Goal: Transaction & Acquisition: Purchase product/service

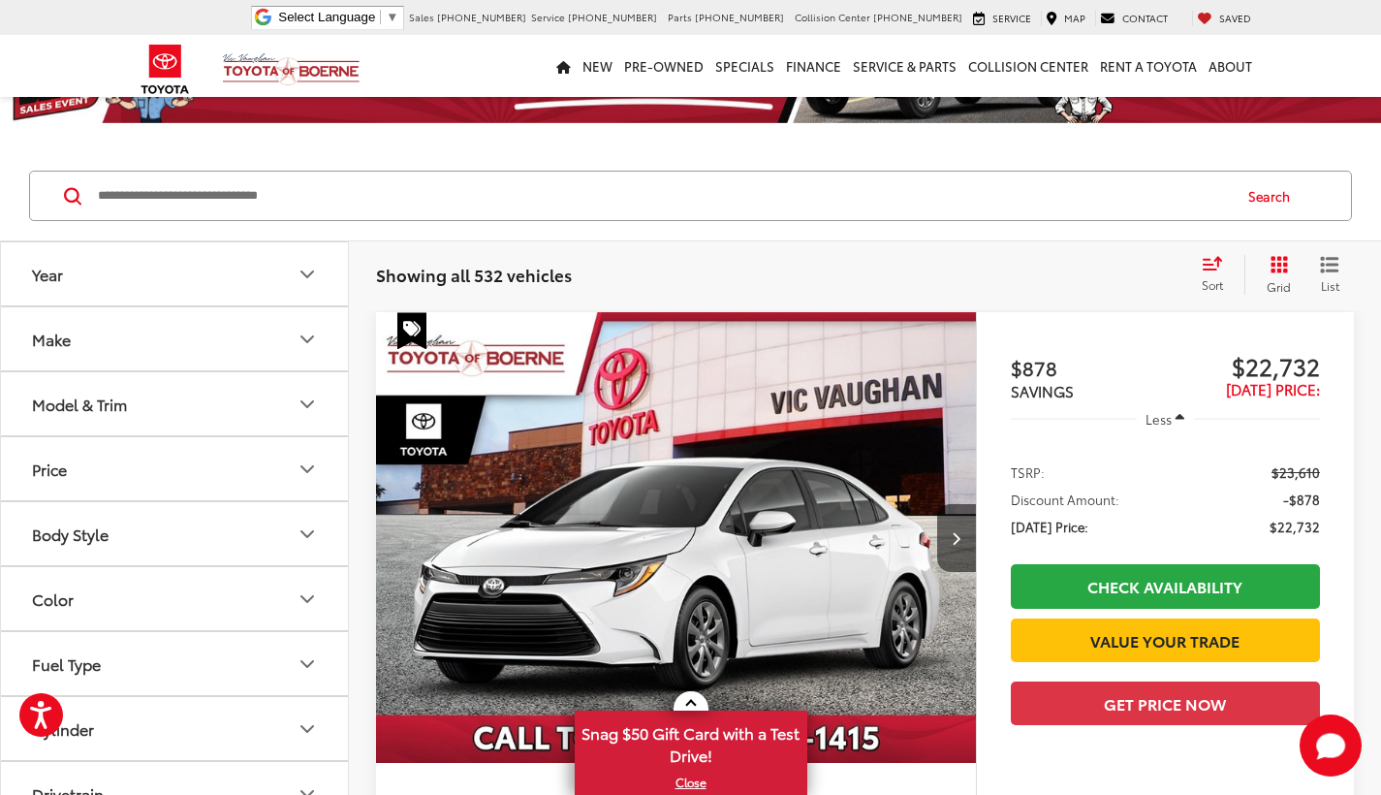
click at [300, 392] on icon "Model & Trim" at bounding box center [307, 403] width 23 height 23
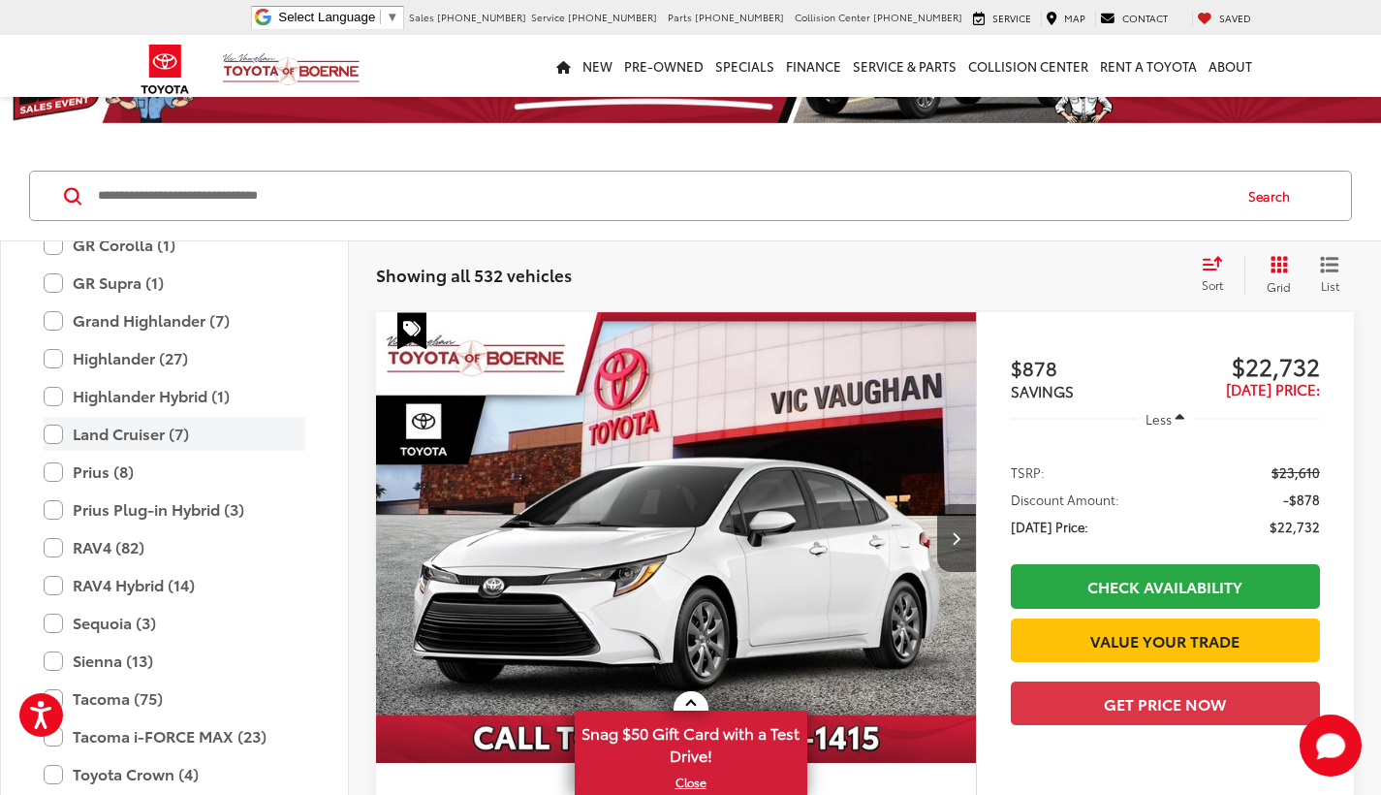
scroll to position [499, 0]
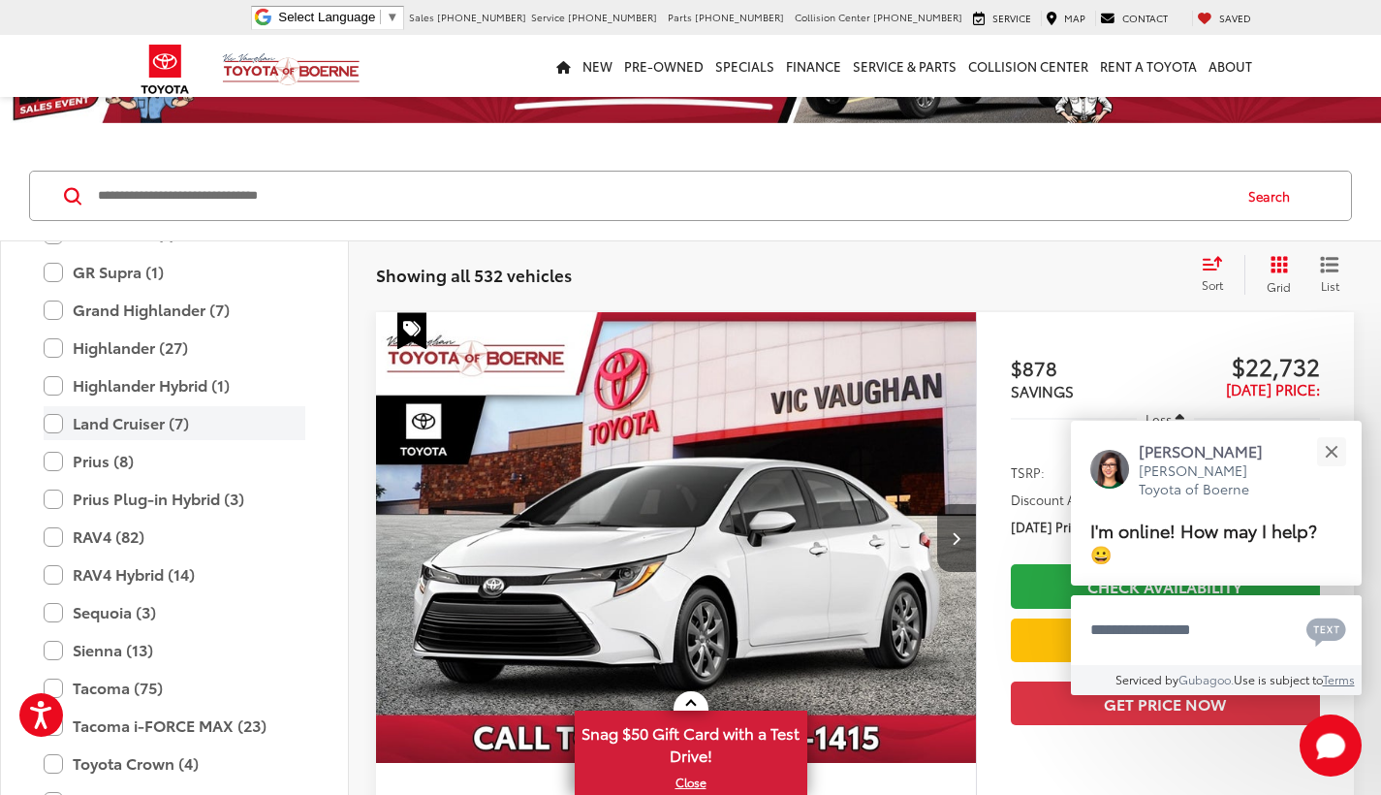
click at [55, 422] on label "Land Cruiser (7)" at bounding box center [175, 423] width 262 height 34
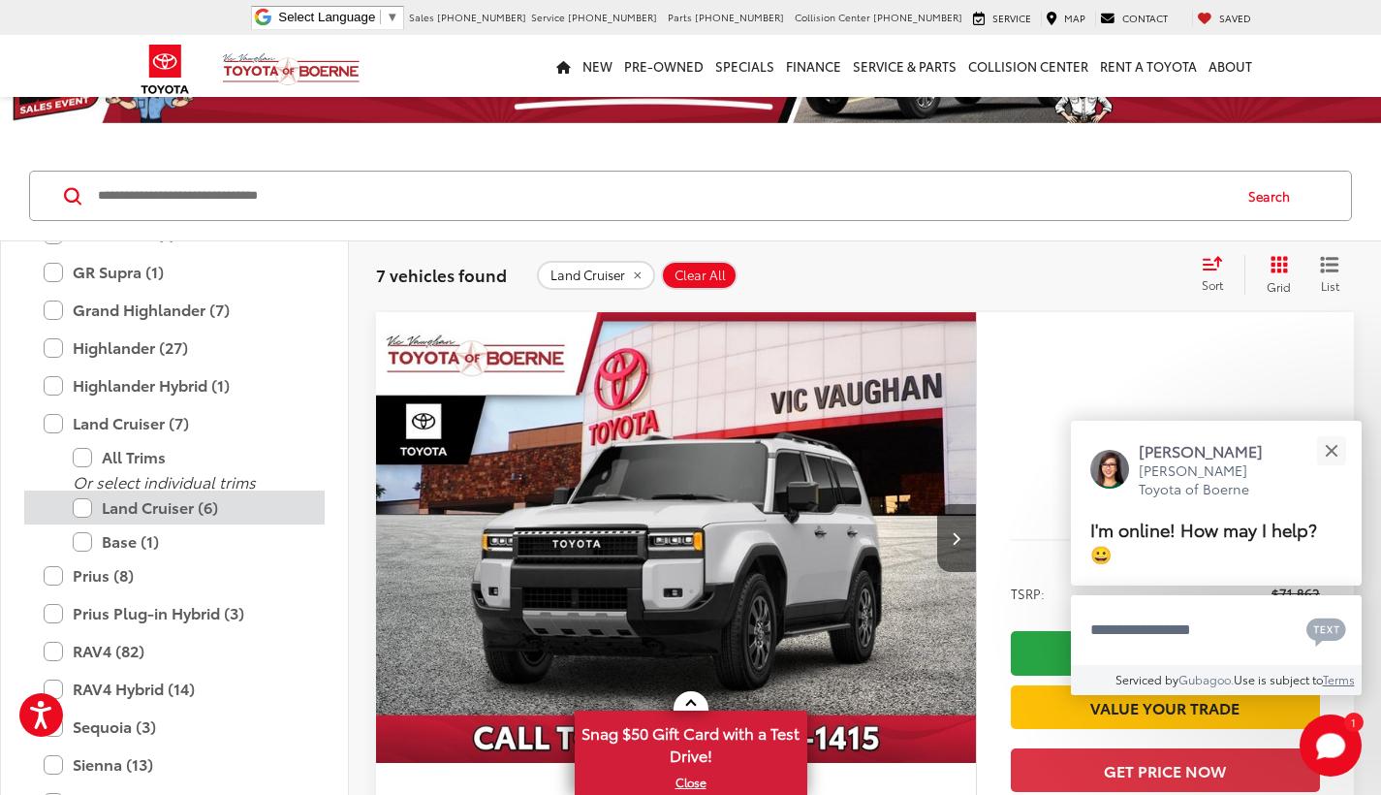
click at [90, 507] on label "Land Cruiser (6)" at bounding box center [189, 507] width 233 height 34
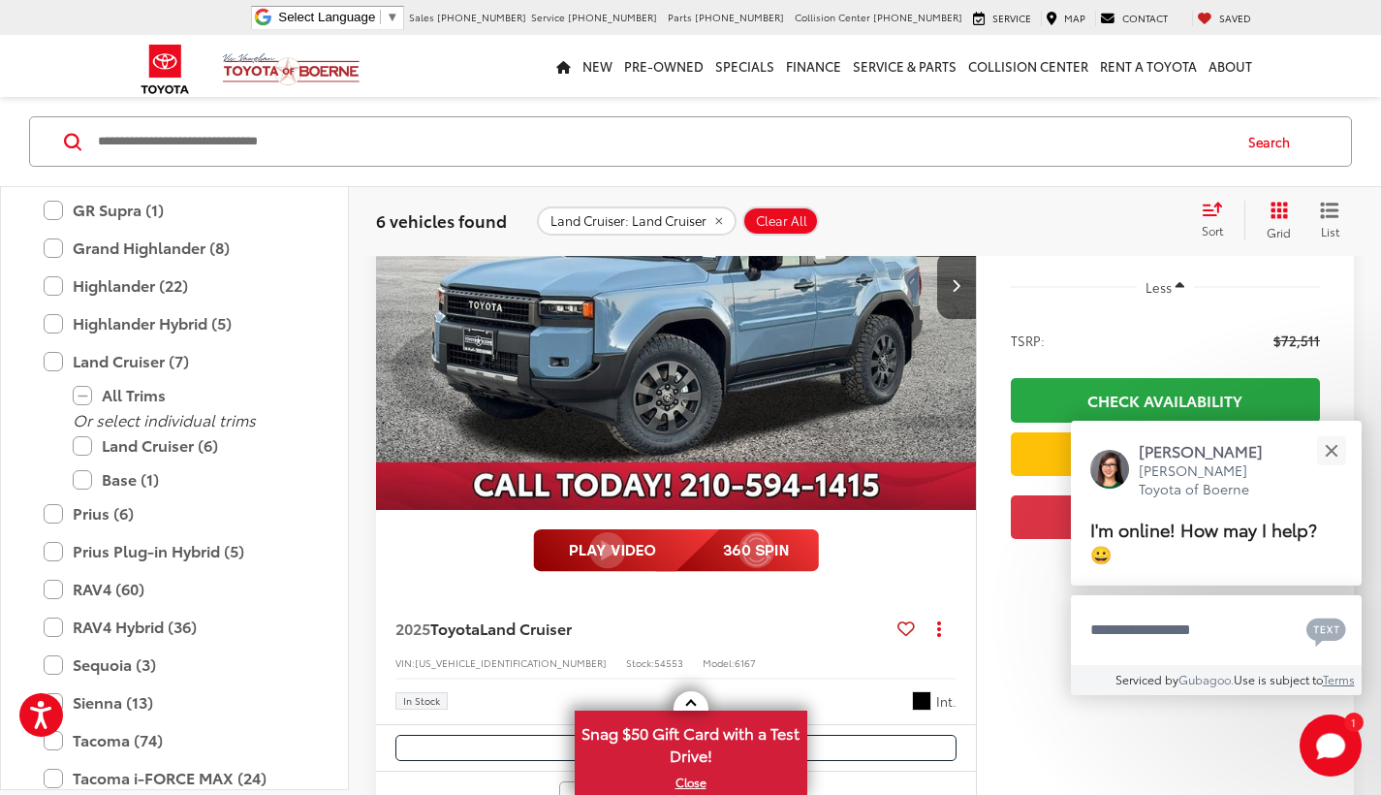
scroll to position [312, 0]
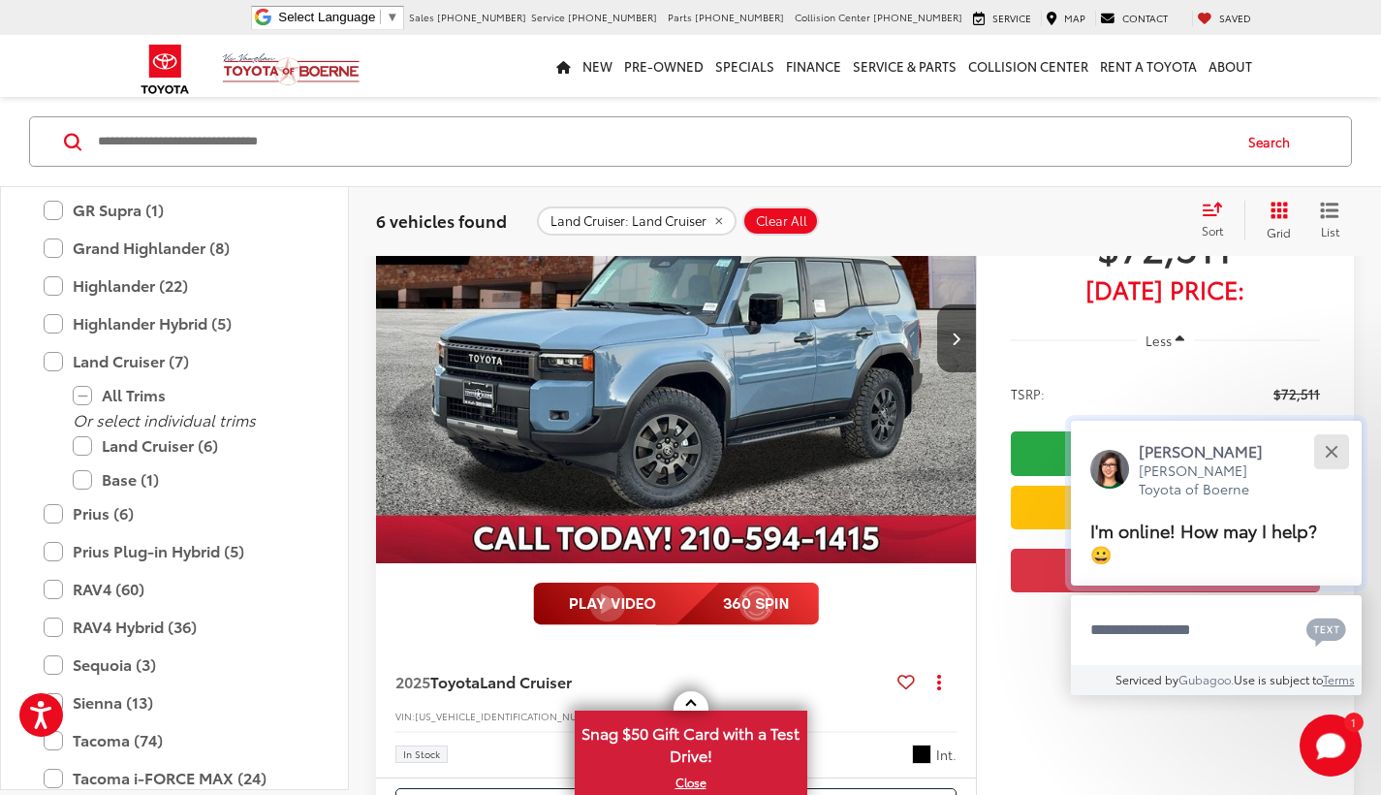
click at [1331, 455] on button "Close" at bounding box center [1331, 451] width 42 height 42
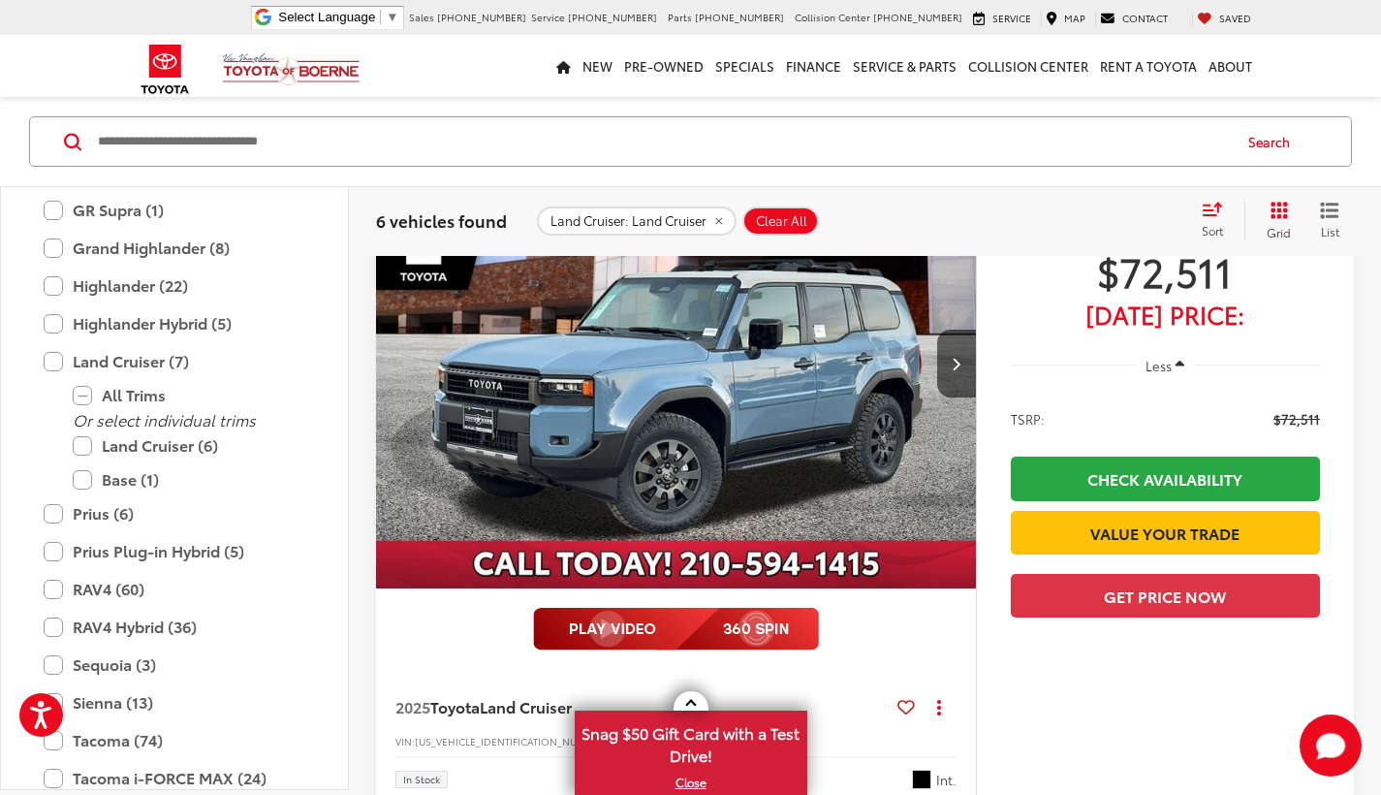
scroll to position [290, 0]
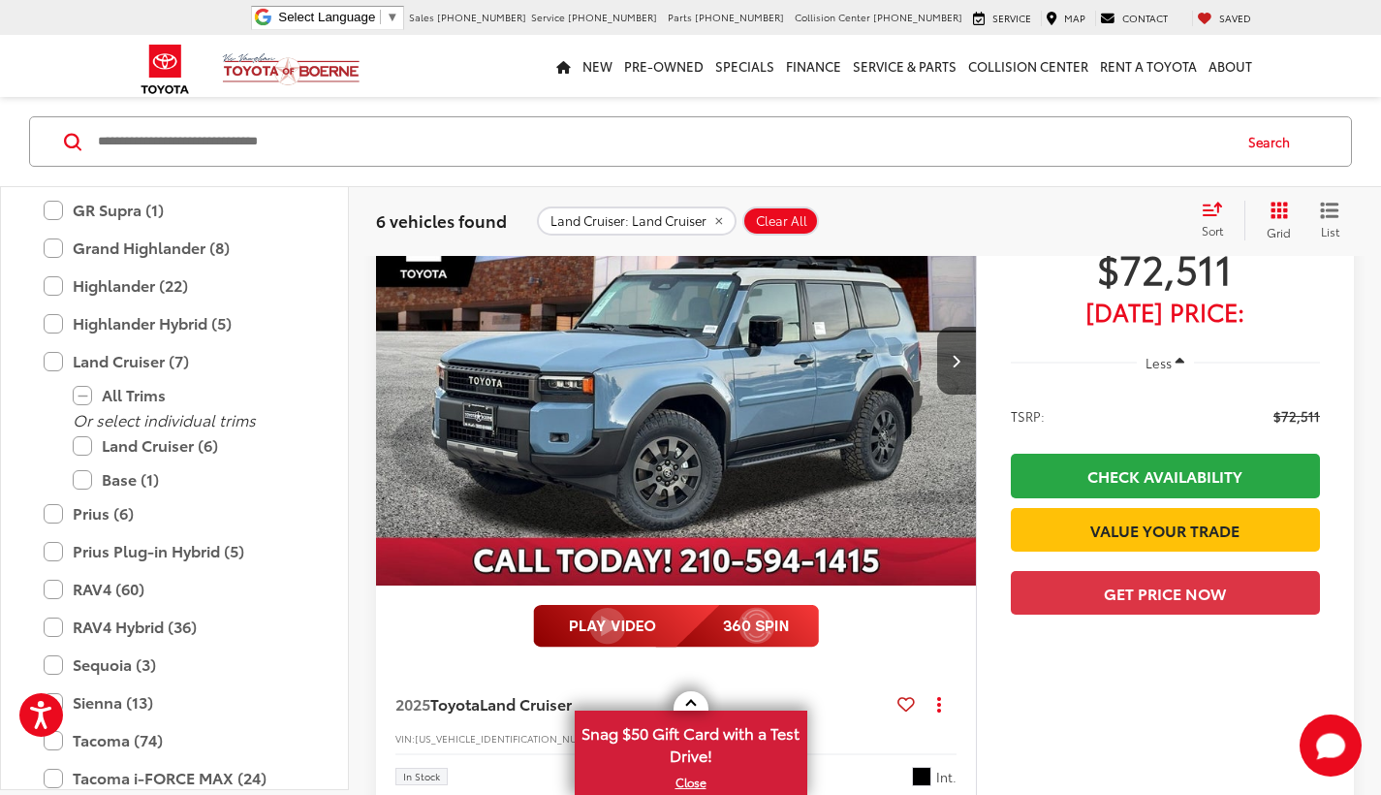
click at [1174, 362] on button "Less" at bounding box center [1166, 362] width 58 height 35
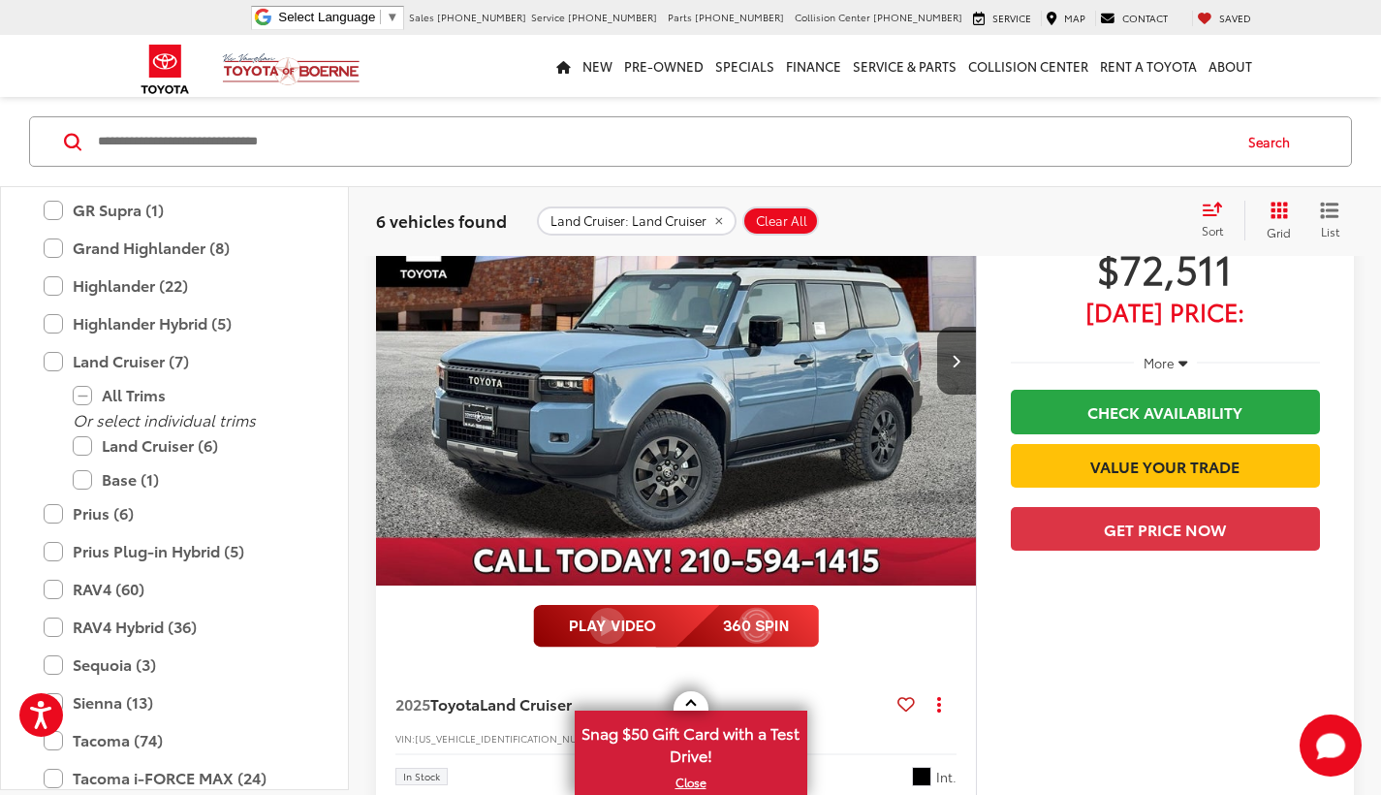
click at [1174, 358] on button "More" at bounding box center [1165, 362] width 63 height 35
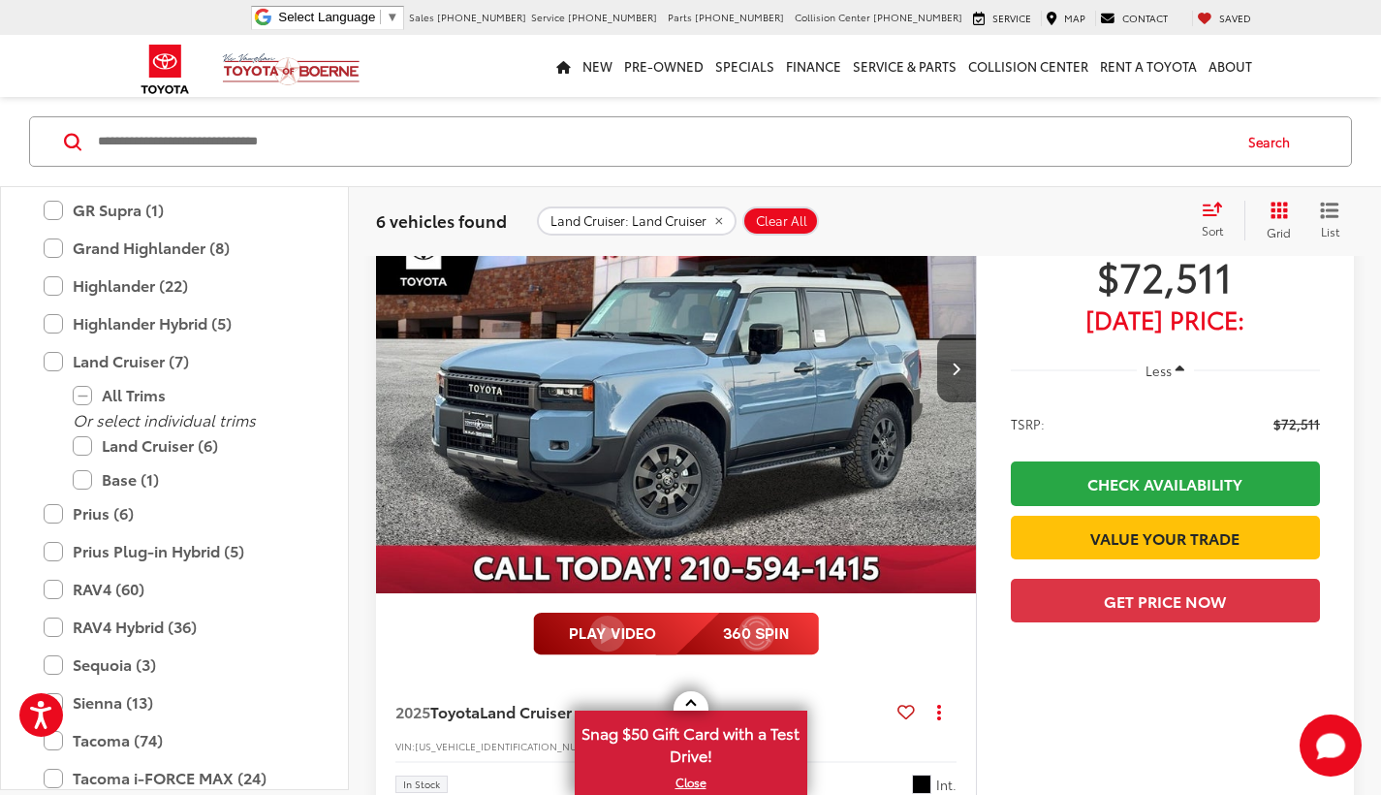
scroll to position [281, 0]
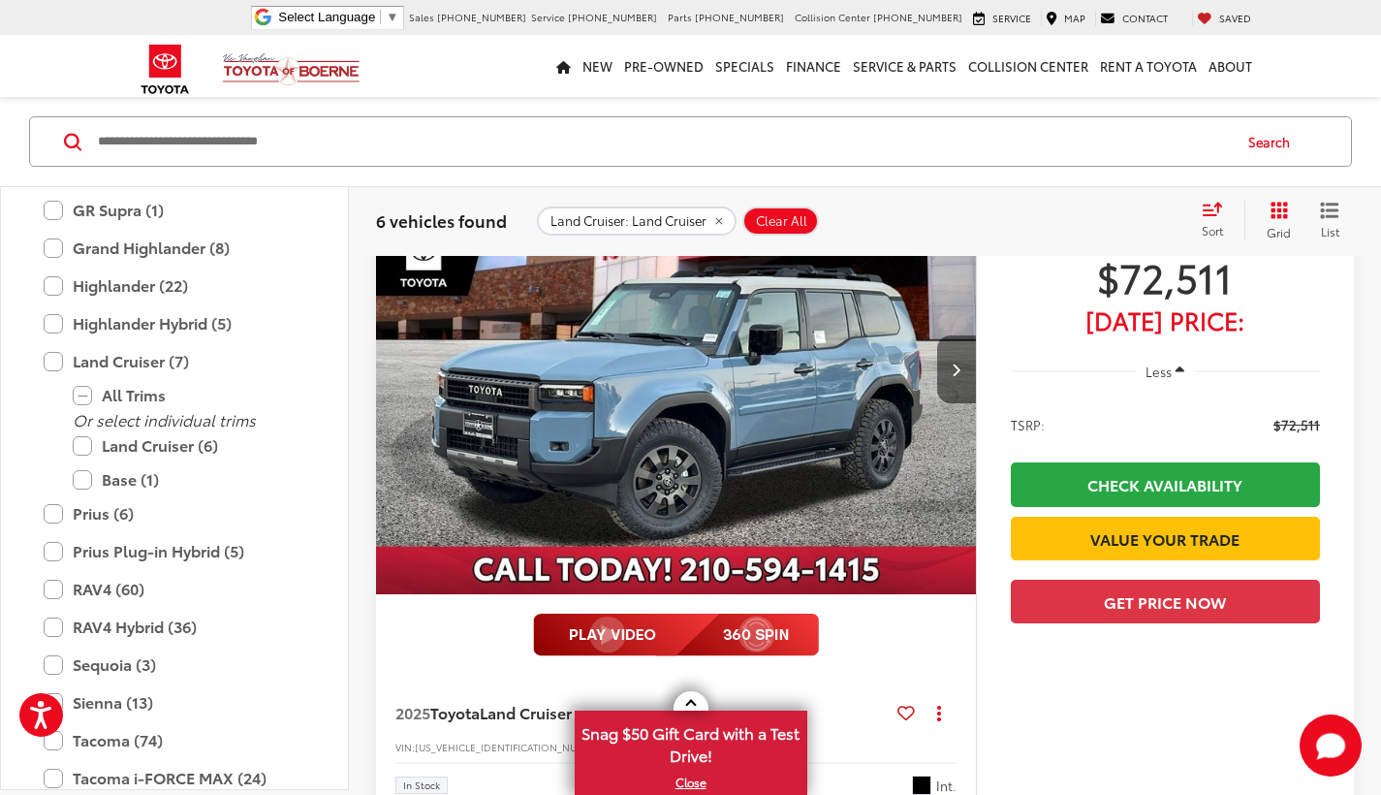
click at [963, 367] on button "Next image" at bounding box center [956, 369] width 39 height 68
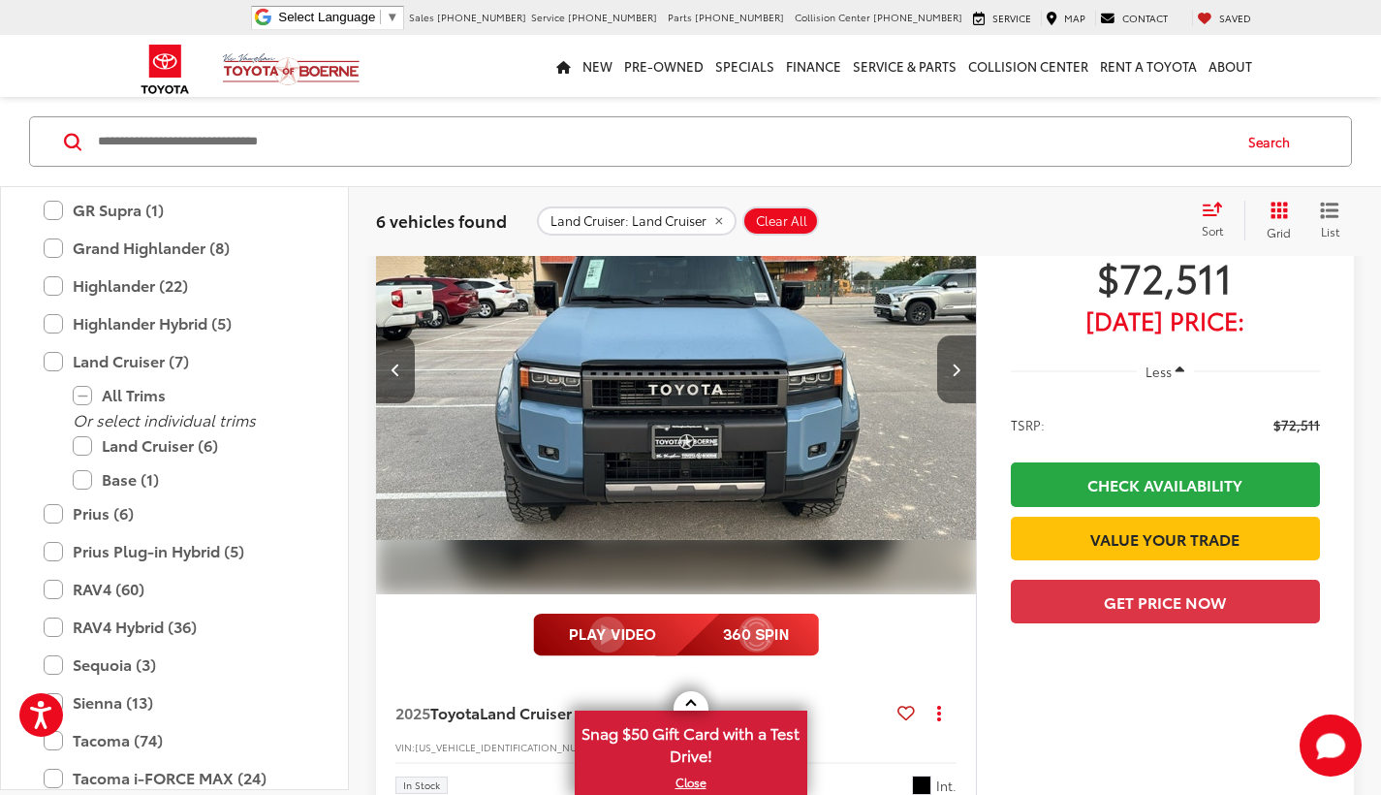
click at [963, 367] on button "Next image" at bounding box center [956, 369] width 39 height 68
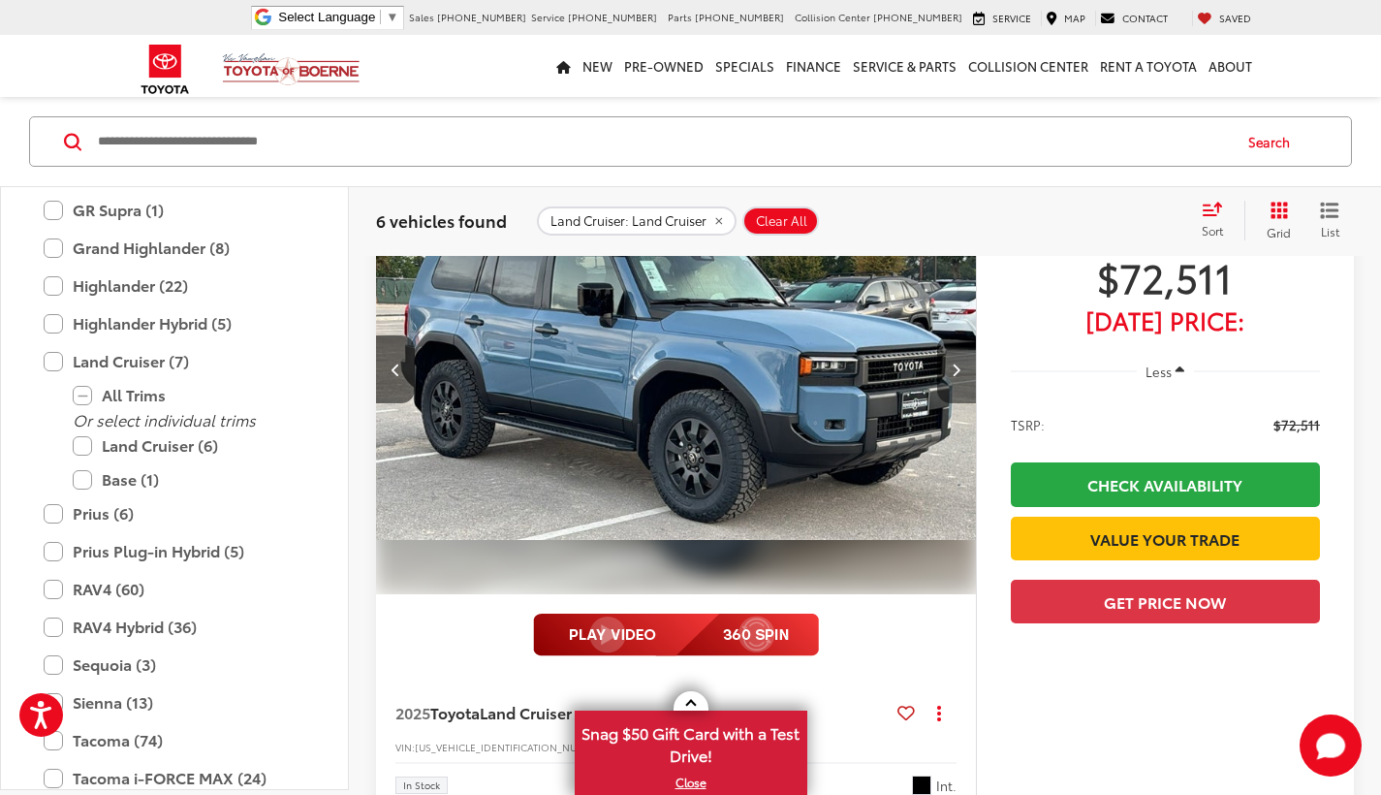
click at [963, 367] on button "Next image" at bounding box center [956, 369] width 39 height 68
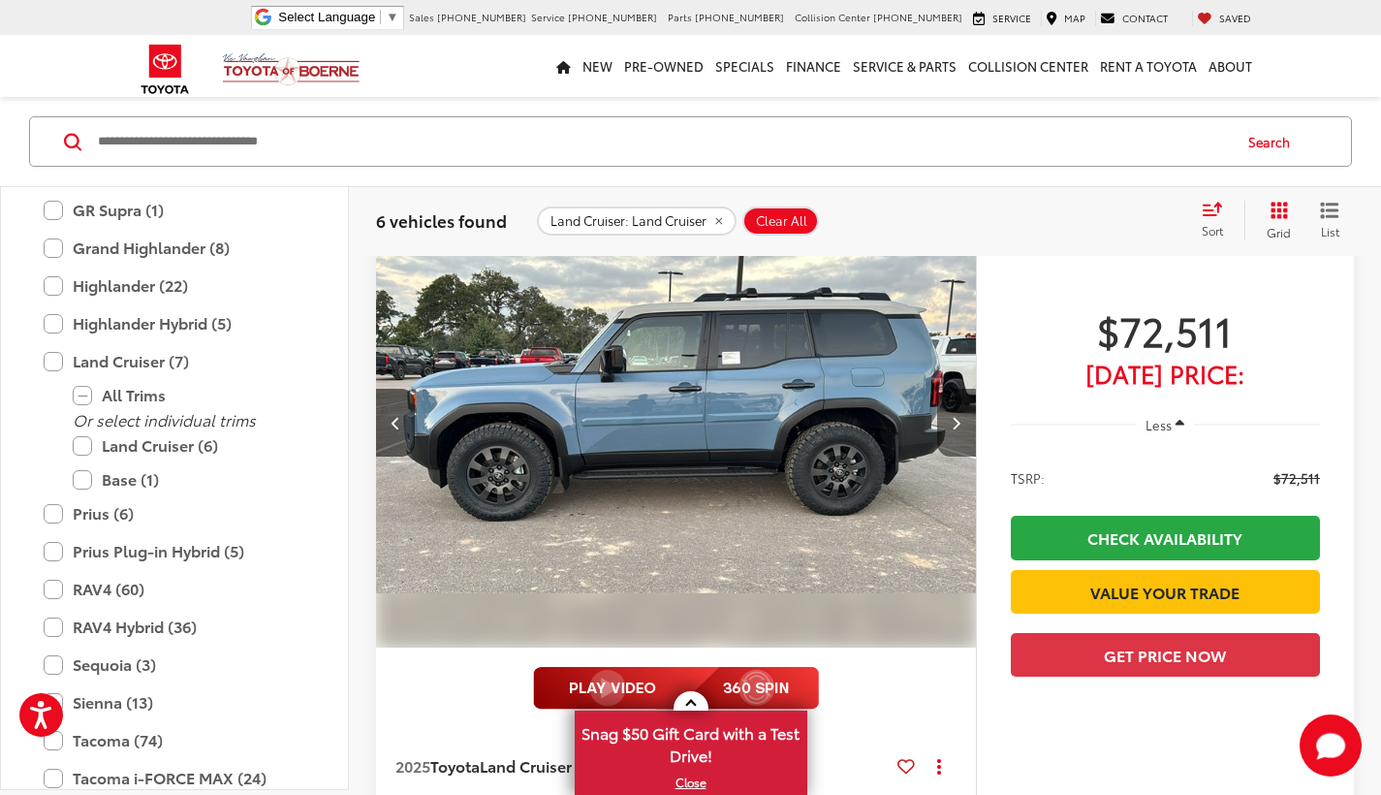
scroll to position [227, 0]
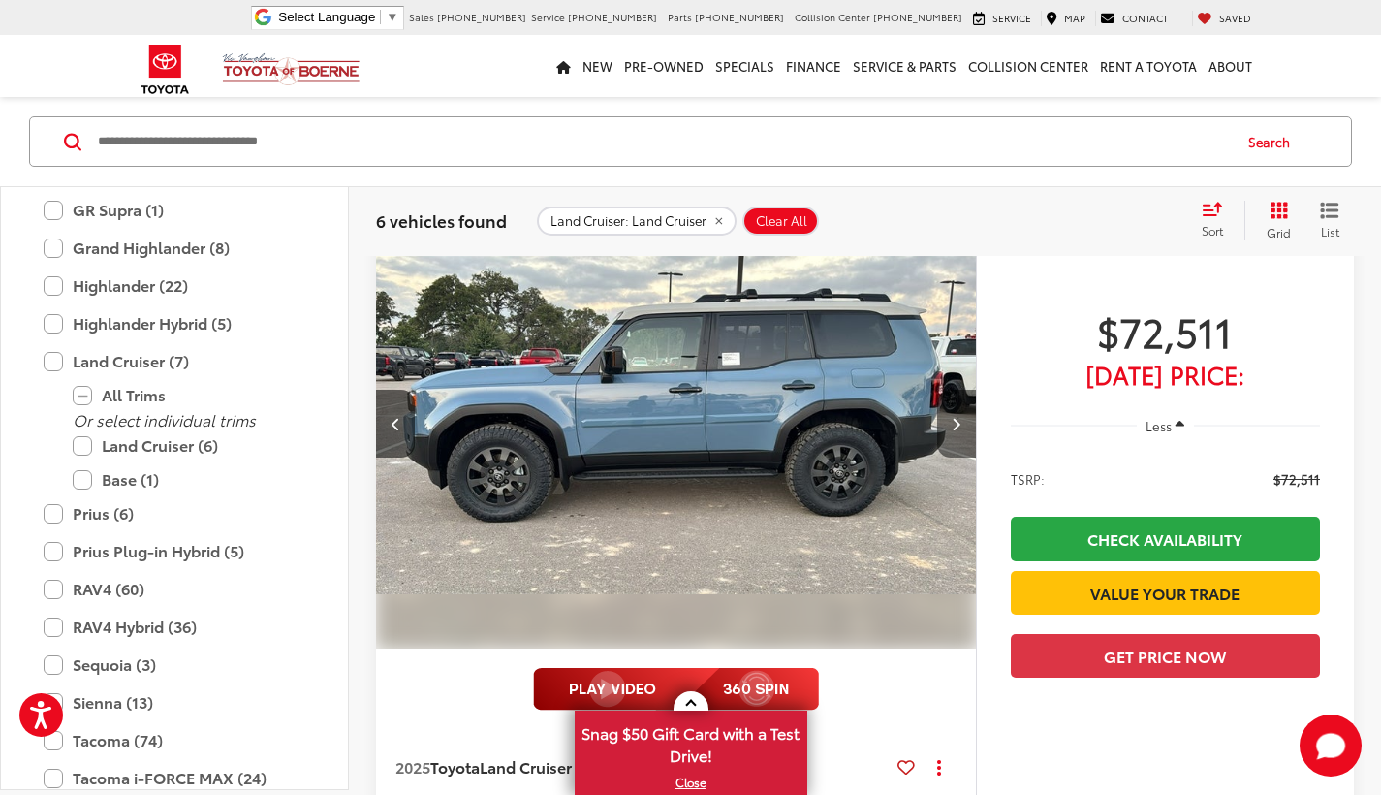
click at [958, 436] on button "Next image" at bounding box center [956, 424] width 39 height 68
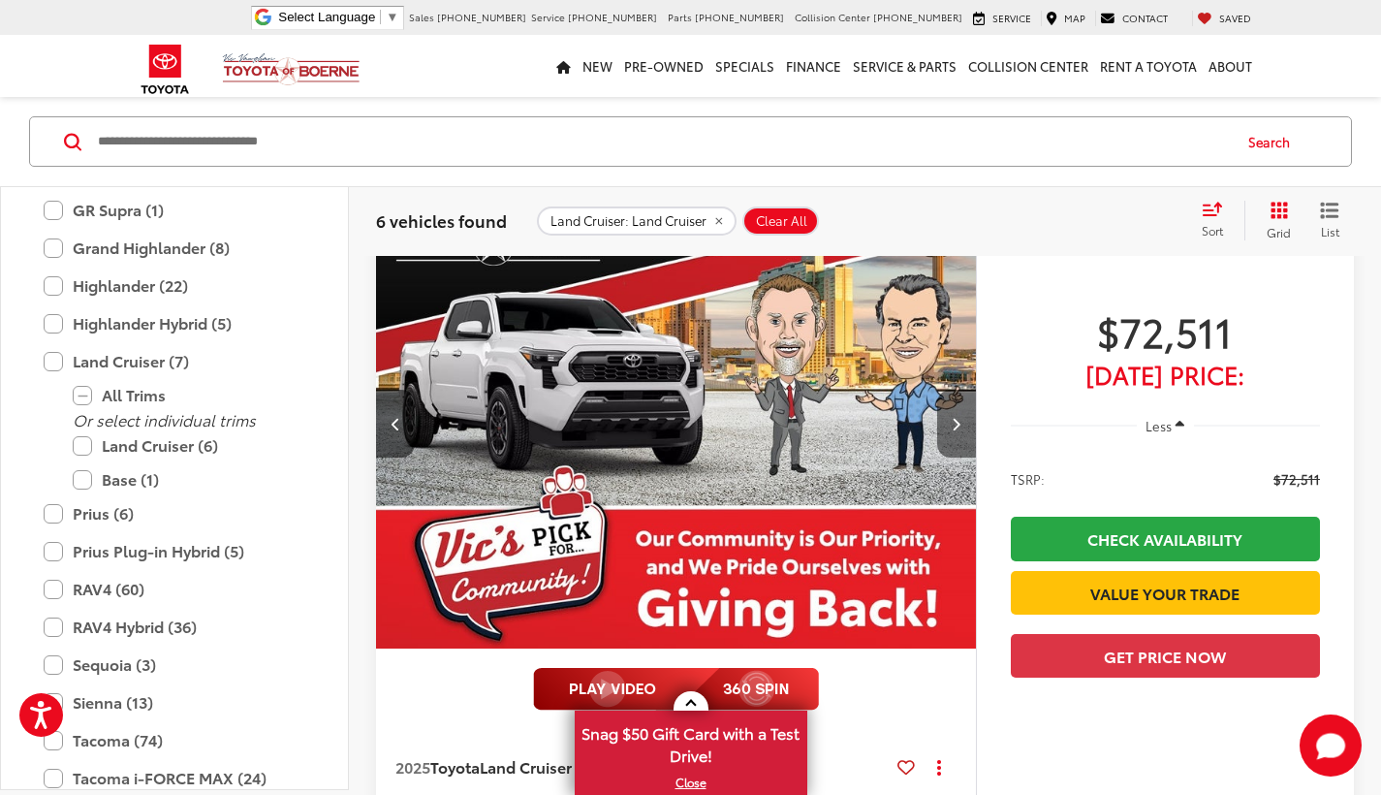
click at [958, 436] on button "Next image" at bounding box center [956, 424] width 39 height 68
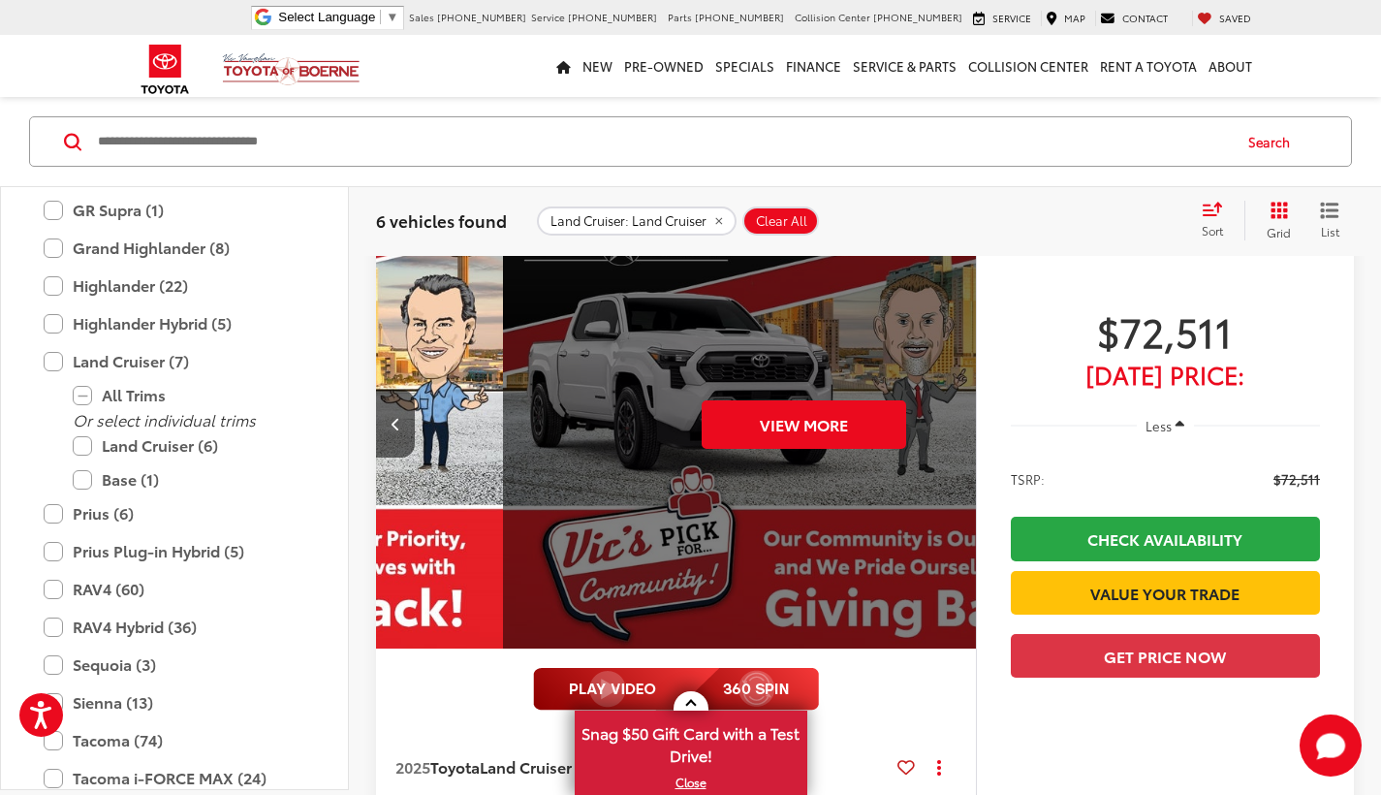
scroll to position [0, 3013]
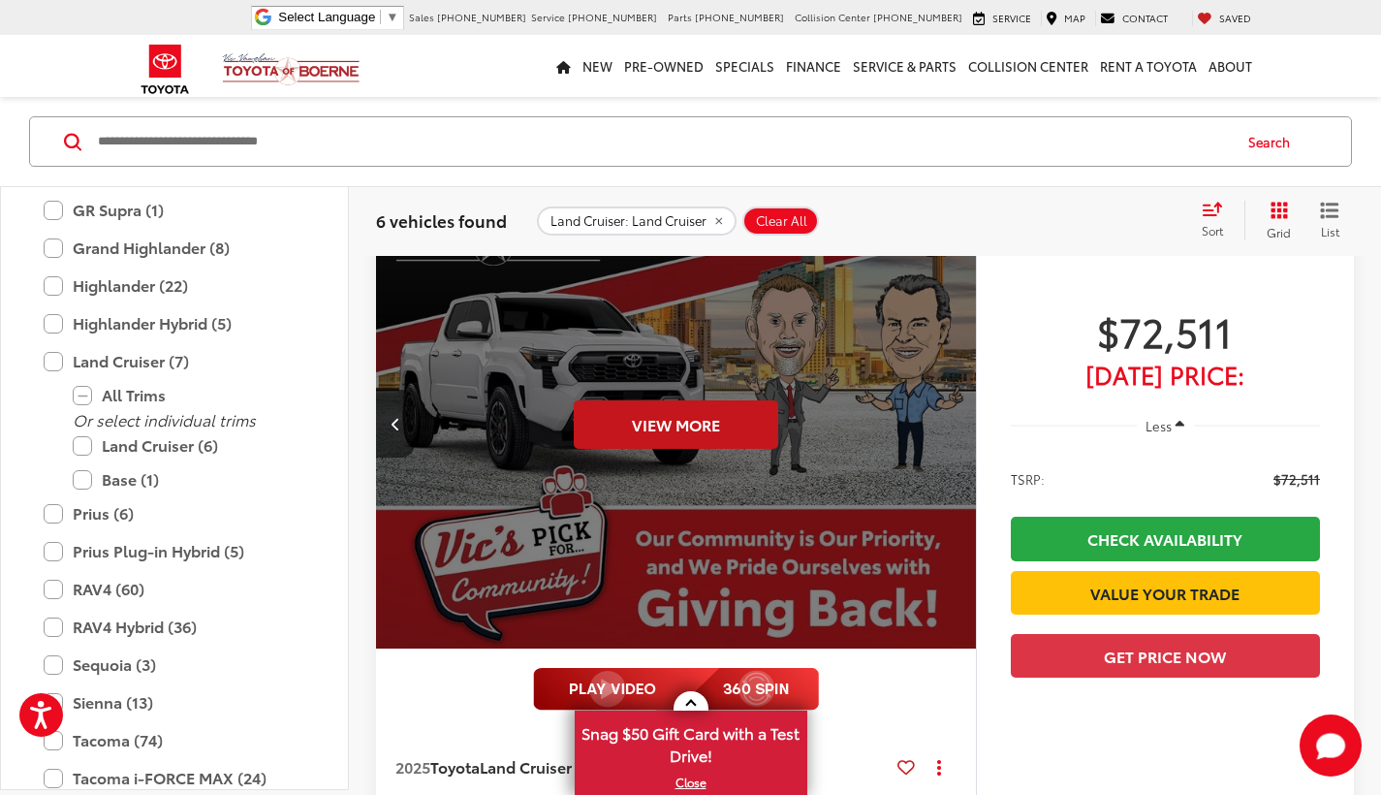
click at [722, 415] on button "View More" at bounding box center [676, 424] width 204 height 48
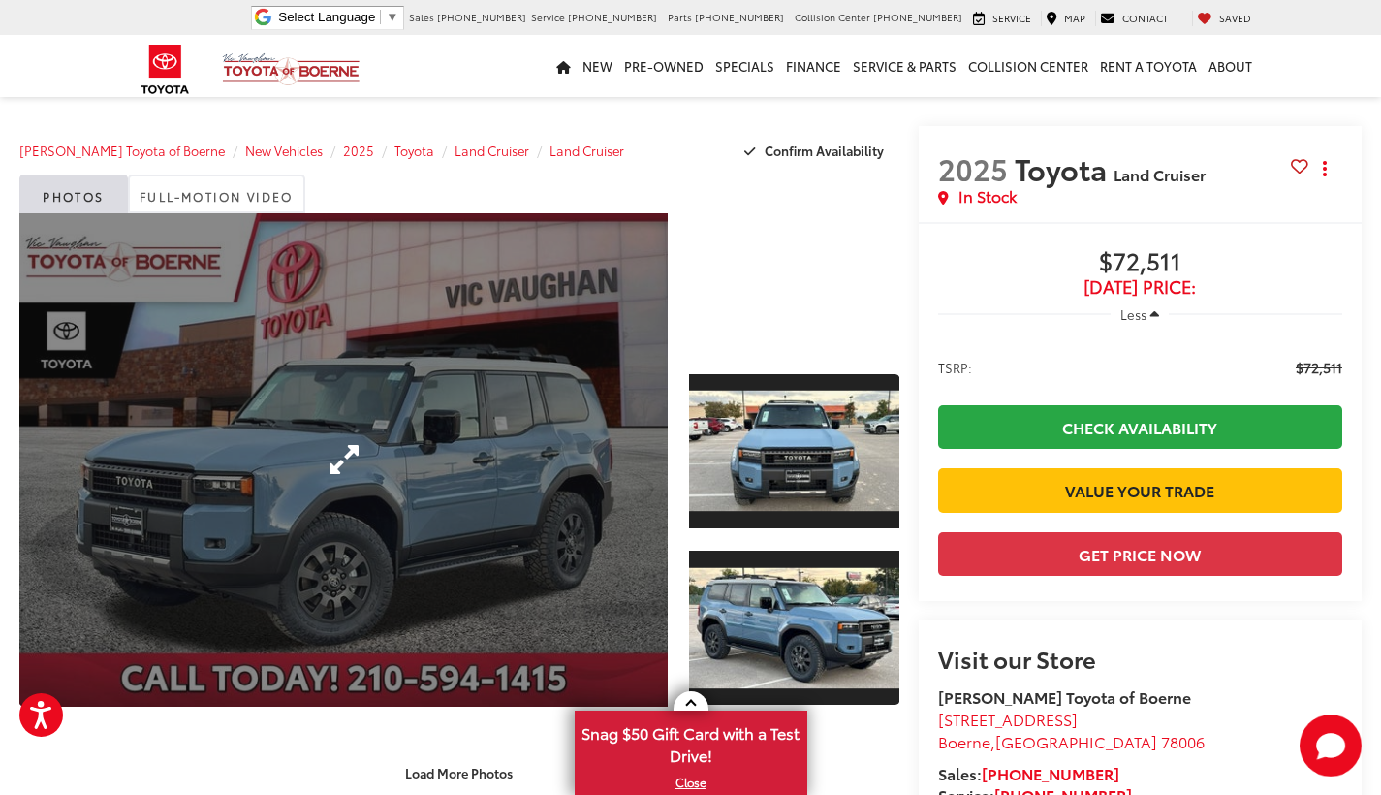
click at [526, 452] on link "Expand Photo 0" at bounding box center [343, 459] width 648 height 493
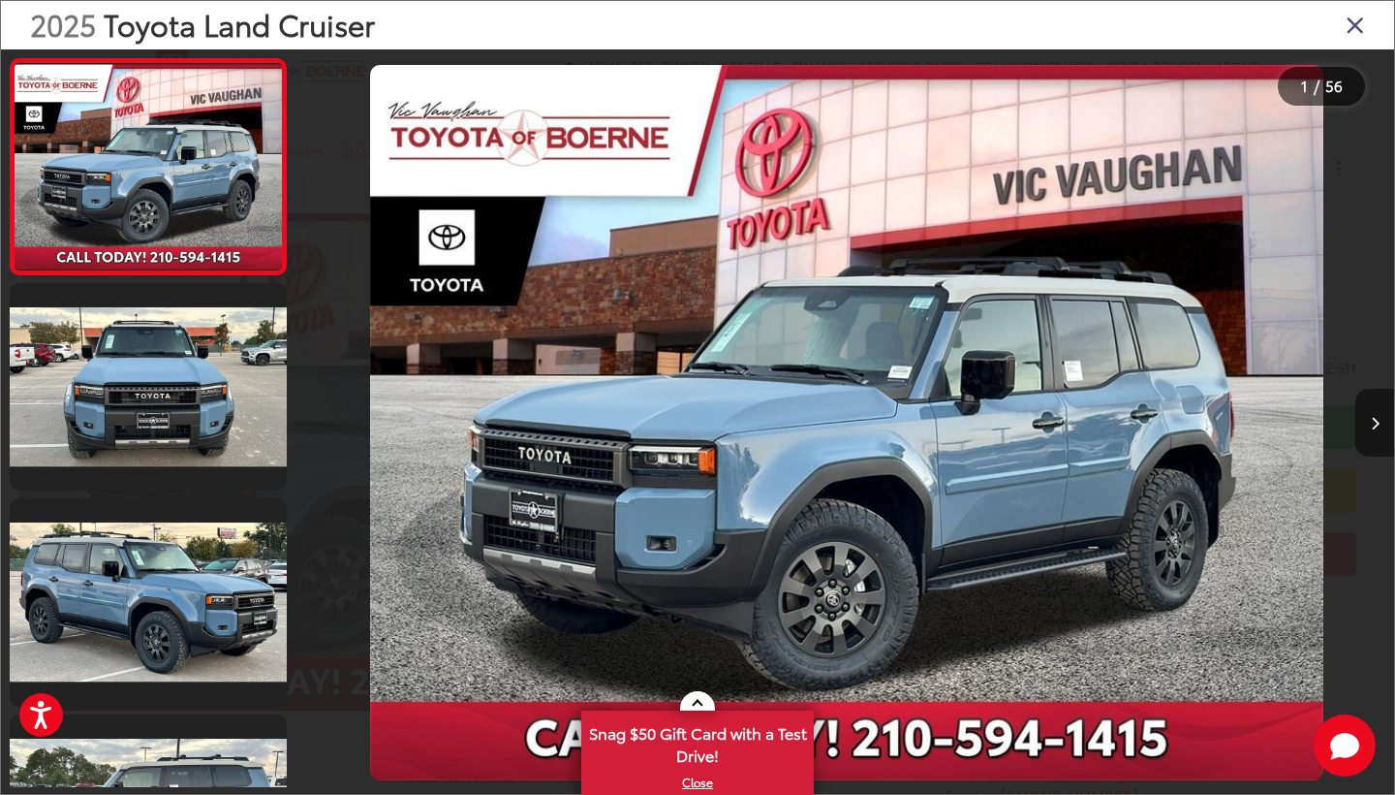
click at [1369, 413] on button "Next image" at bounding box center [1375, 423] width 39 height 68
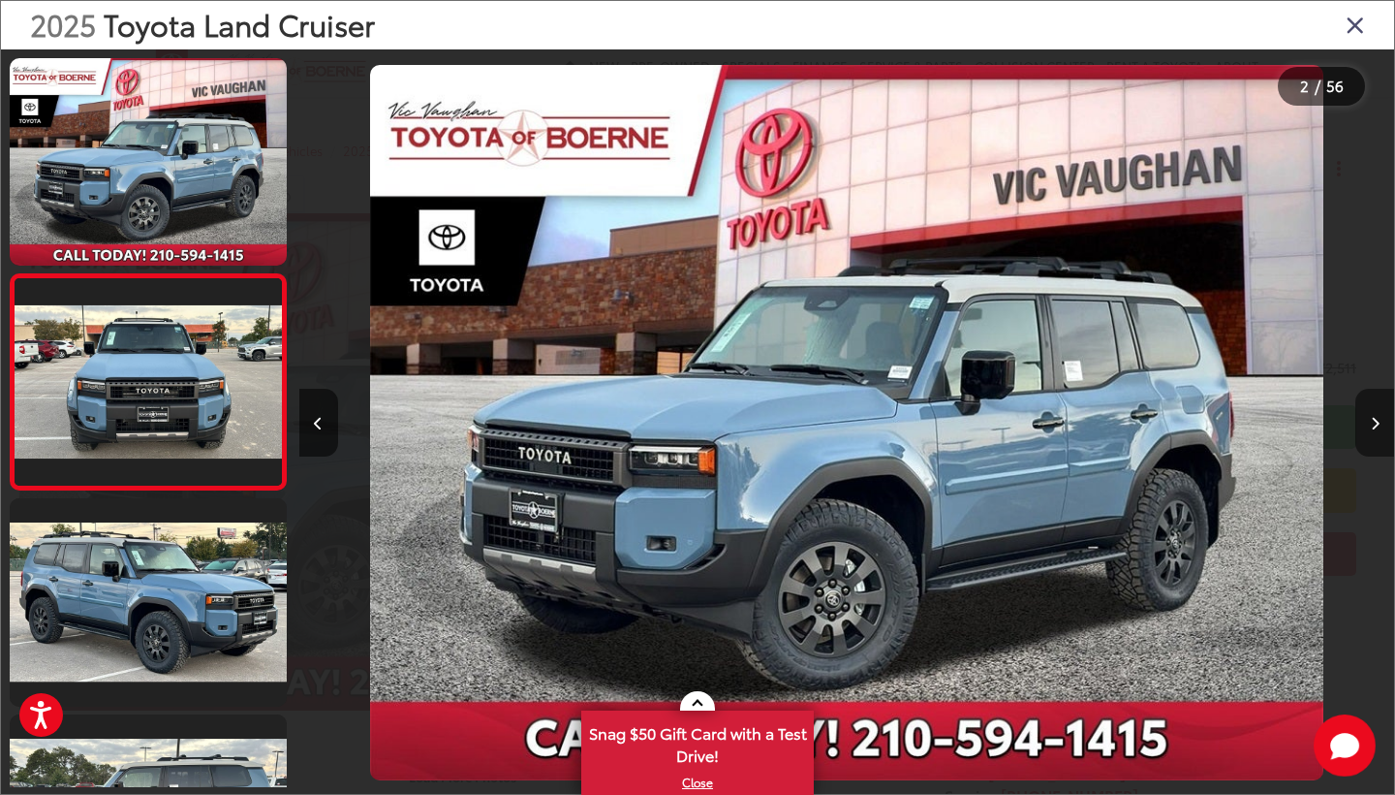
scroll to position [16, 0]
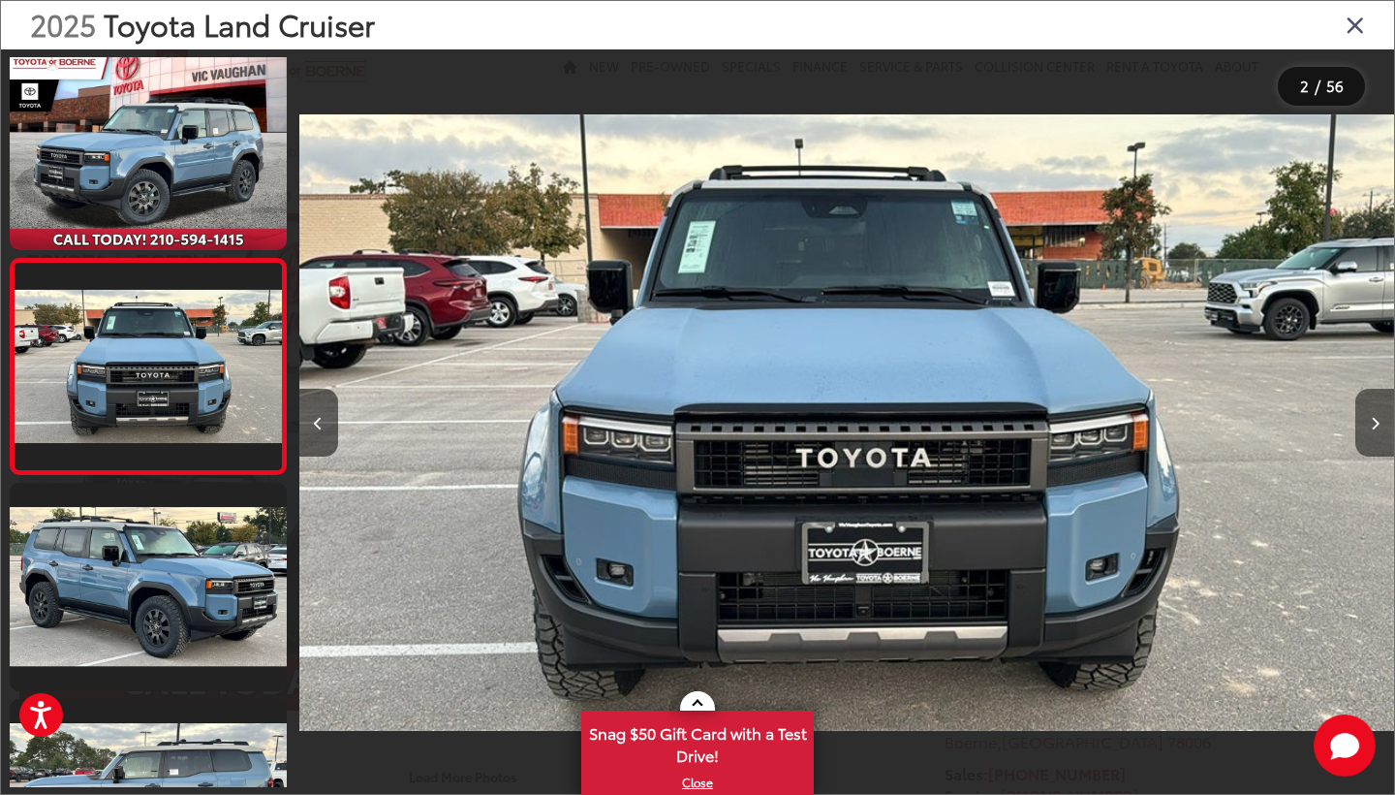
click at [1369, 413] on button "Next image" at bounding box center [1375, 423] width 39 height 68
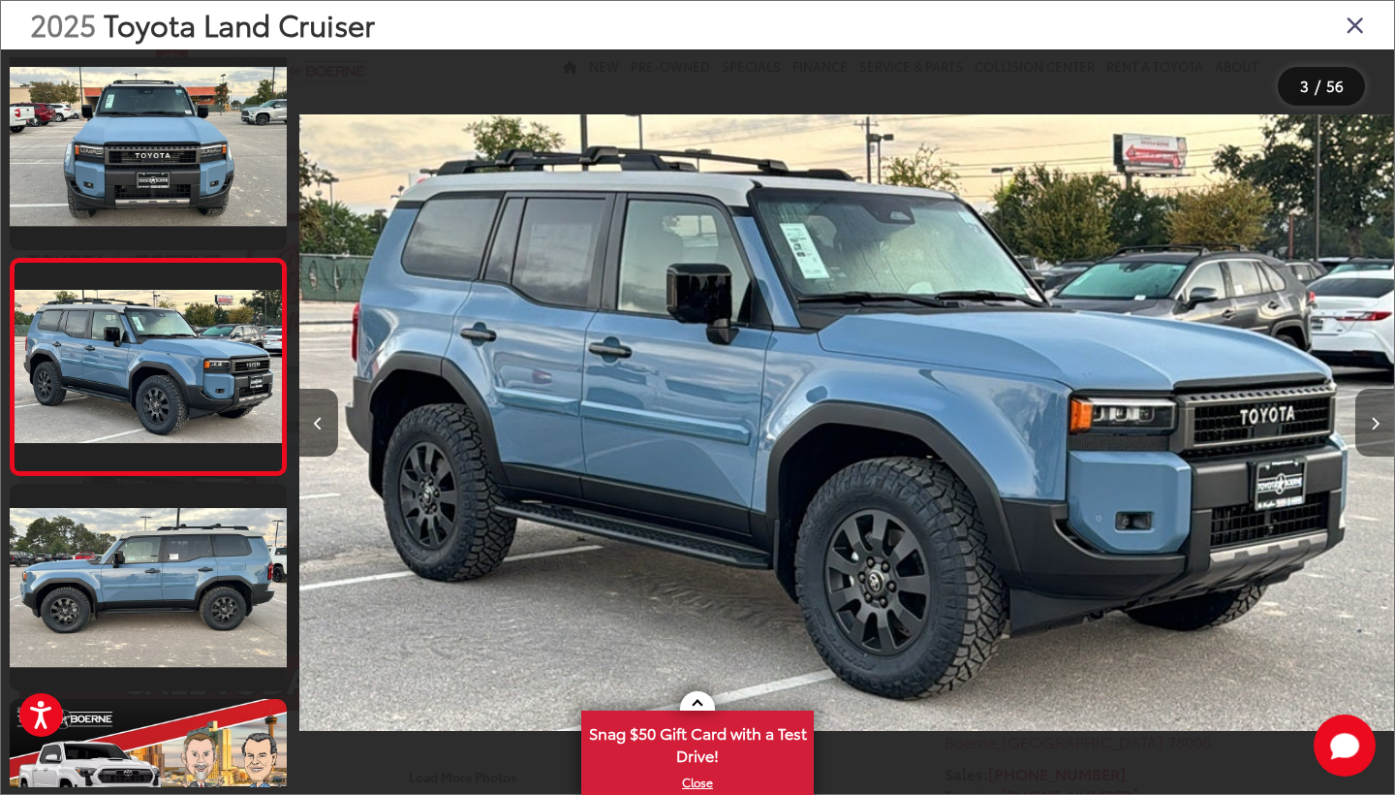
scroll to position [0, 0]
click at [1371, 421] on icon "Next image" at bounding box center [1375, 424] width 9 height 14
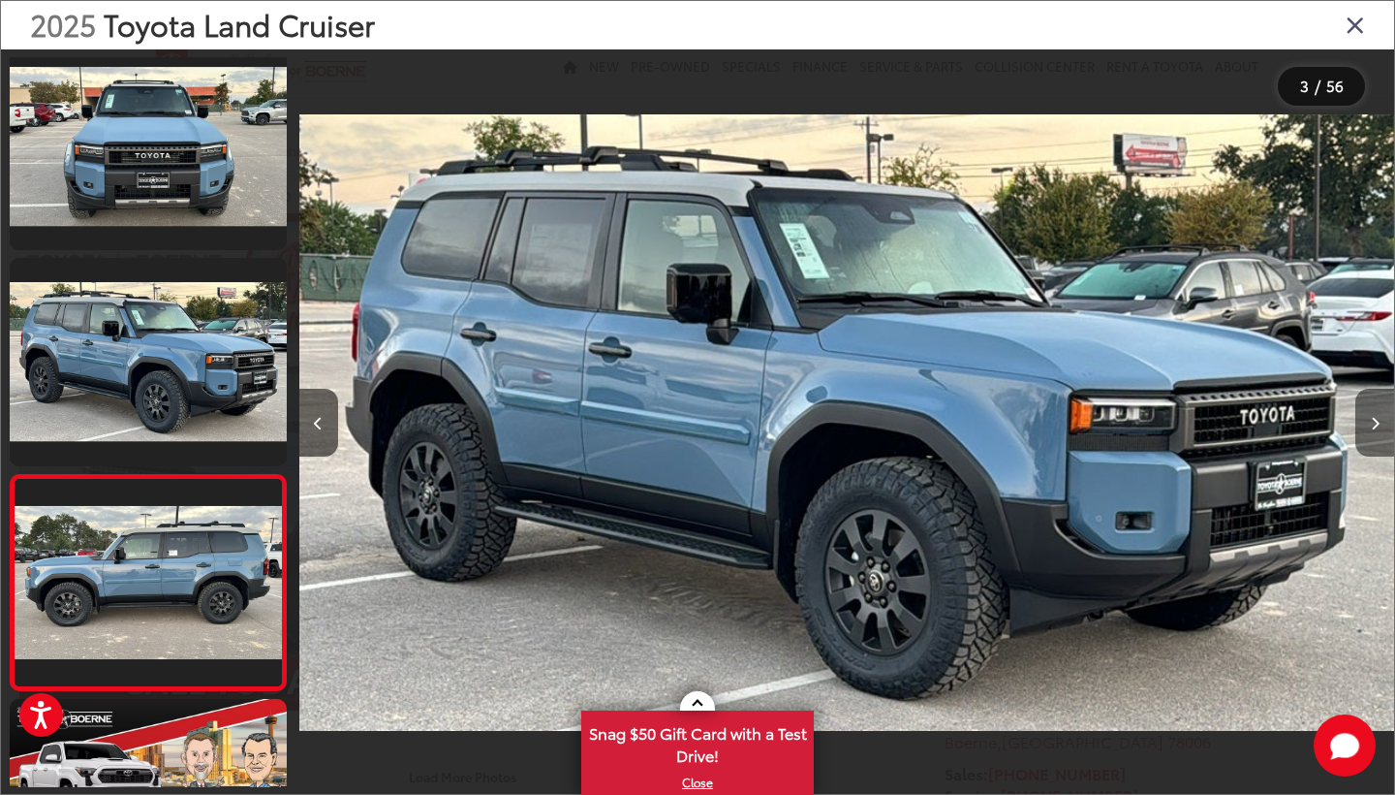
scroll to position [447, 0]
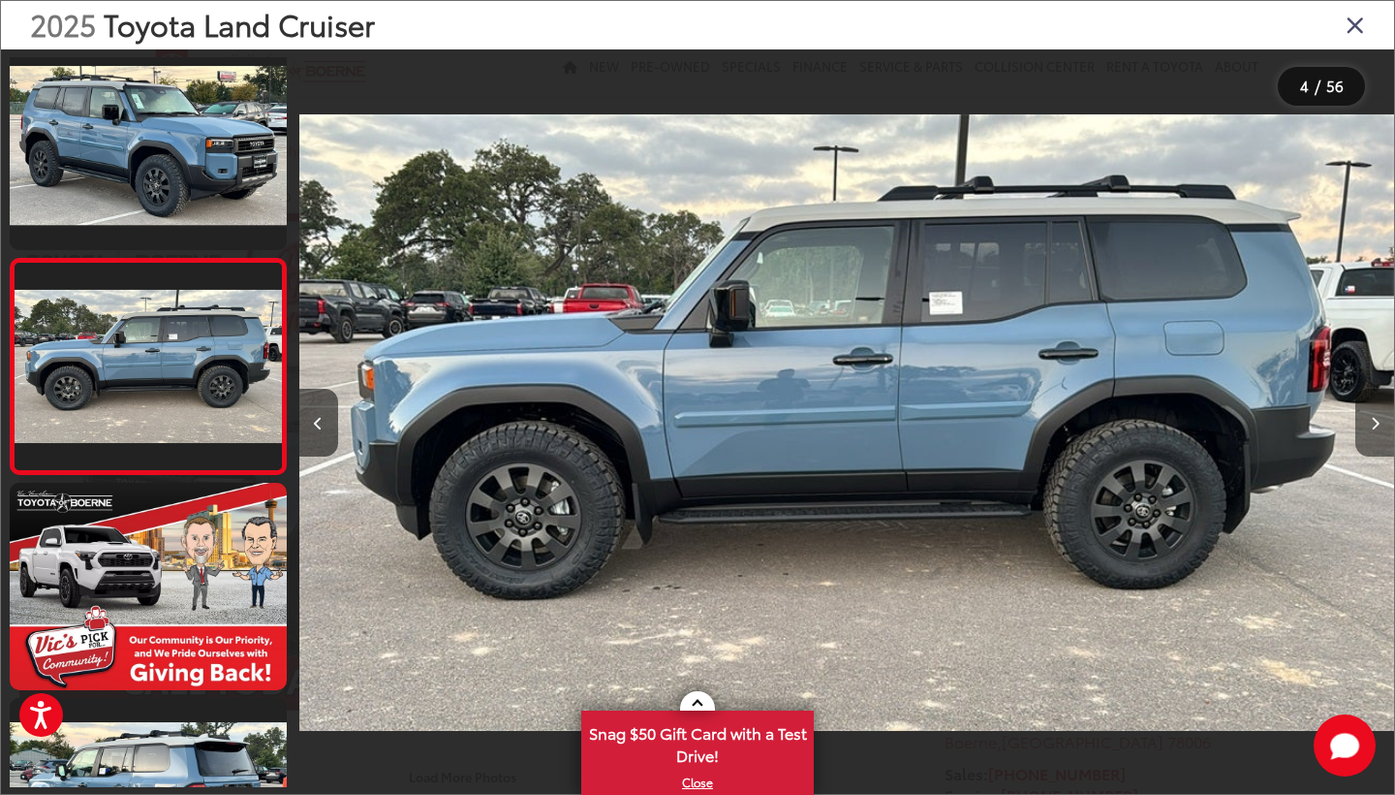
click at [1371, 421] on icon "Next image" at bounding box center [1375, 424] width 9 height 14
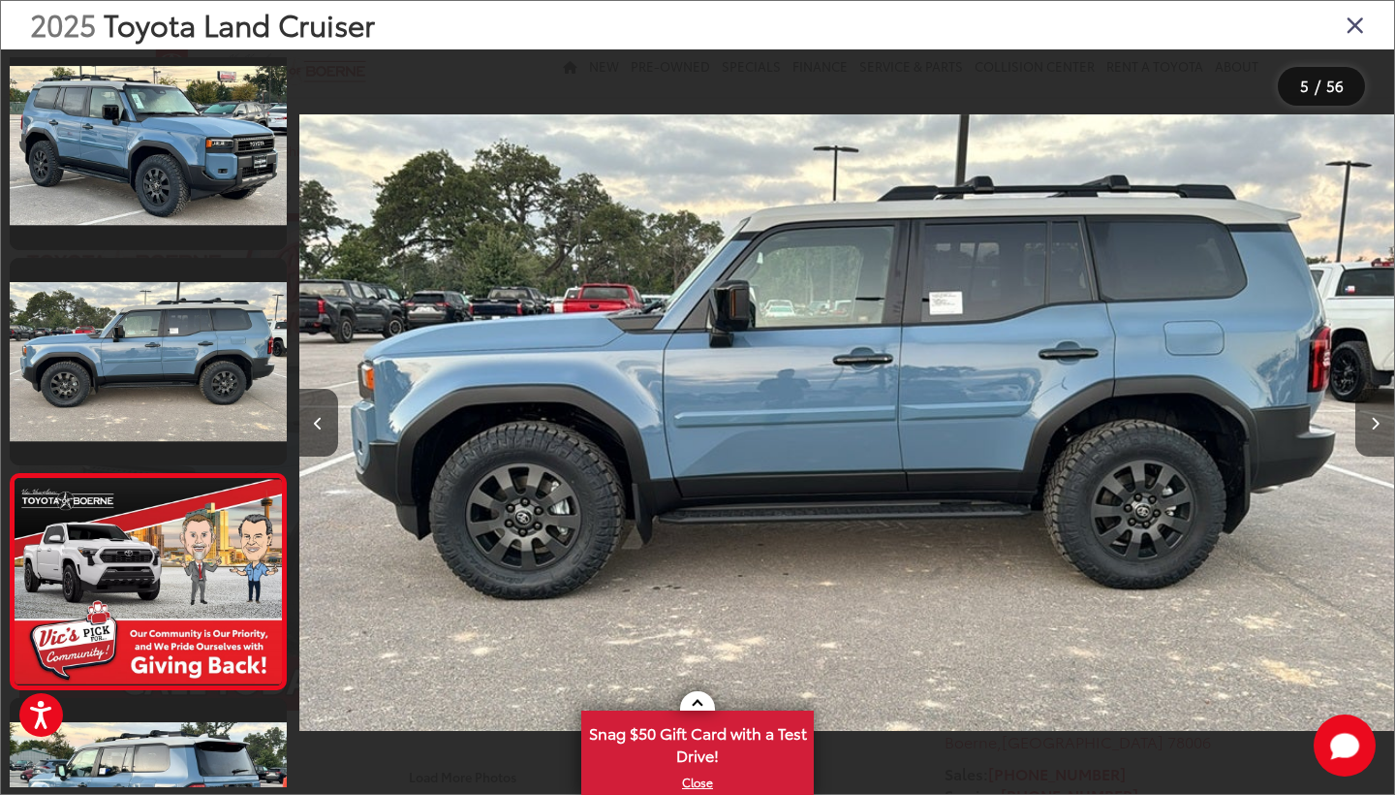
scroll to position [662, 0]
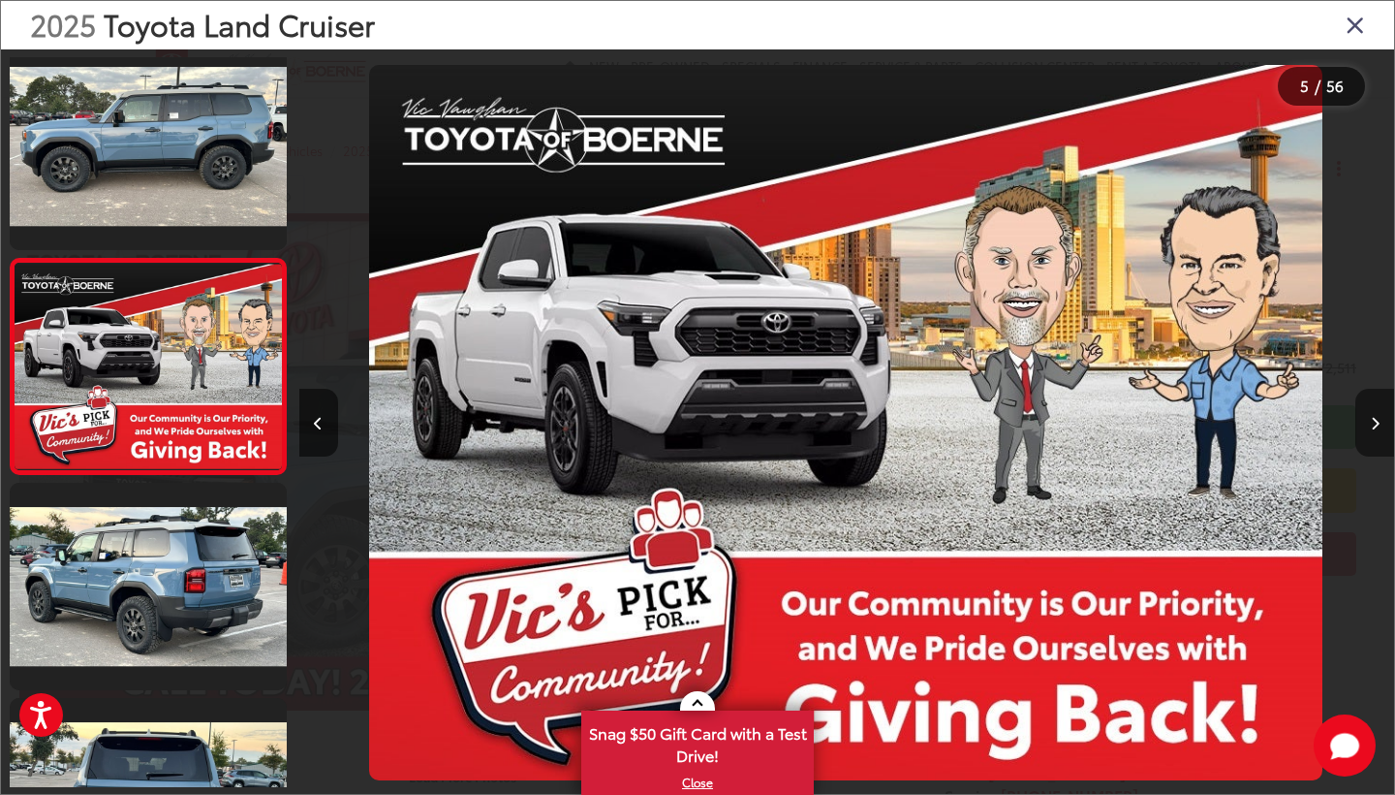
click at [1371, 421] on icon "Next image" at bounding box center [1375, 424] width 9 height 14
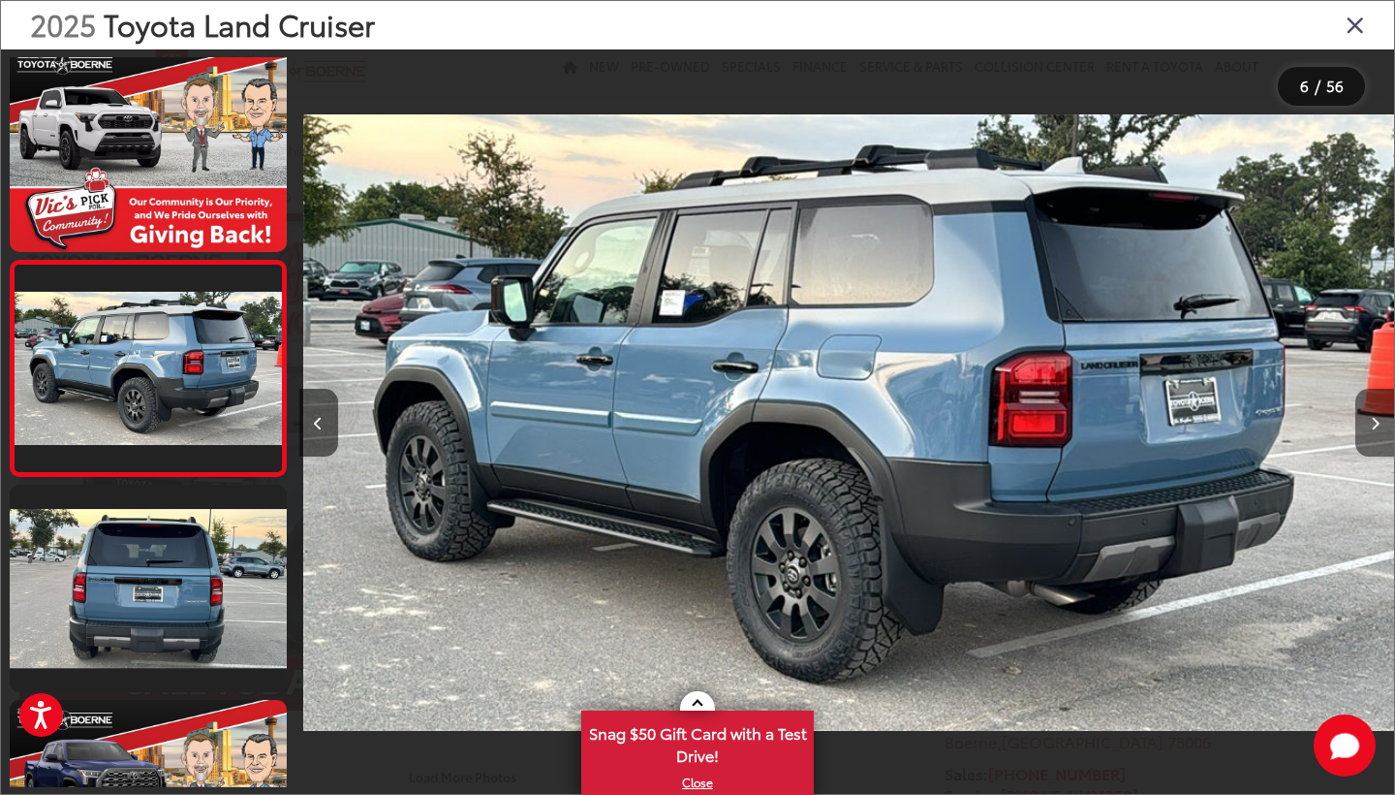
scroll to position [0, 5477]
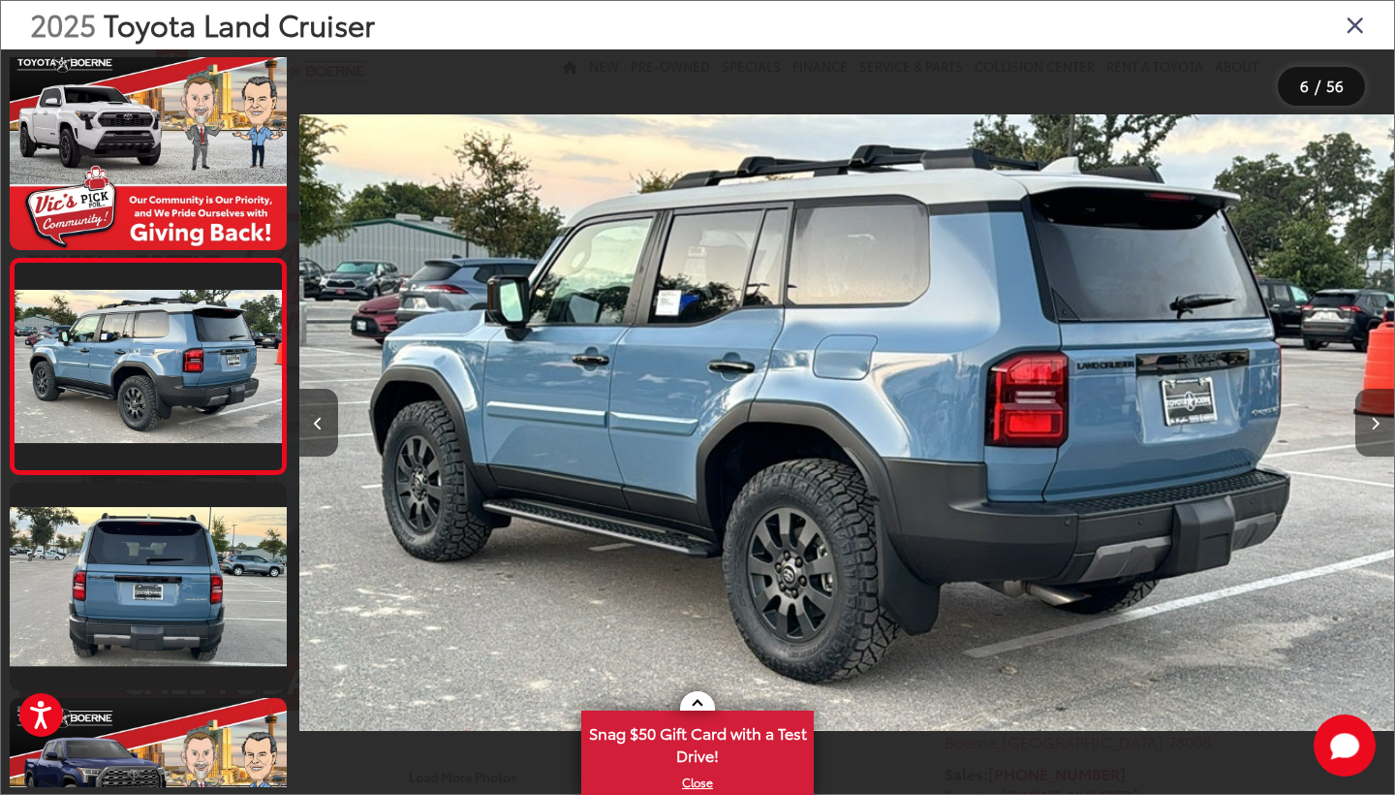
click at [1371, 421] on icon "Next image" at bounding box center [1375, 424] width 9 height 14
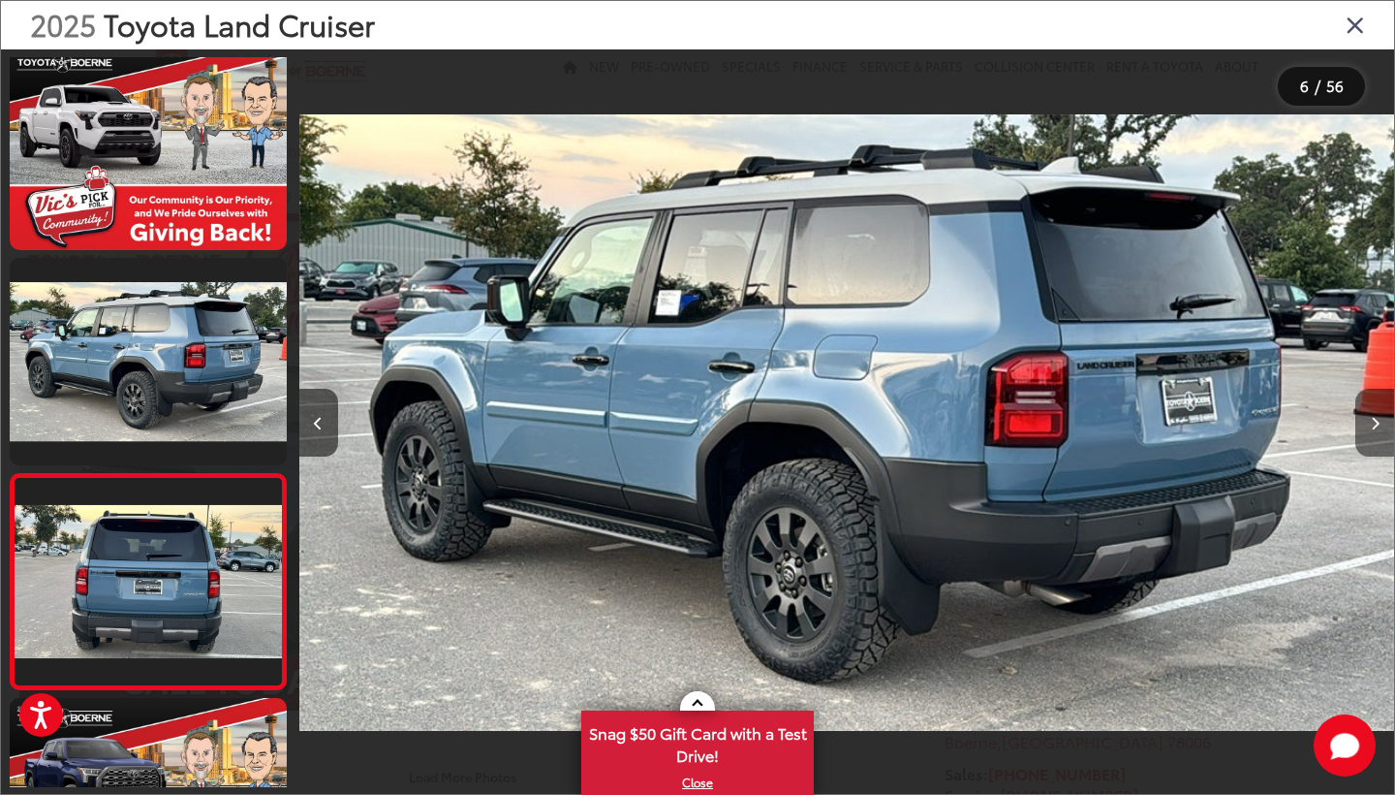
scroll to position [1092, 0]
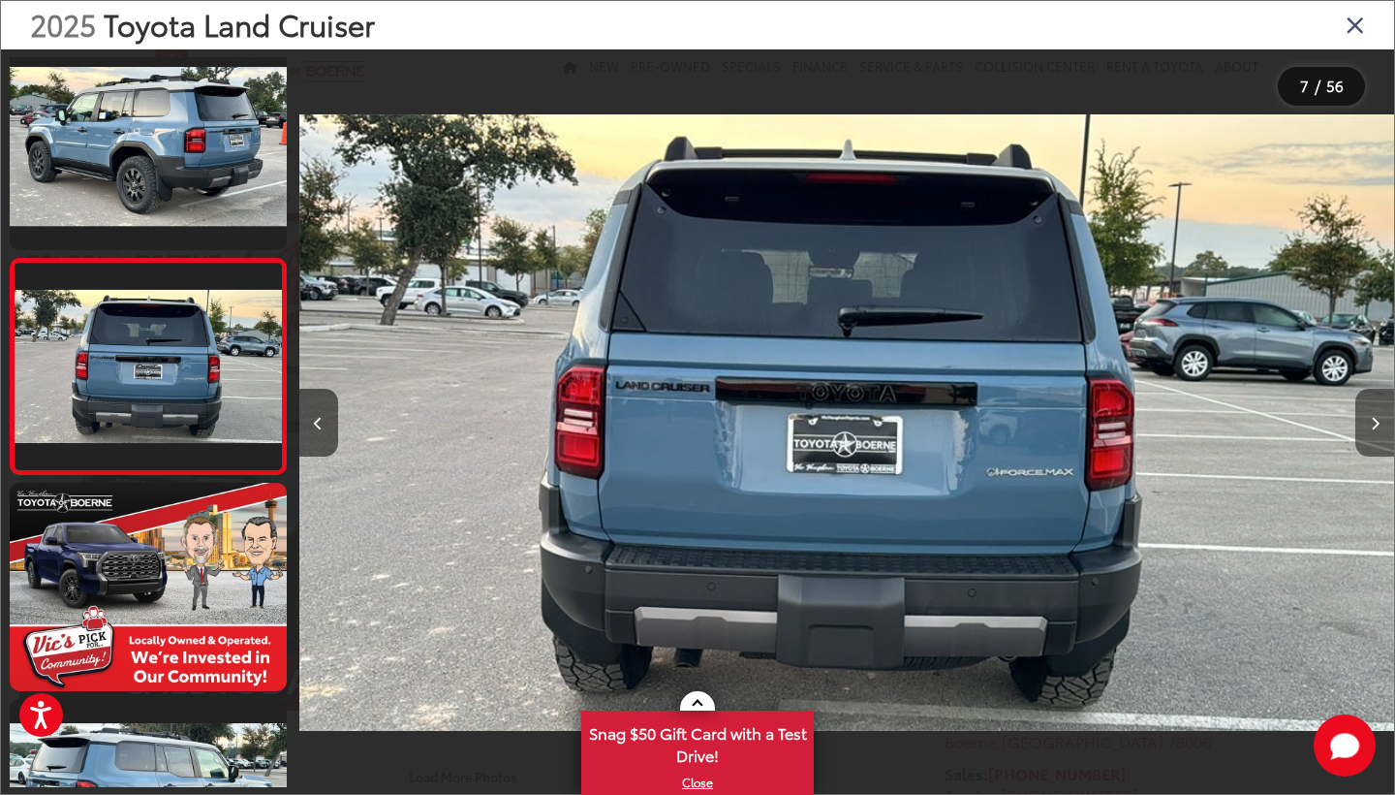
click at [1371, 421] on icon "Next image" at bounding box center [1375, 424] width 9 height 14
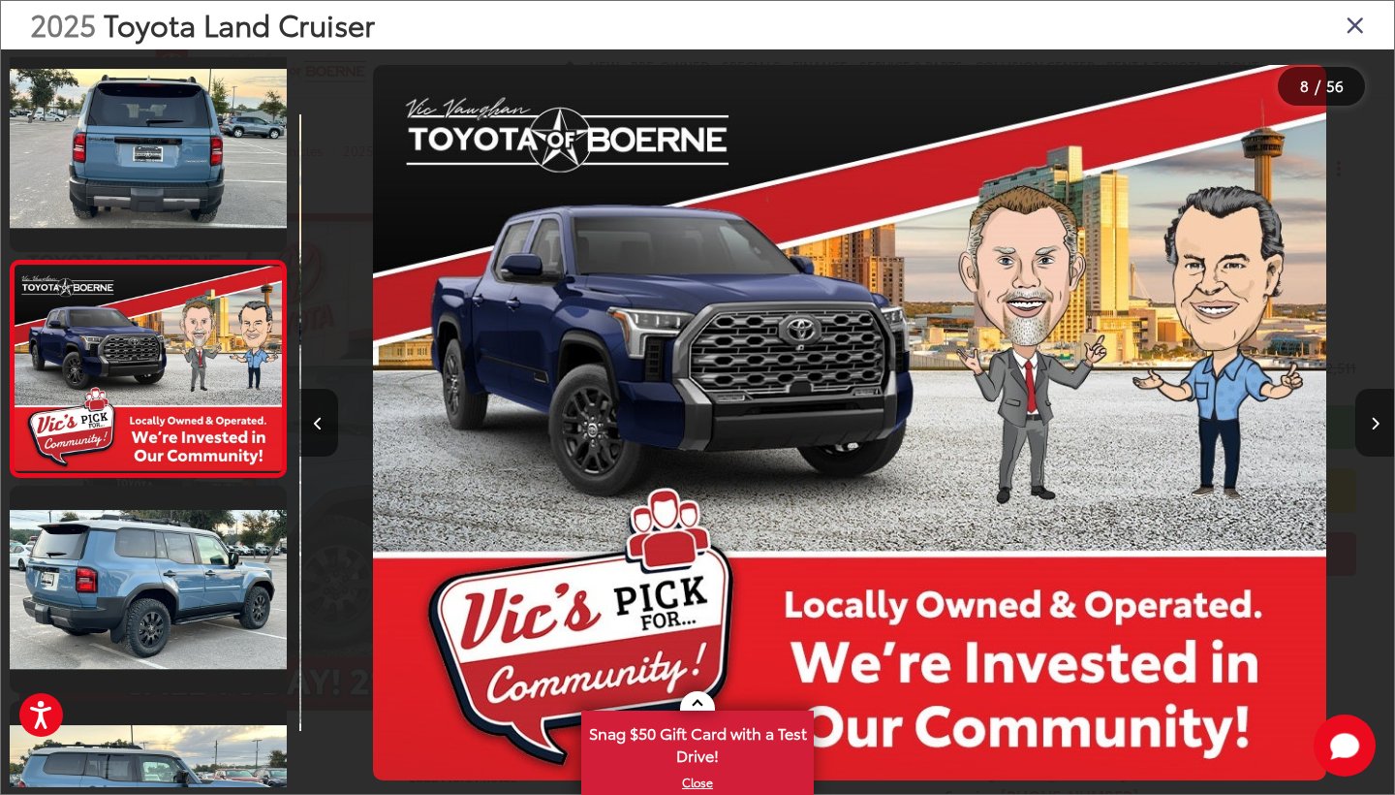
scroll to position [1307, 0]
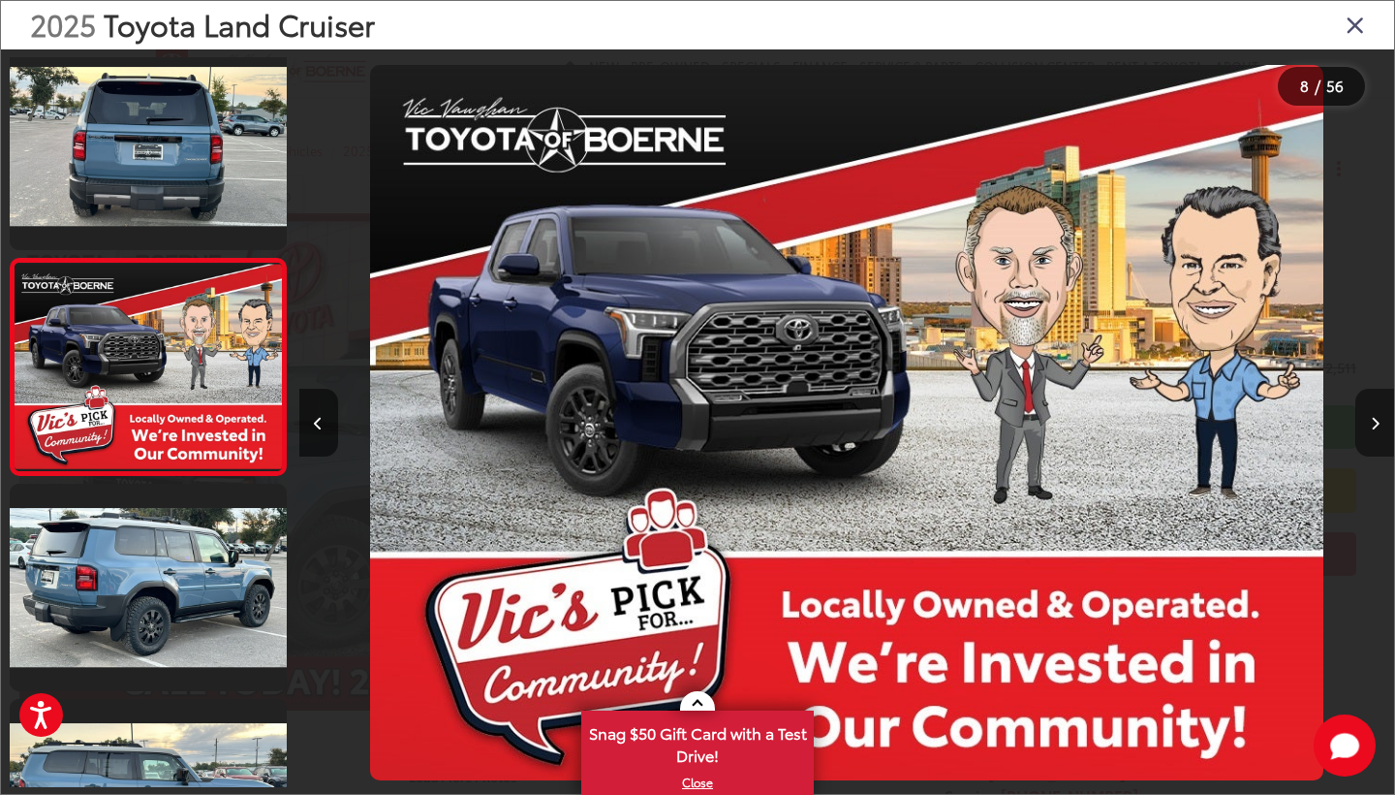
click at [1371, 421] on icon "Next image" at bounding box center [1375, 424] width 9 height 14
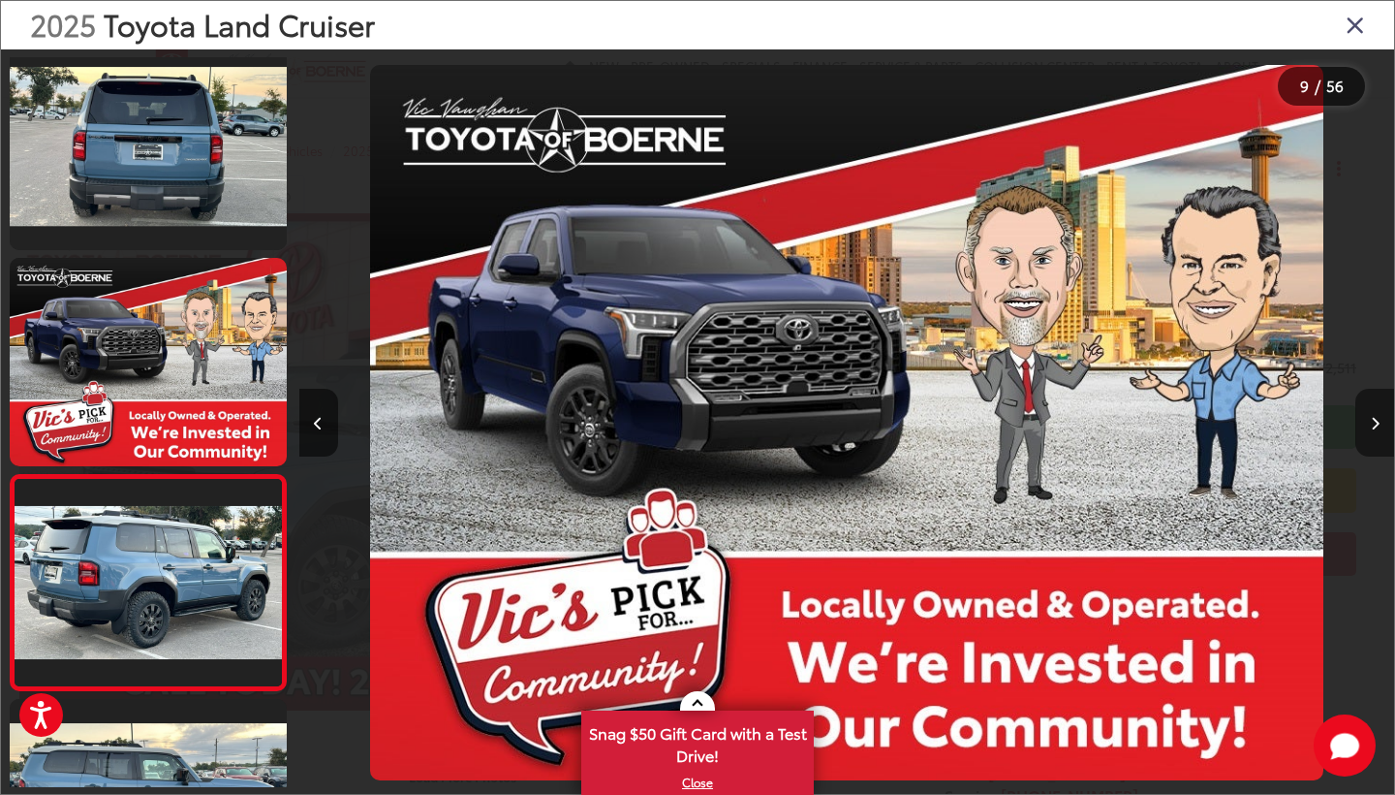
scroll to position [1523, 0]
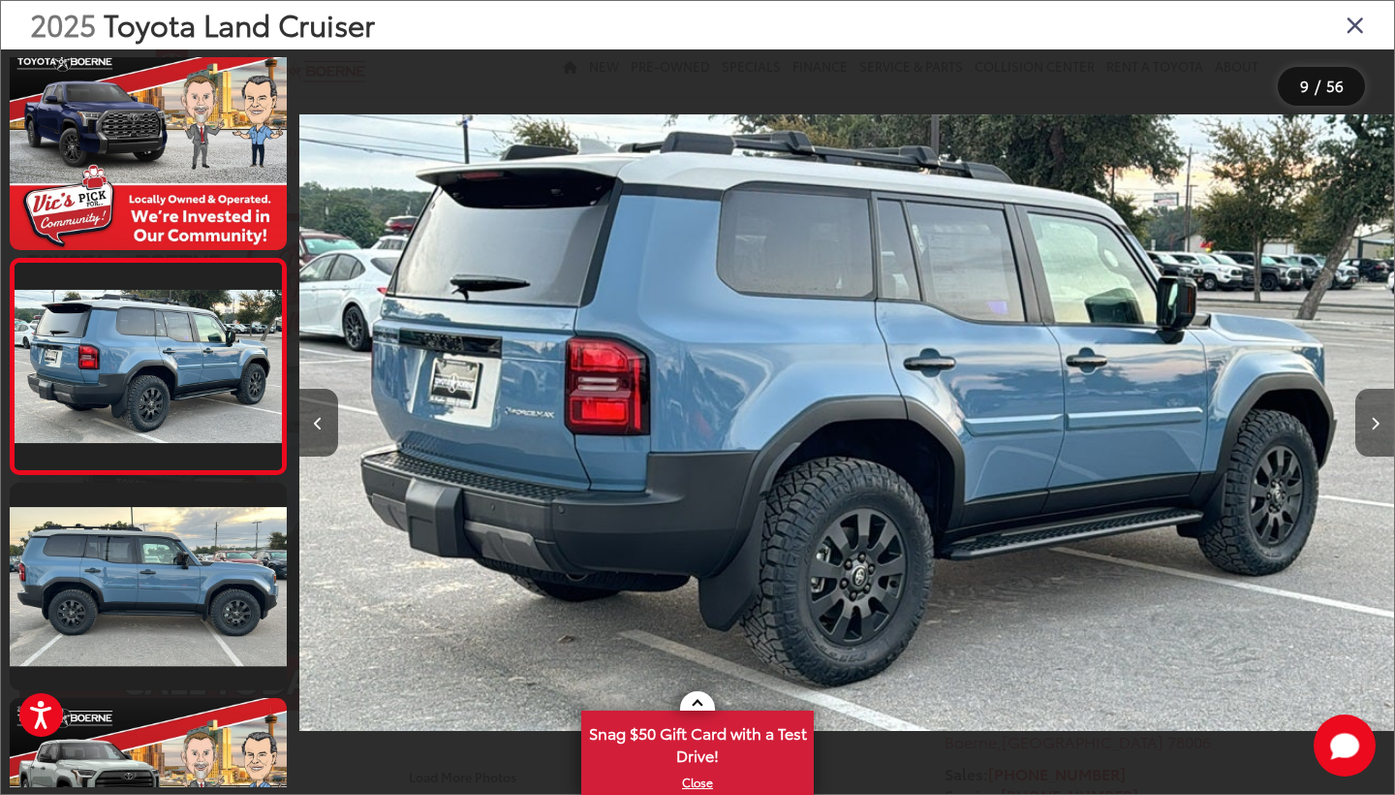
click at [1371, 421] on icon "Next image" at bounding box center [1375, 424] width 9 height 14
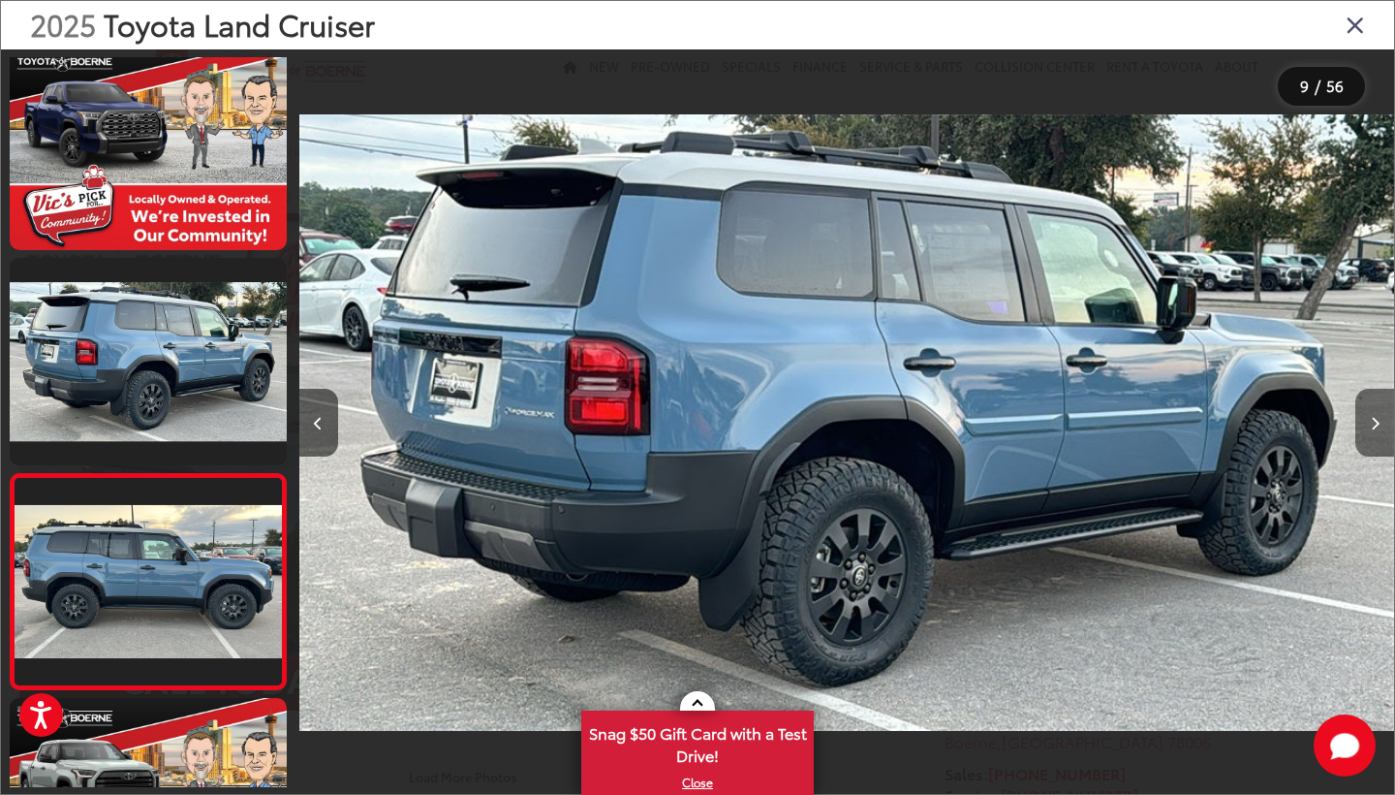
scroll to position [1738, 0]
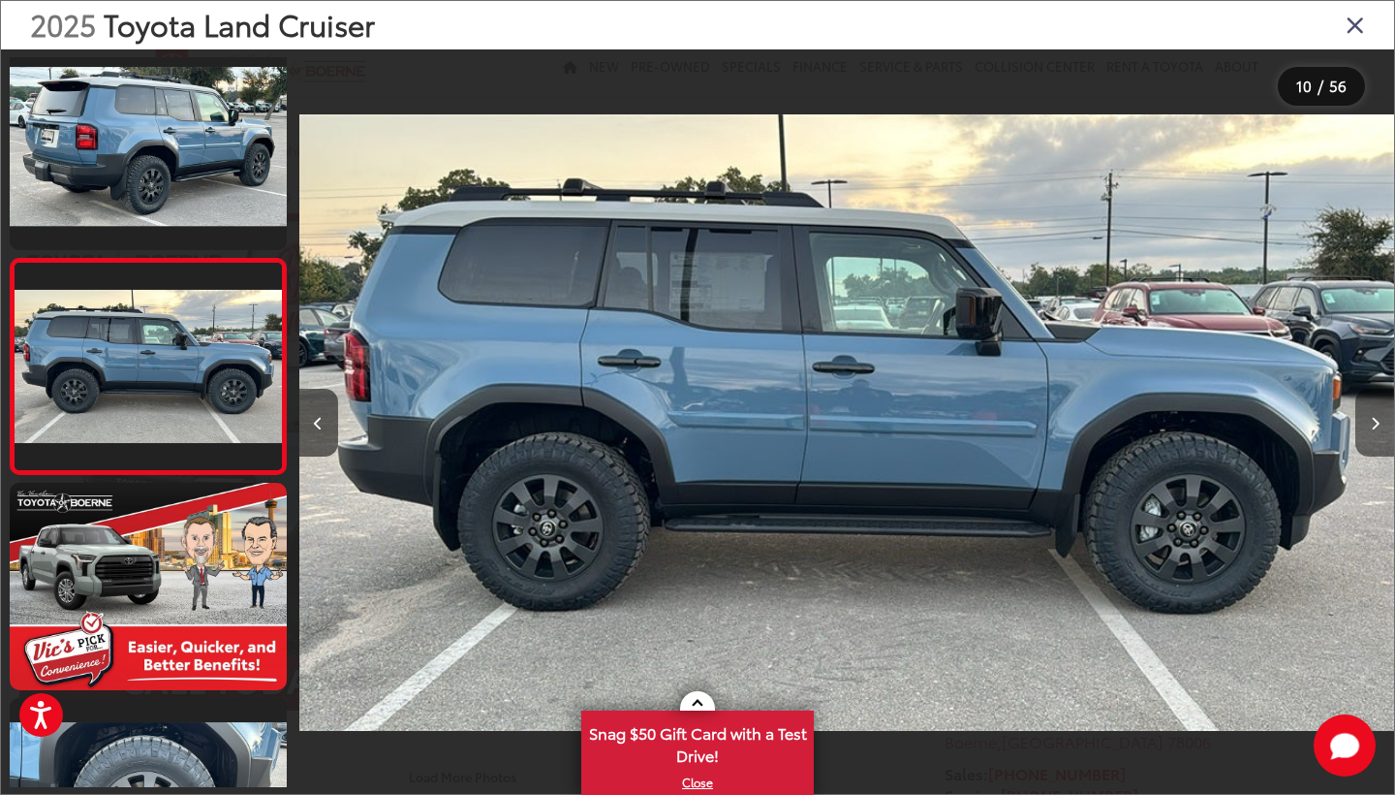
click at [1371, 421] on icon "Next image" at bounding box center [1375, 424] width 9 height 14
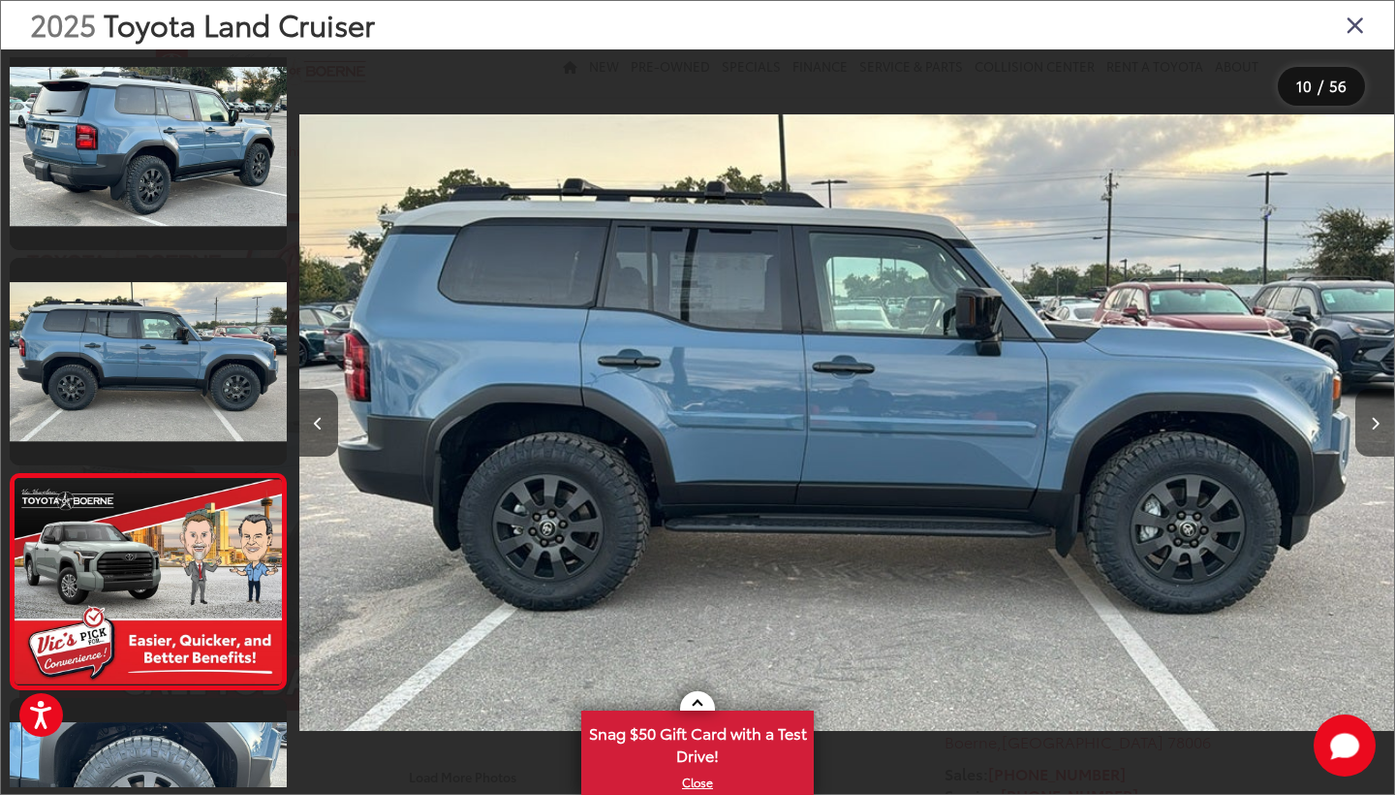
scroll to position [1953, 0]
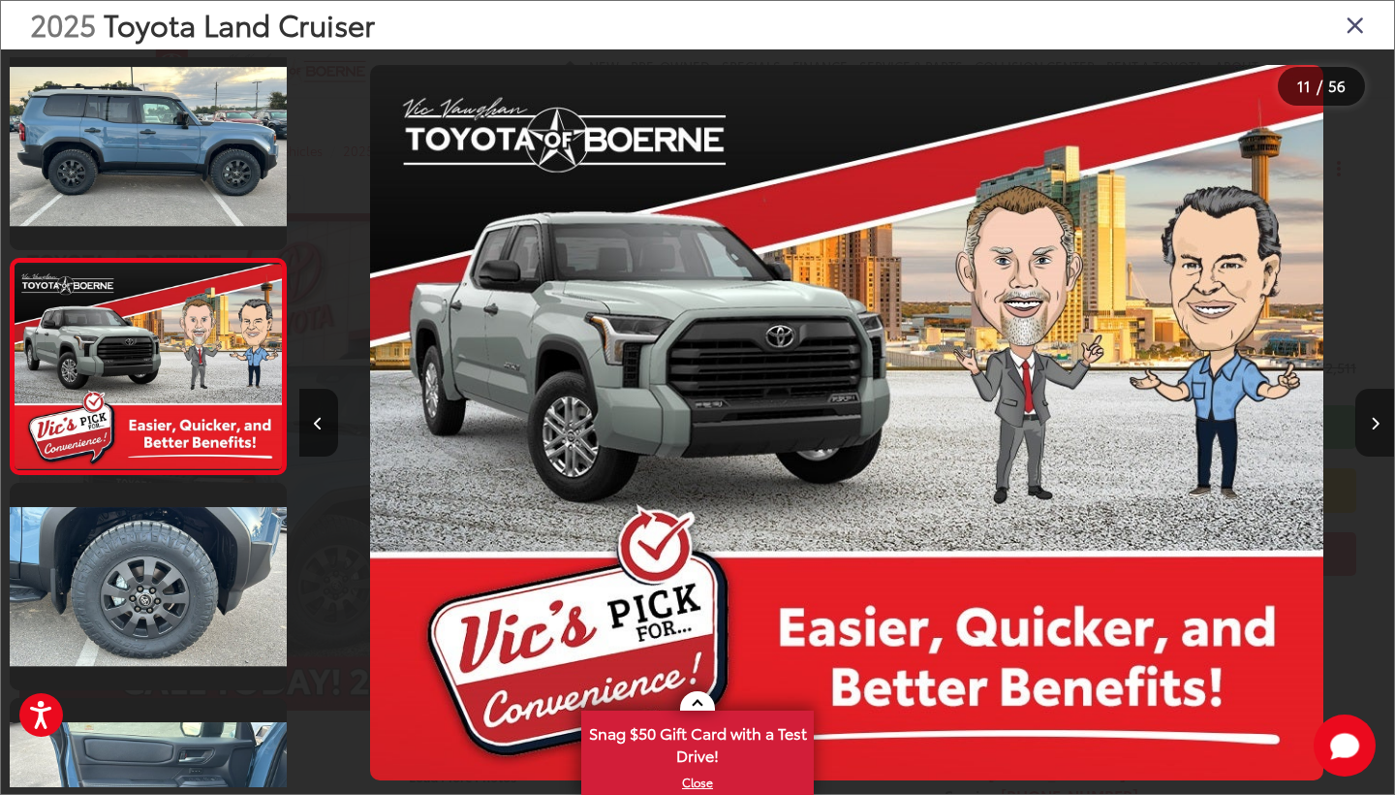
click at [1371, 421] on icon "Next image" at bounding box center [1375, 424] width 9 height 14
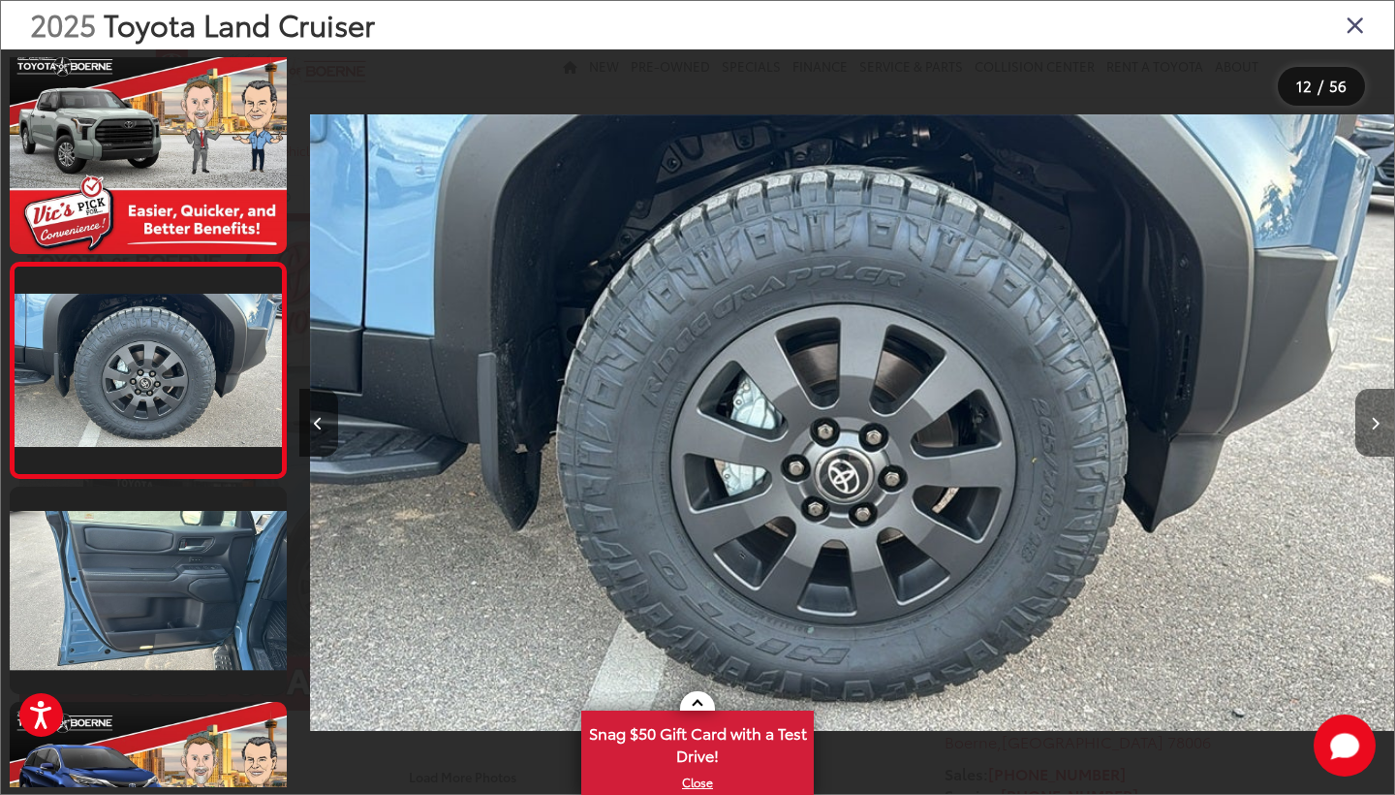
scroll to position [2169, 0]
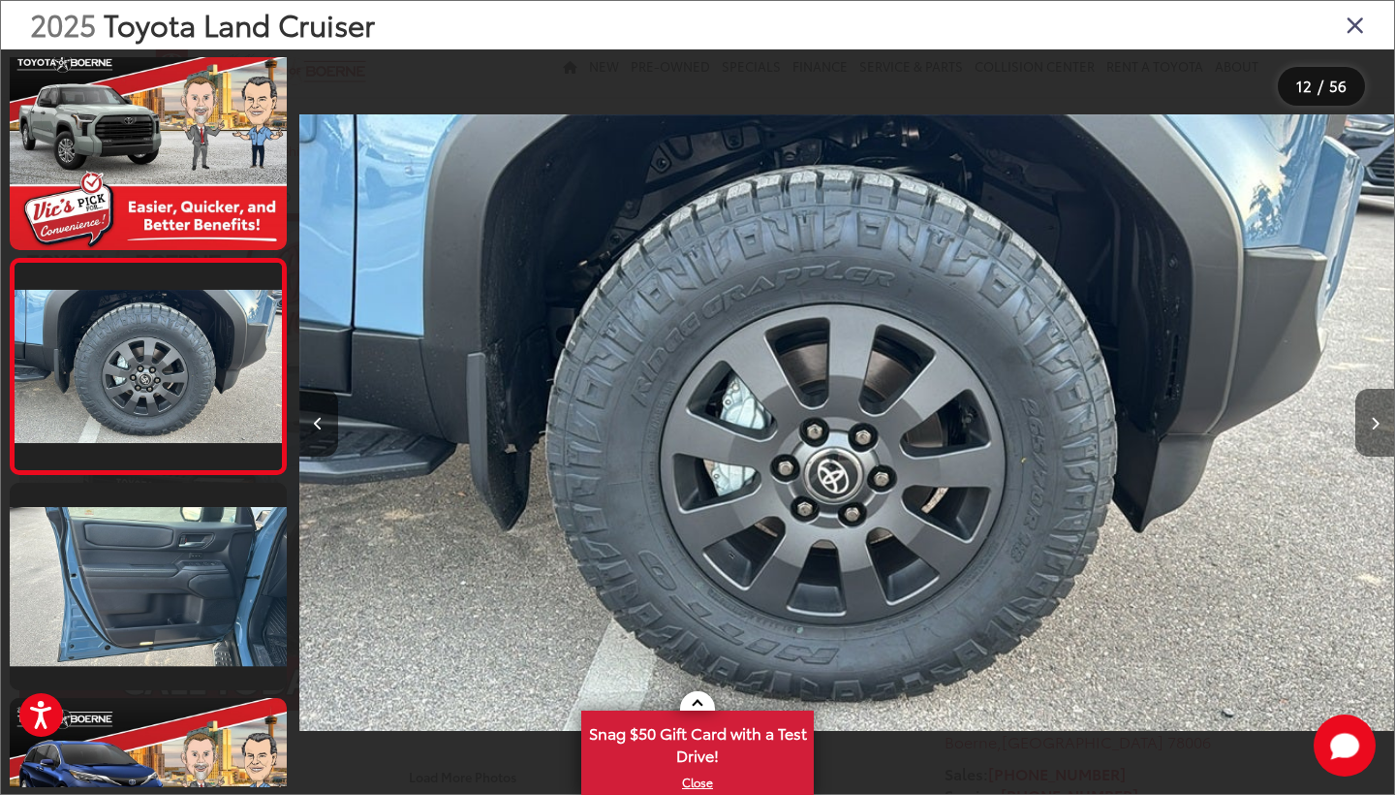
click at [1371, 421] on icon "Next image" at bounding box center [1375, 424] width 9 height 14
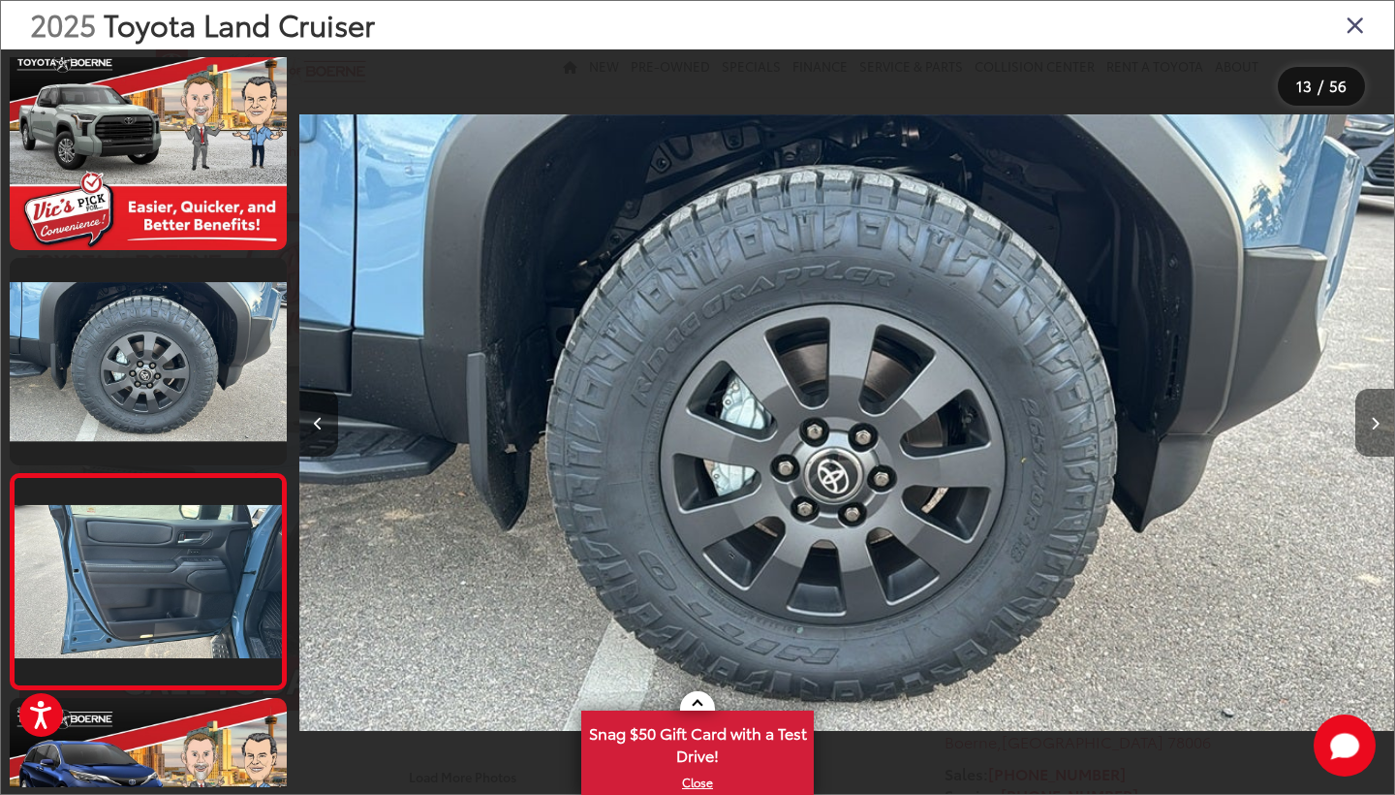
scroll to position [2384, 0]
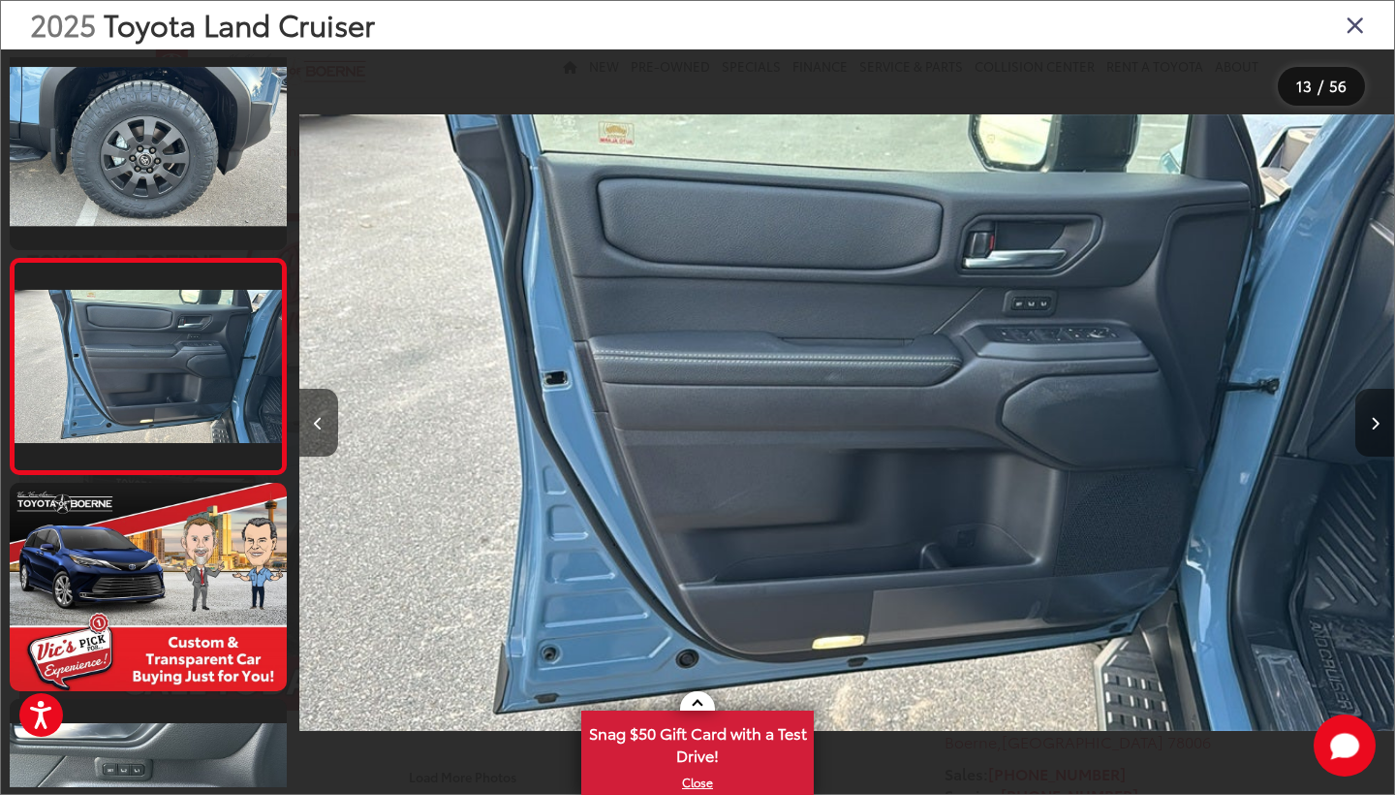
click at [1371, 421] on icon "Next image" at bounding box center [1375, 424] width 9 height 14
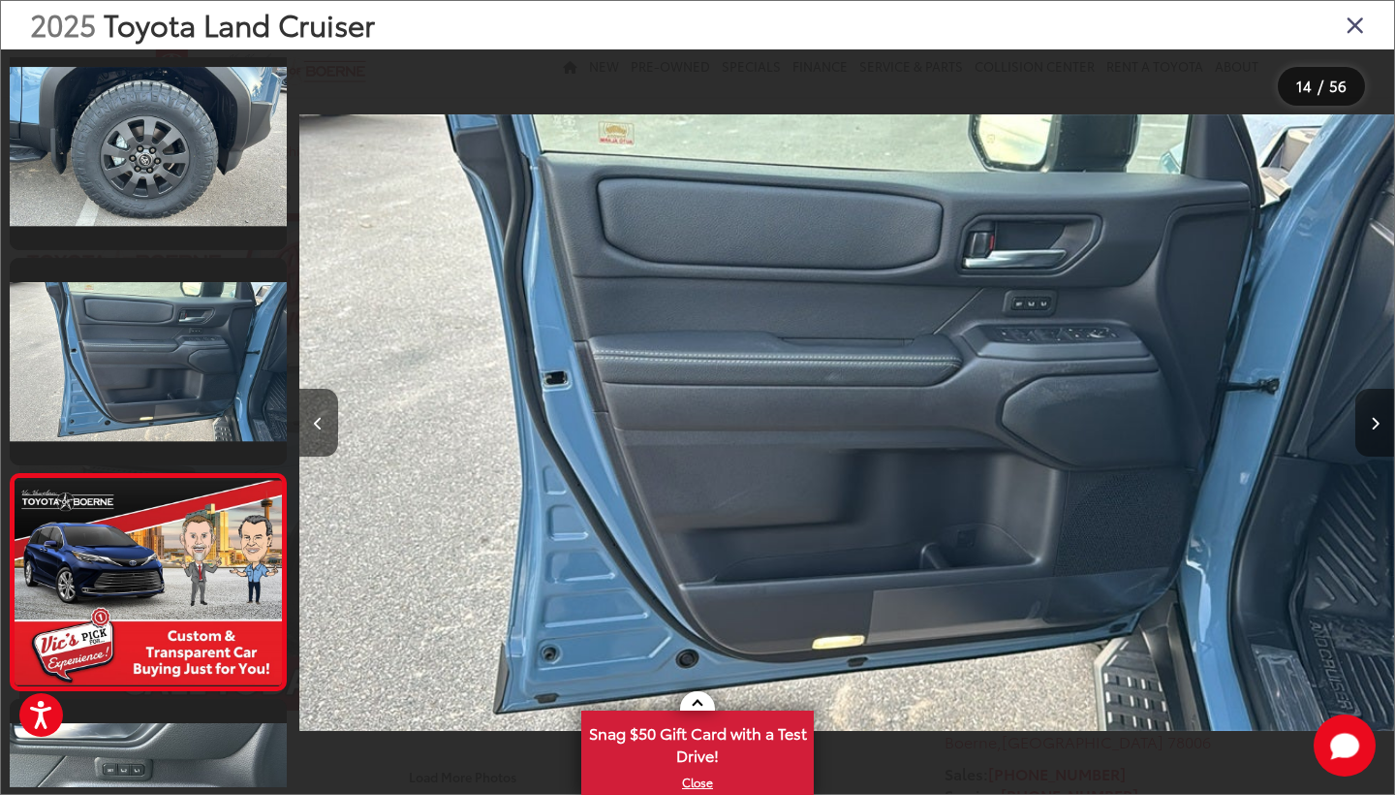
scroll to position [0, 0]
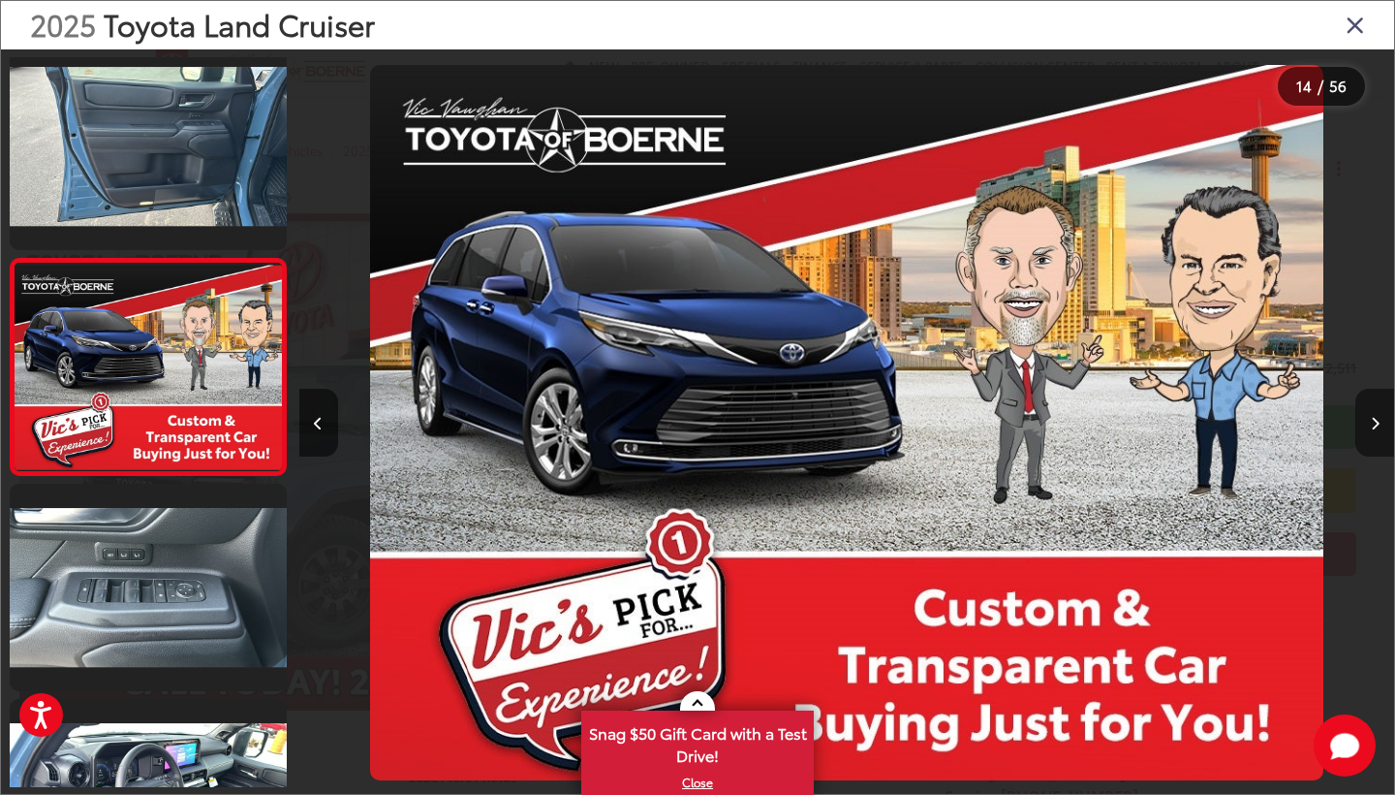
click at [1371, 421] on icon "Next image" at bounding box center [1375, 424] width 9 height 14
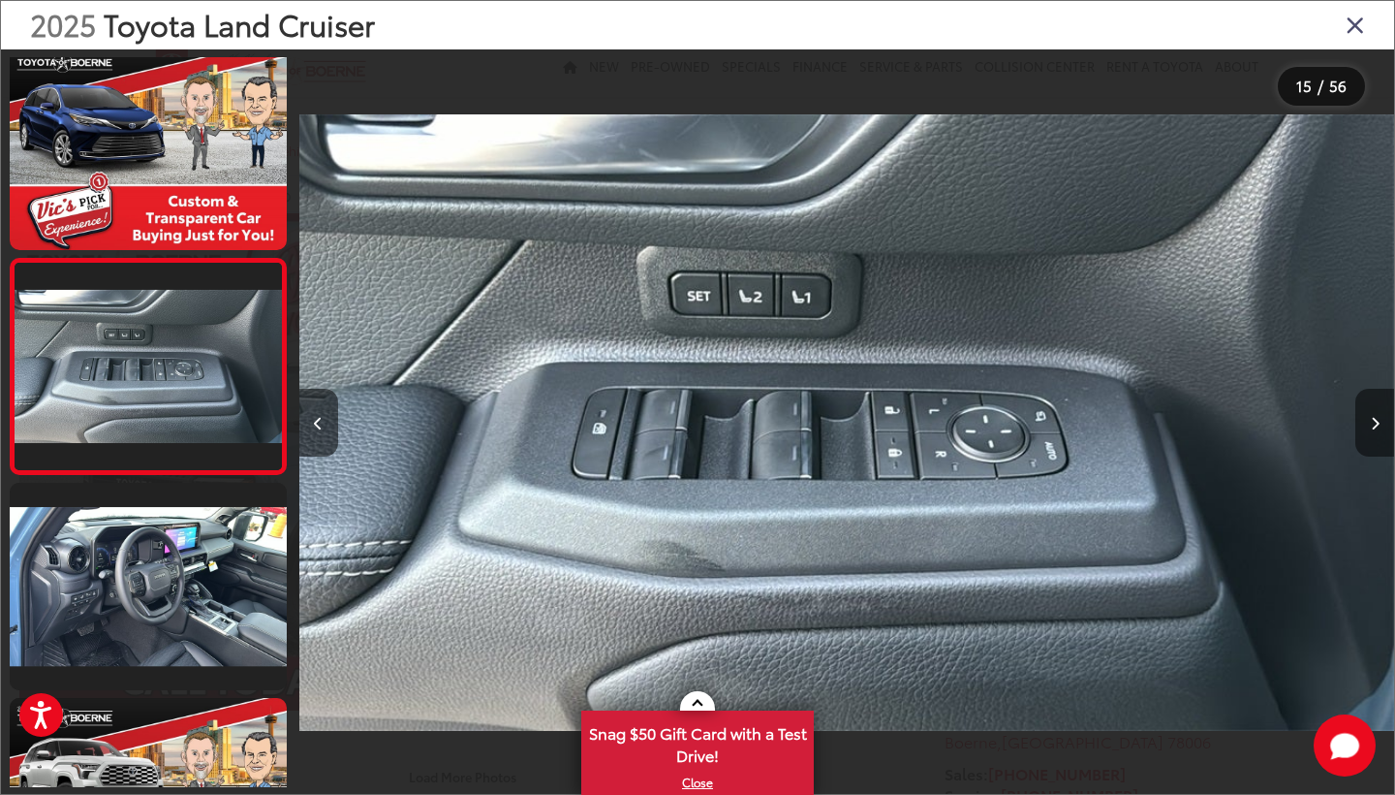
click at [1371, 421] on icon "Next image" at bounding box center [1375, 424] width 9 height 14
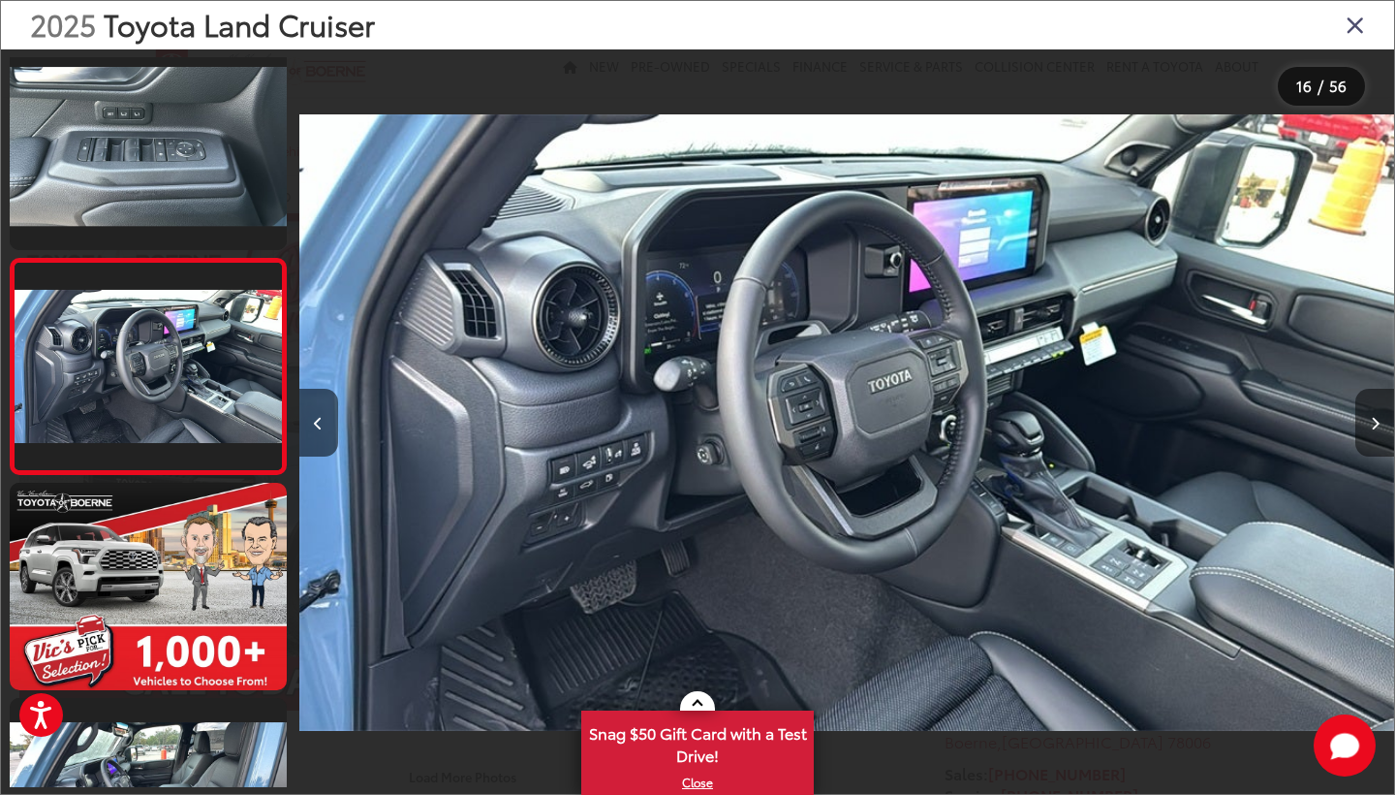
click at [1371, 421] on icon "Next image" at bounding box center [1375, 424] width 9 height 14
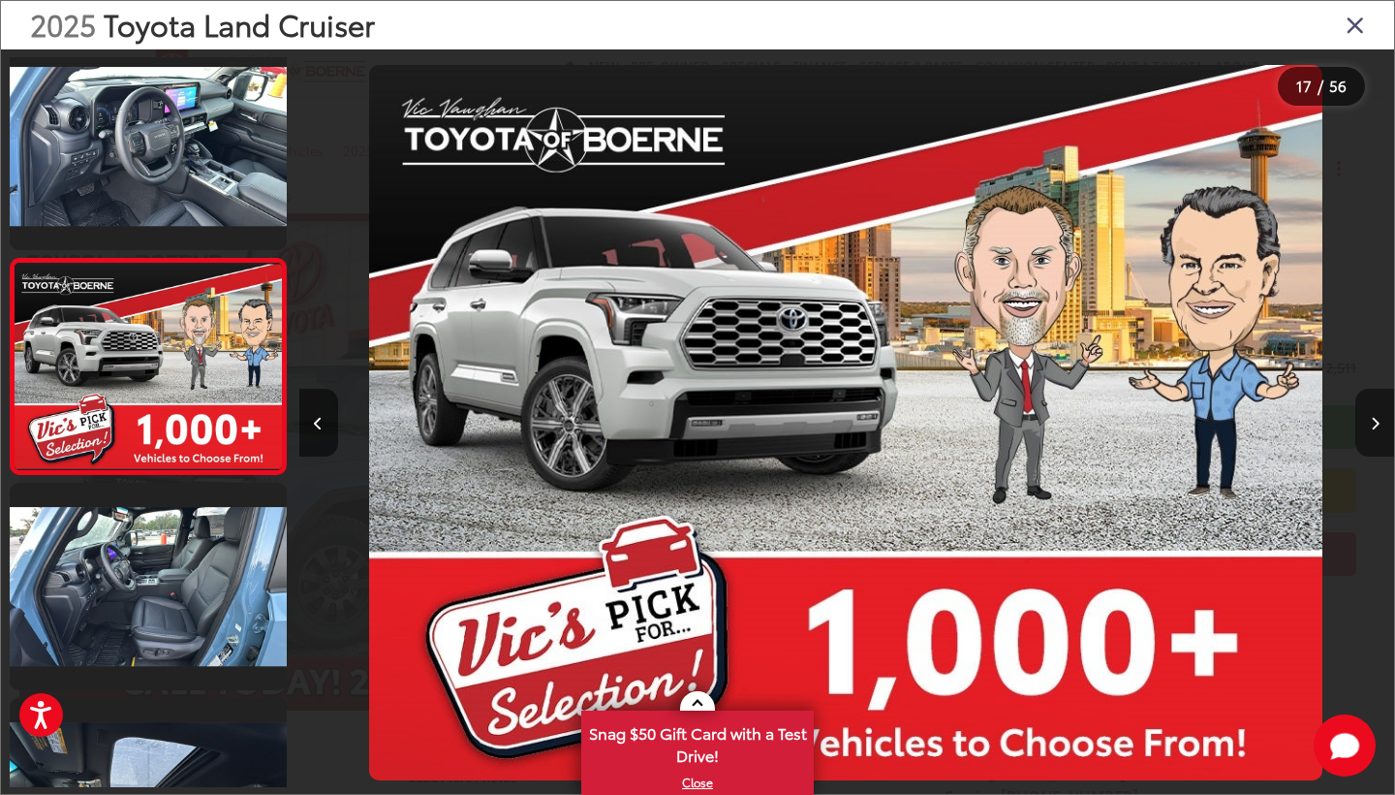
click at [1371, 421] on icon "Next image" at bounding box center [1375, 424] width 9 height 14
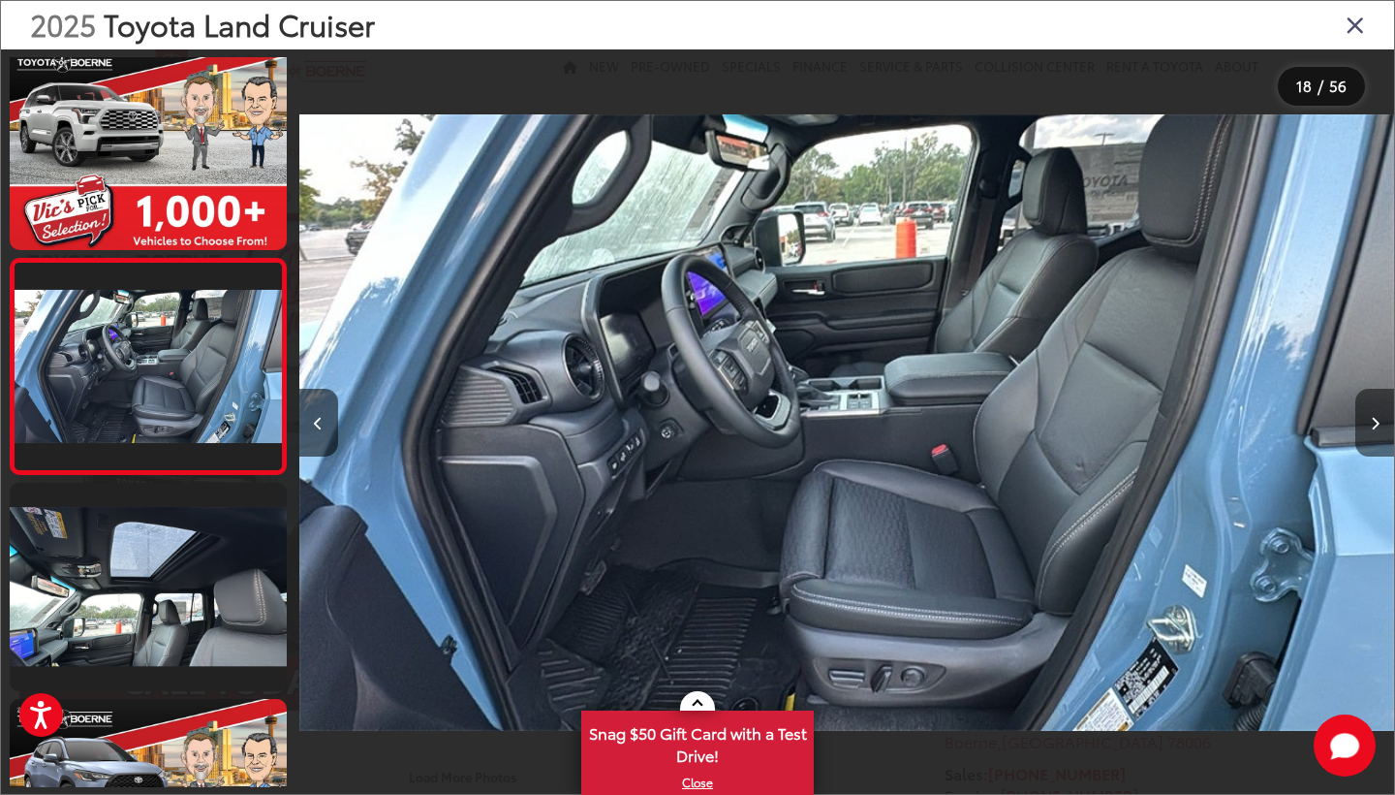
click at [1371, 421] on icon "Next image" at bounding box center [1375, 424] width 9 height 14
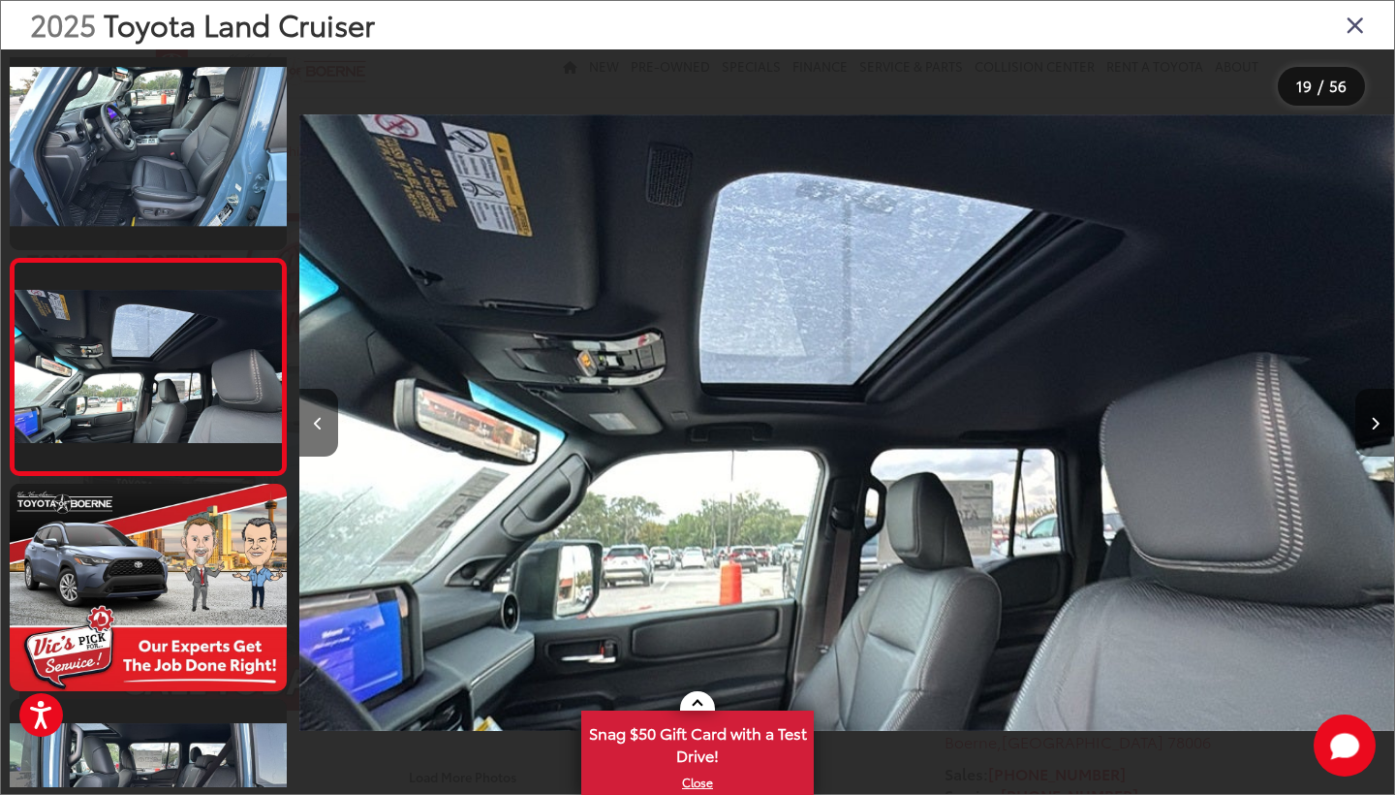
click at [1371, 421] on icon "Next image" at bounding box center [1375, 424] width 9 height 14
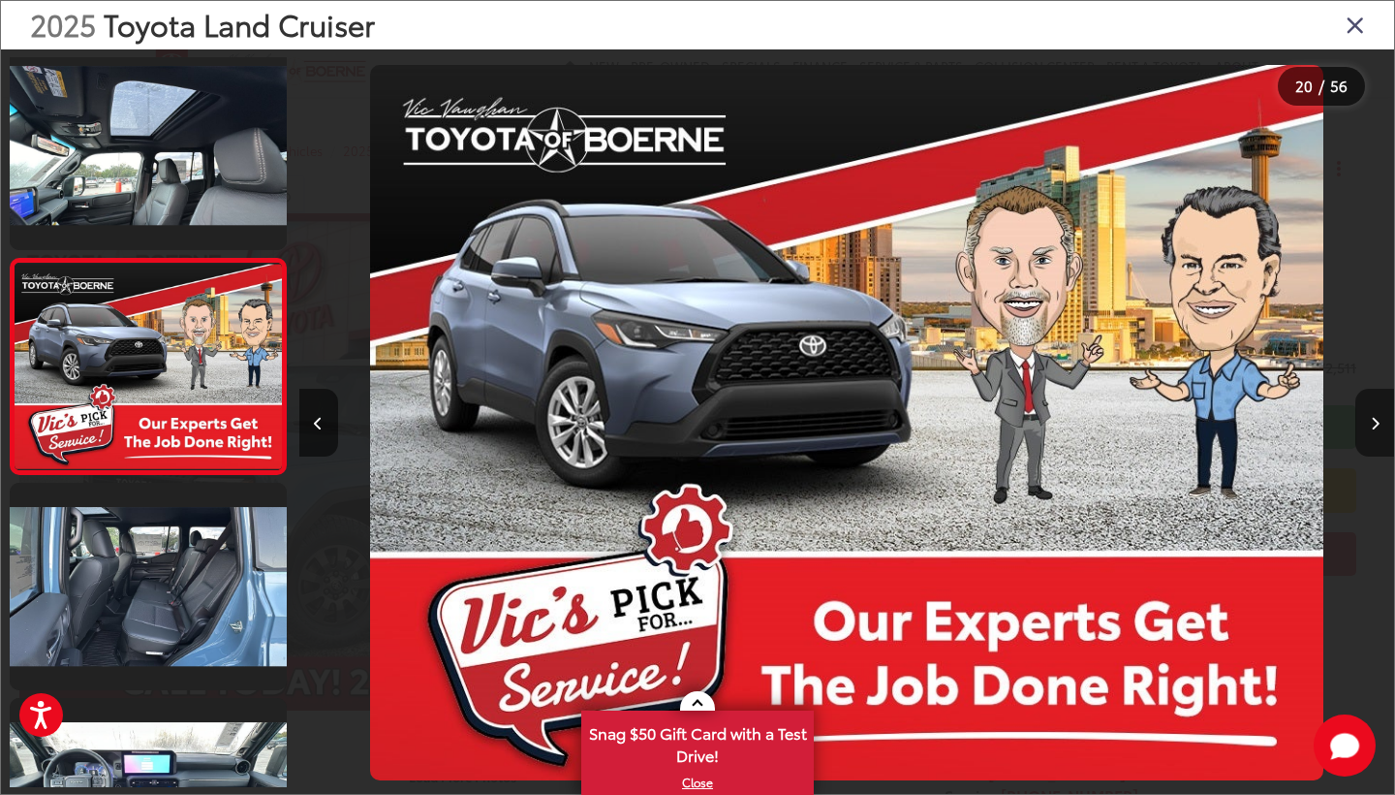
click at [1371, 421] on icon "Next image" at bounding box center [1375, 424] width 9 height 14
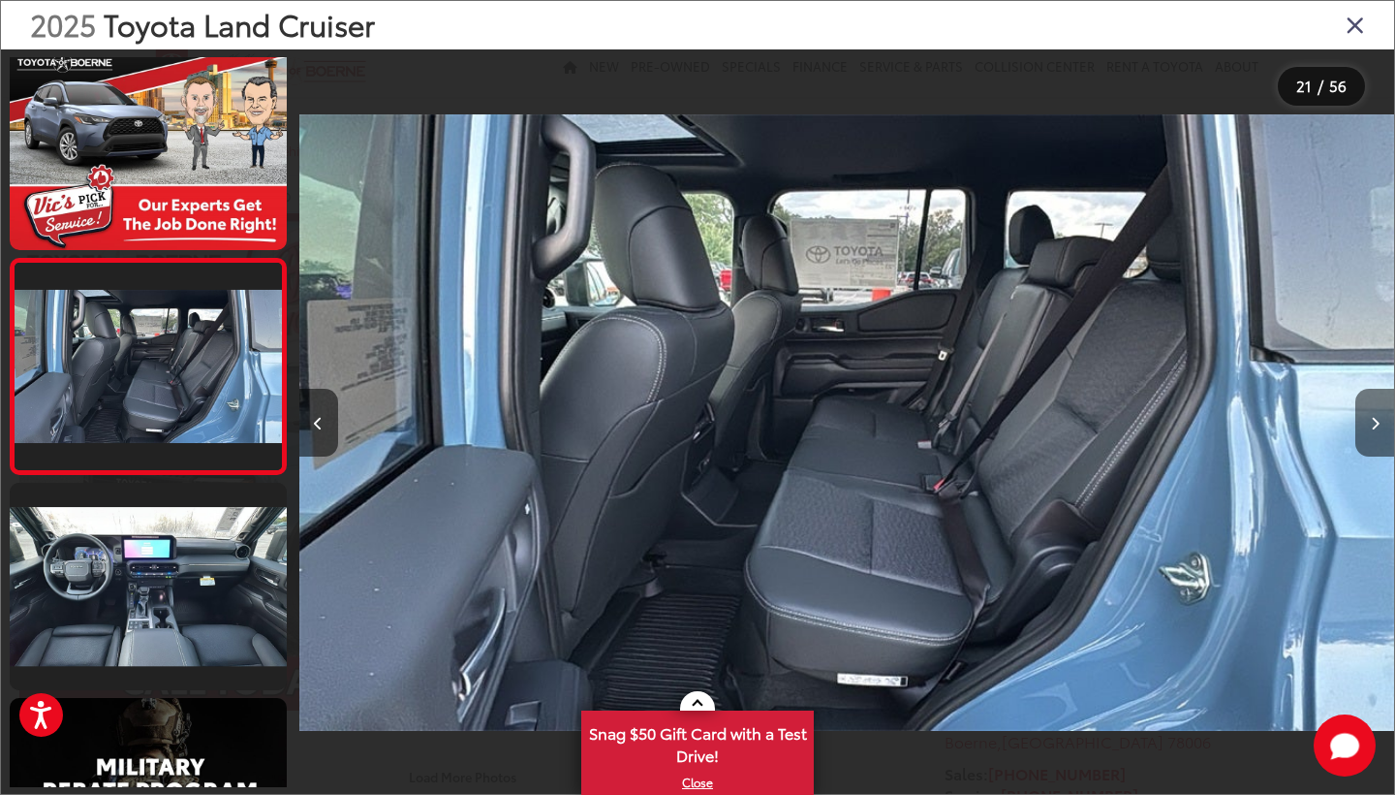
click at [1371, 421] on icon "Next image" at bounding box center [1375, 424] width 9 height 14
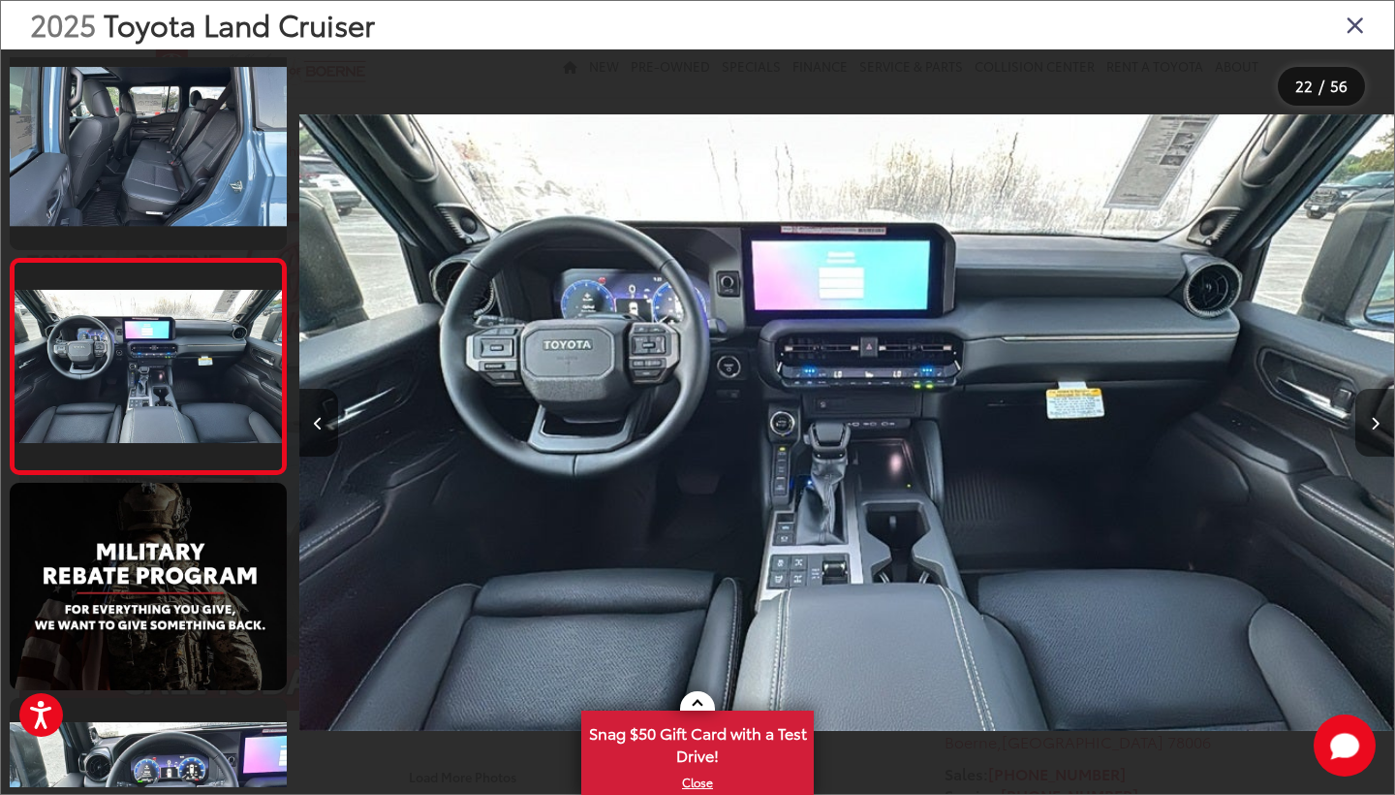
click at [1371, 421] on icon "Next image" at bounding box center [1375, 424] width 9 height 14
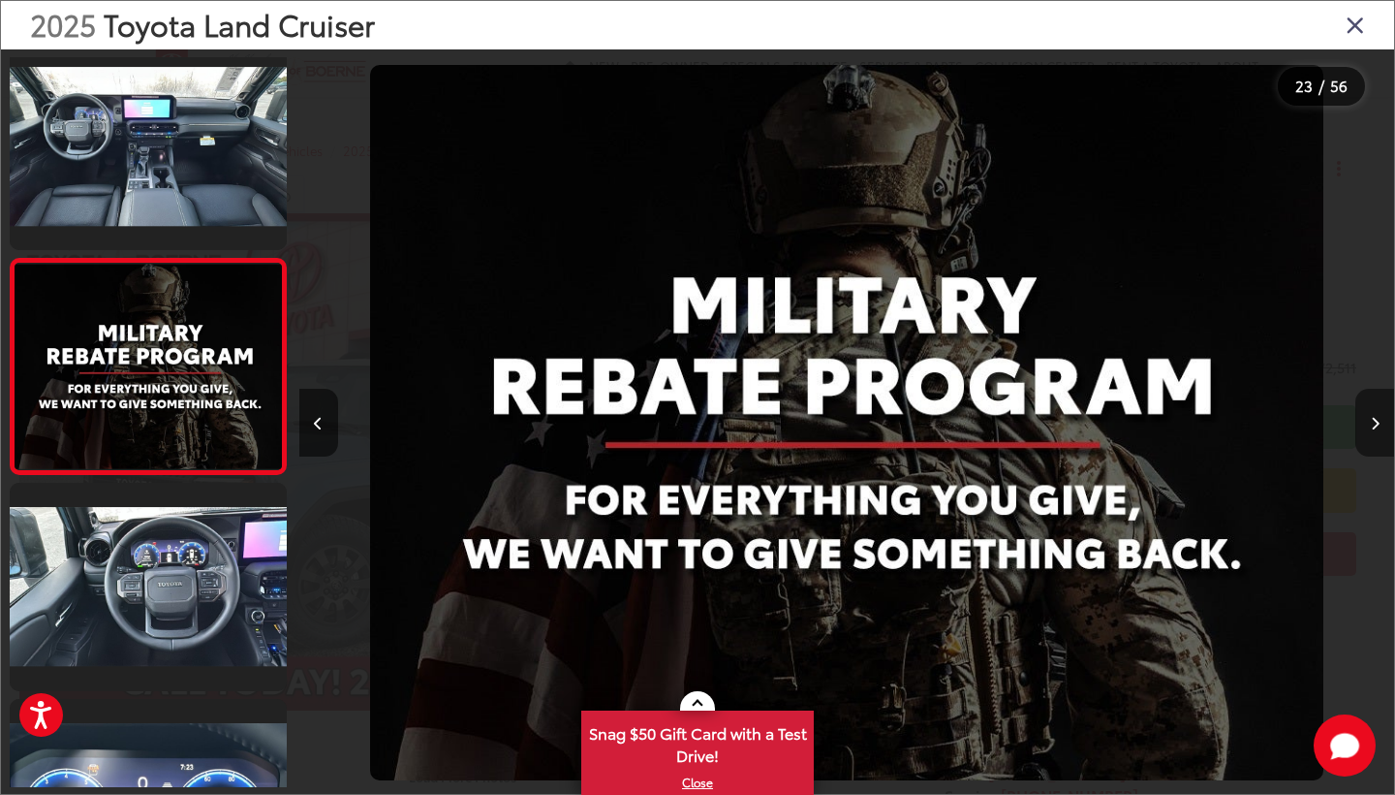
click at [1371, 421] on icon "Next image" at bounding box center [1375, 424] width 9 height 14
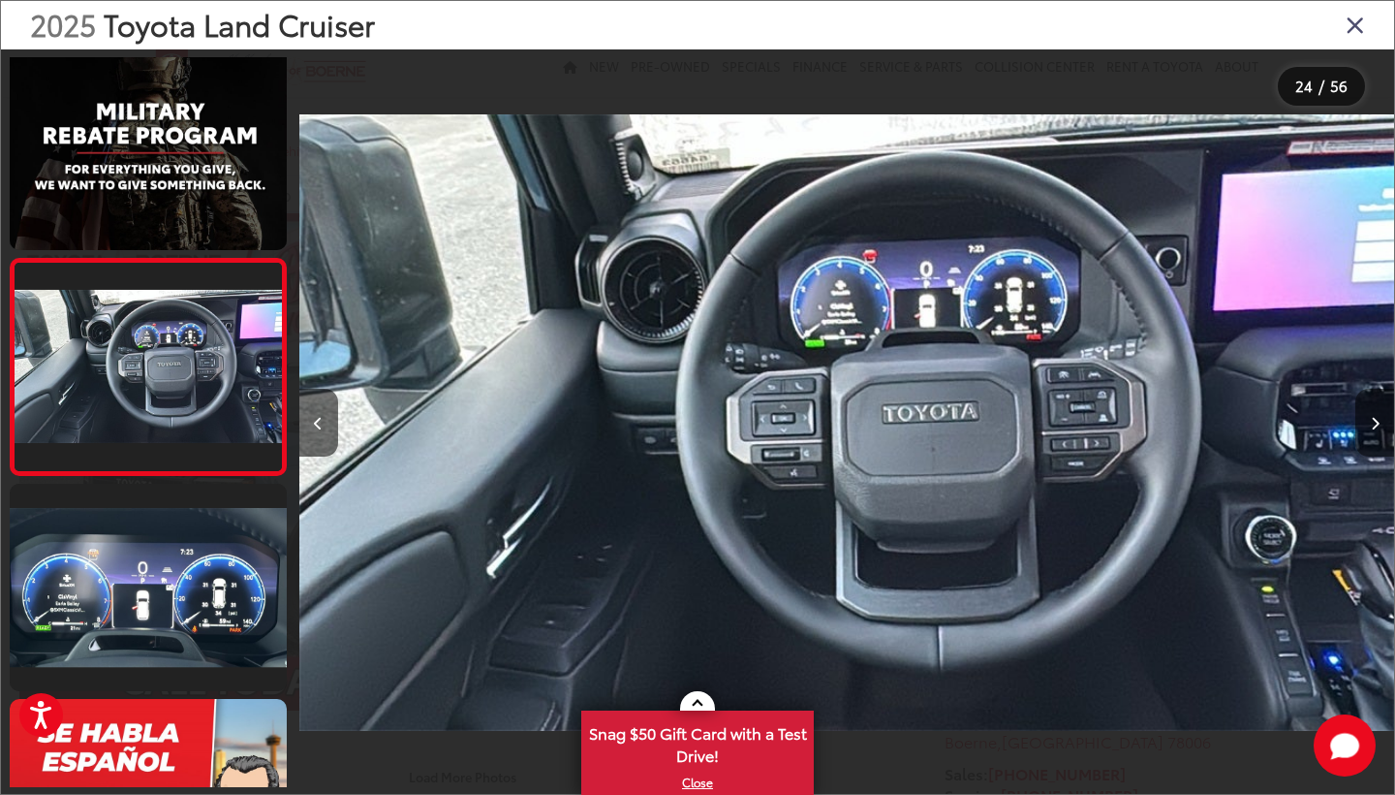
click at [1371, 421] on icon "Next image" at bounding box center [1375, 424] width 9 height 14
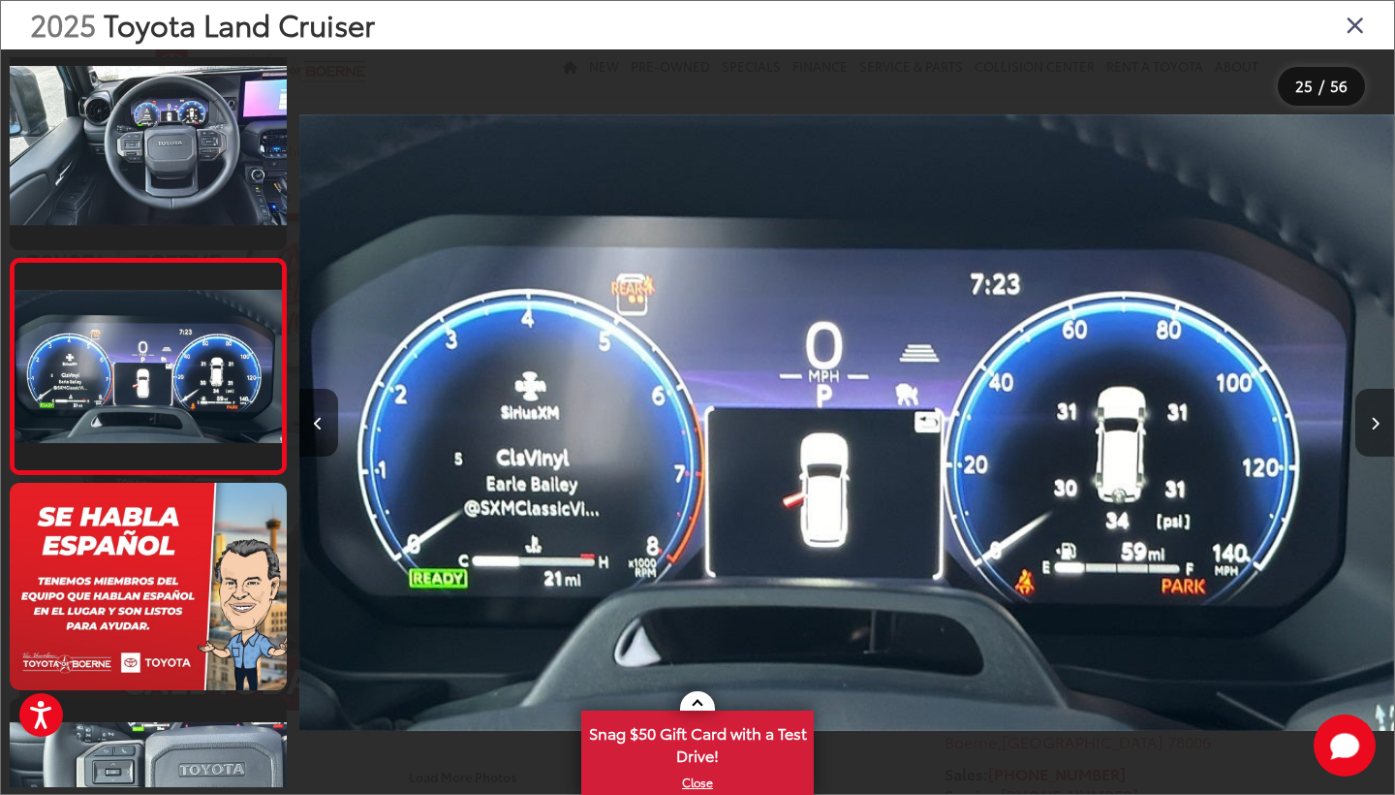
click at [1371, 421] on icon "Next image" at bounding box center [1375, 424] width 9 height 14
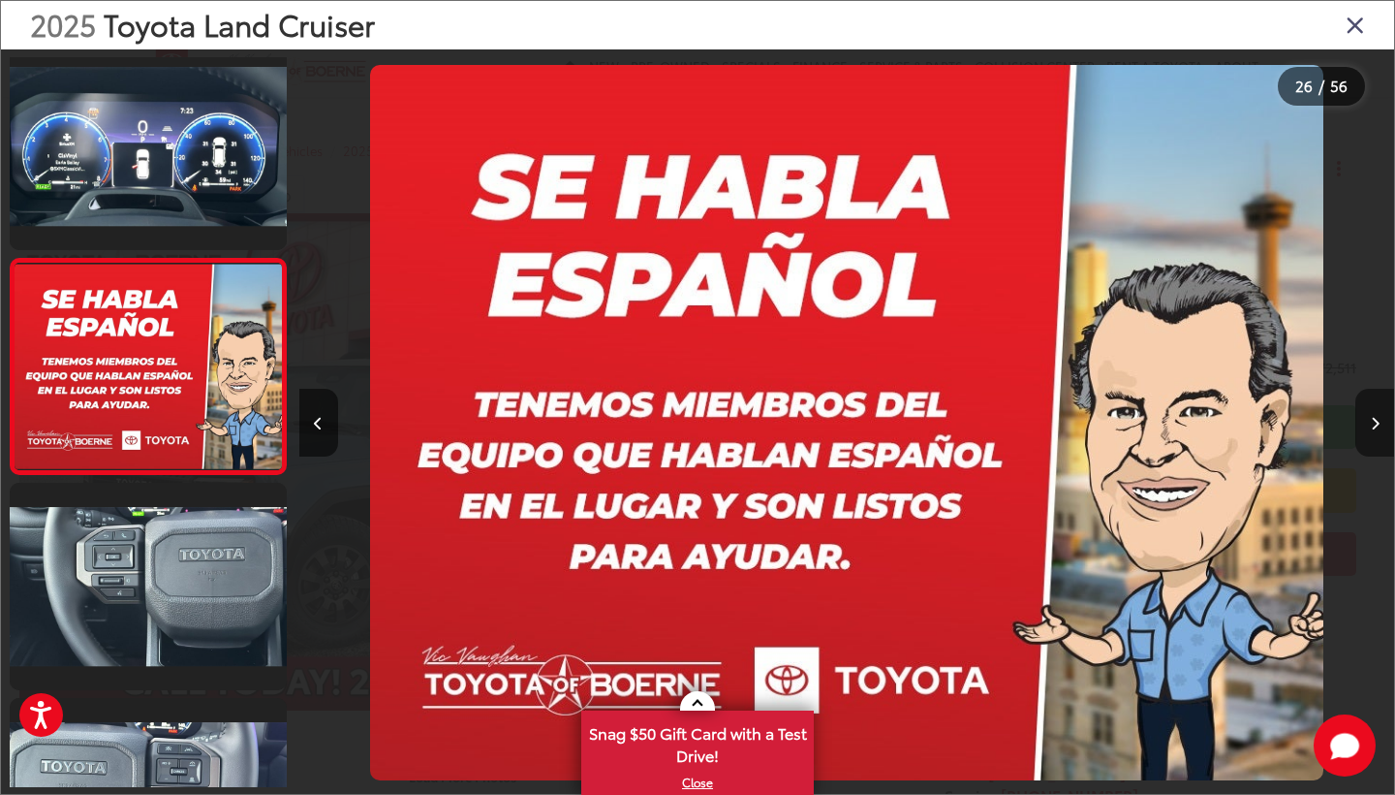
click at [1371, 421] on icon "Next image" at bounding box center [1375, 424] width 9 height 14
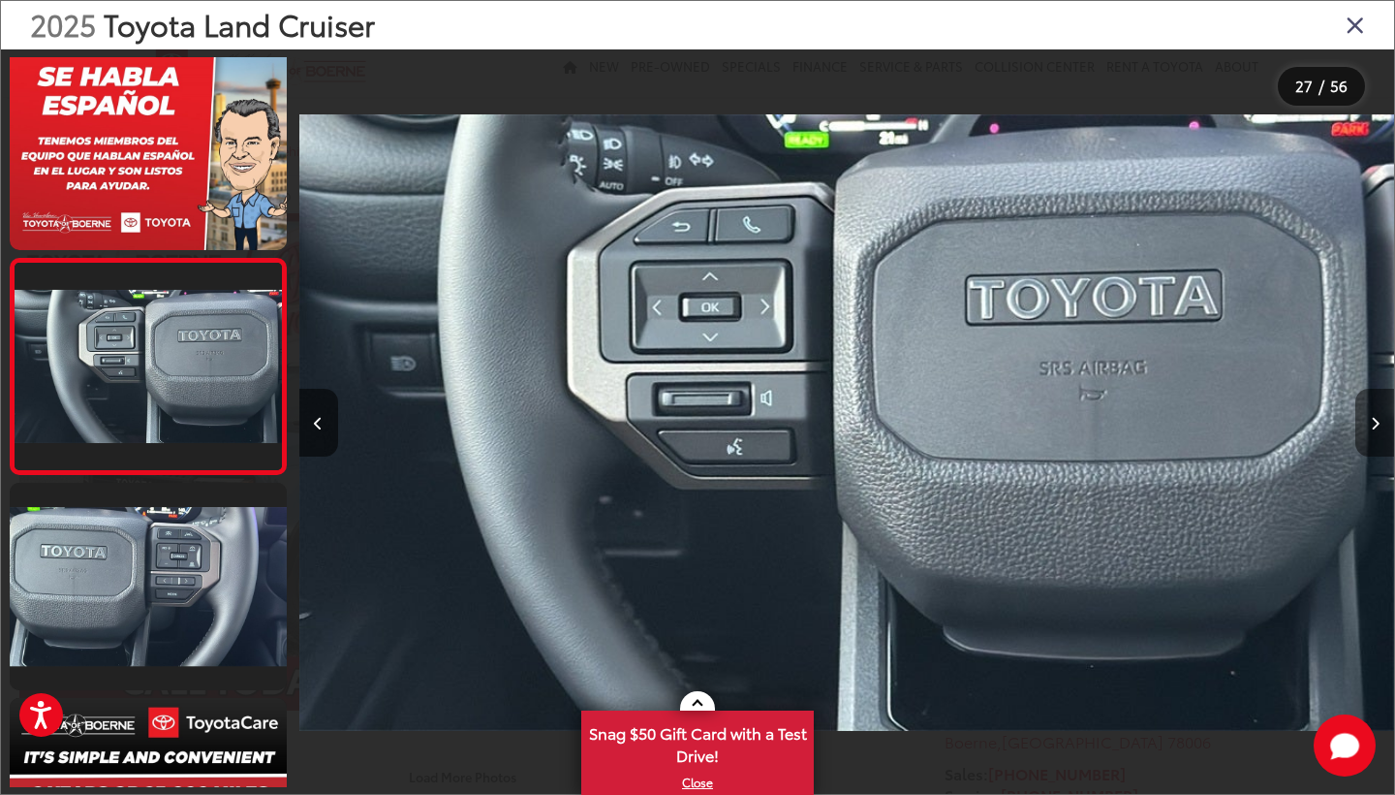
click at [1371, 421] on icon "Next image" at bounding box center [1375, 424] width 9 height 14
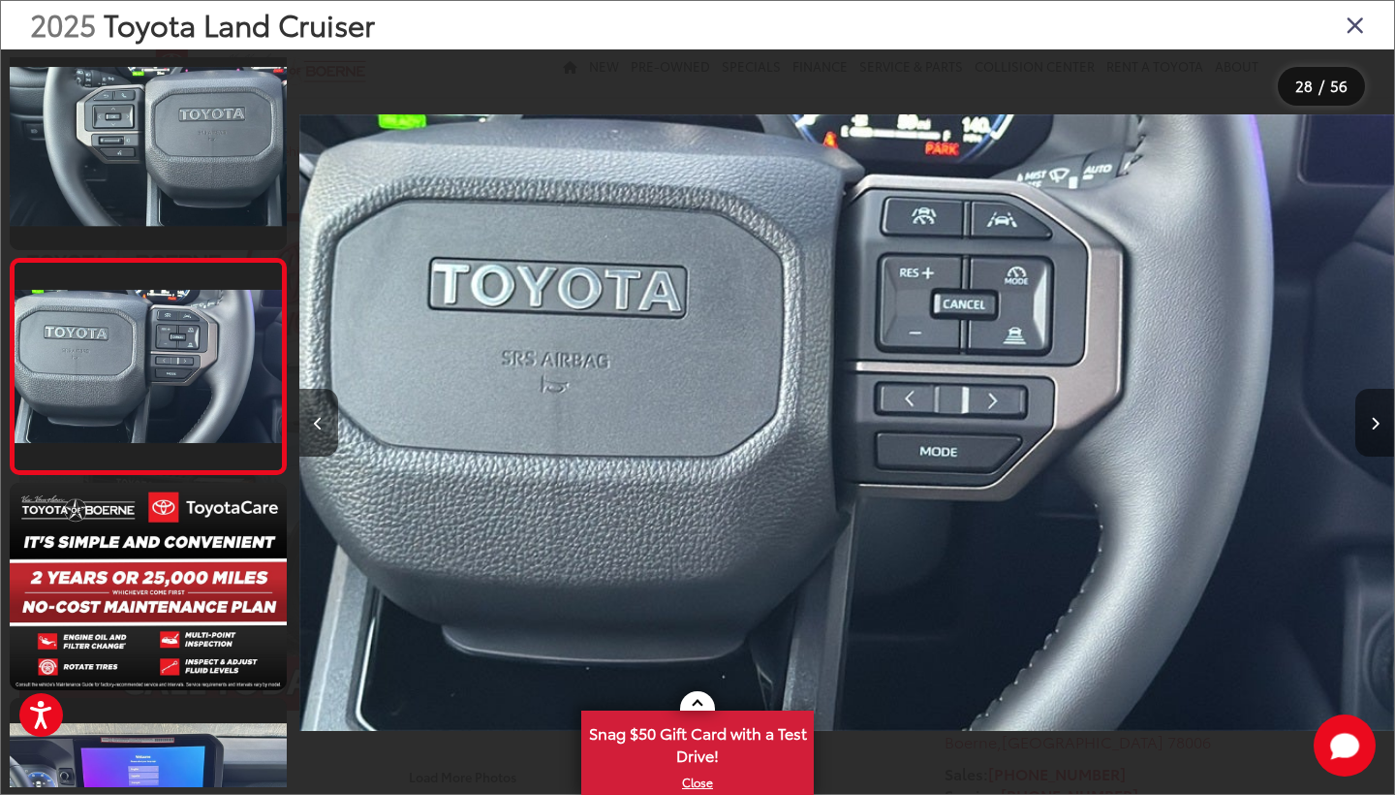
click at [1371, 421] on icon "Next image" at bounding box center [1375, 424] width 9 height 14
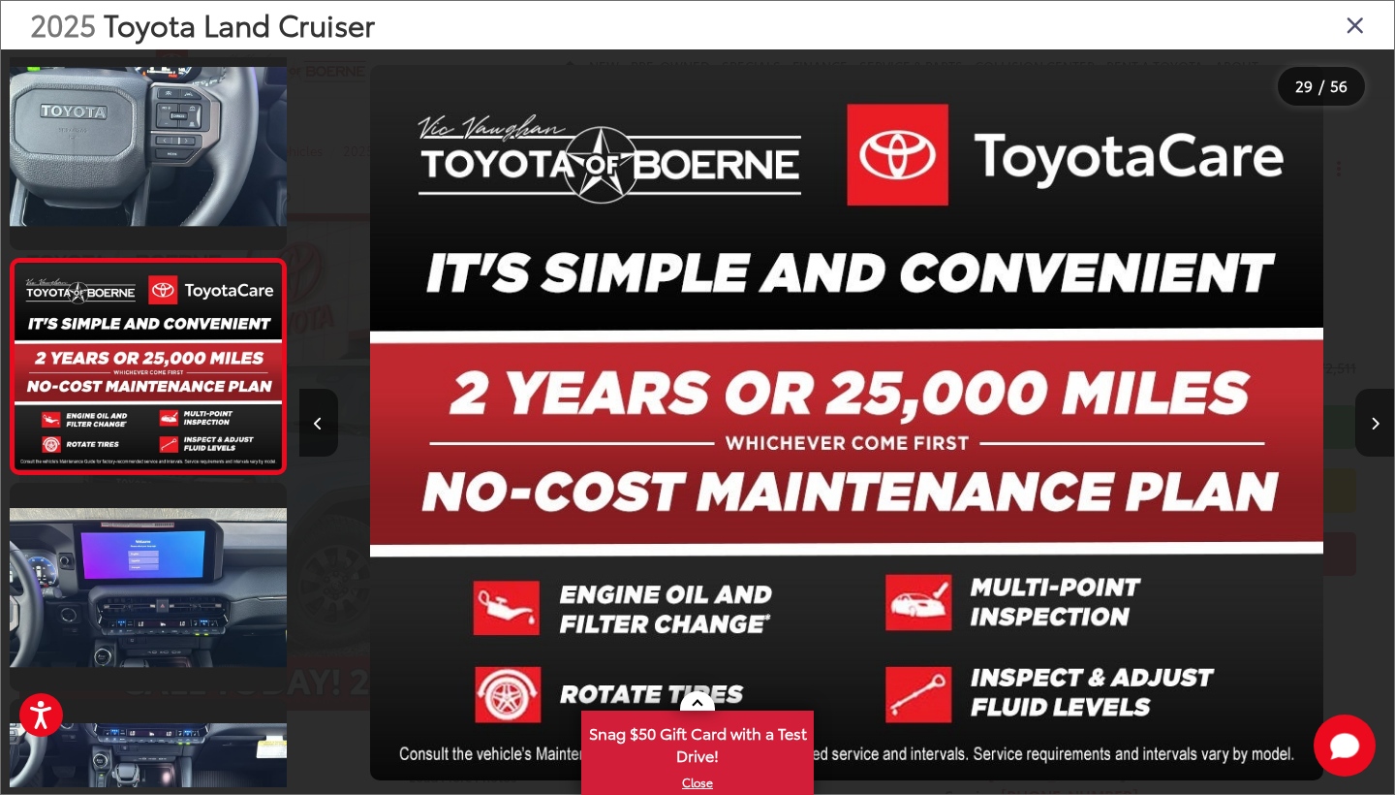
click at [1371, 421] on icon "Next image" at bounding box center [1375, 424] width 9 height 14
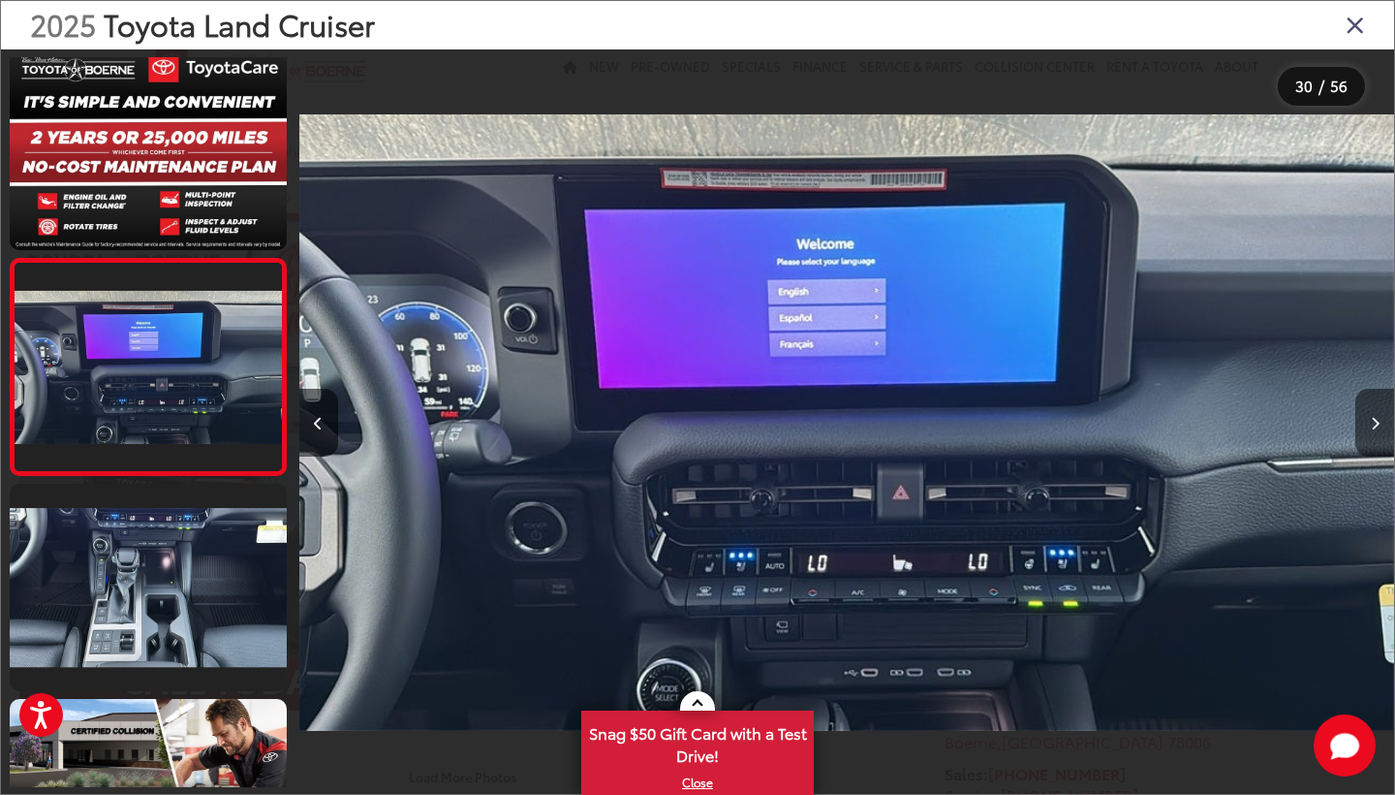
click at [1371, 421] on icon "Next image" at bounding box center [1375, 424] width 9 height 14
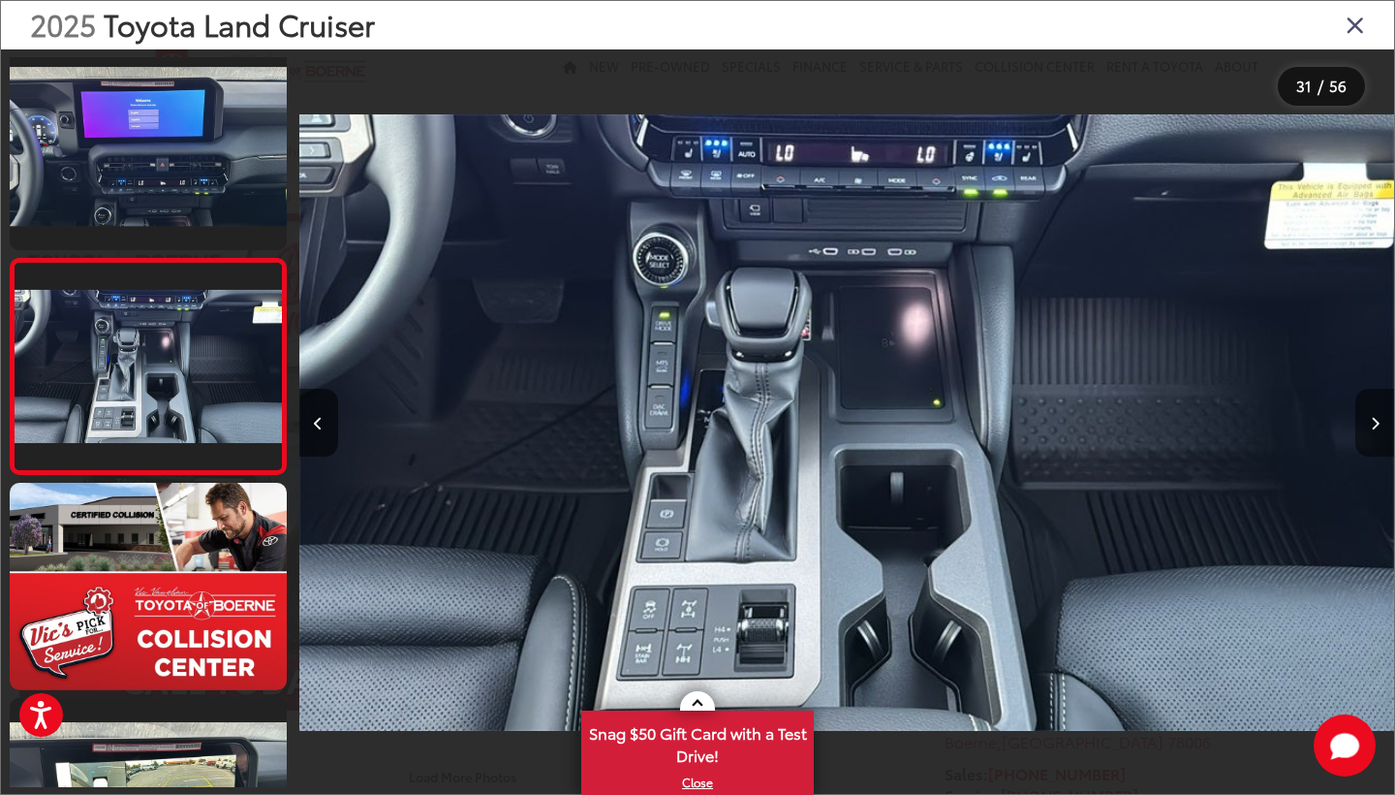
click at [1371, 421] on icon "Next image" at bounding box center [1375, 424] width 9 height 14
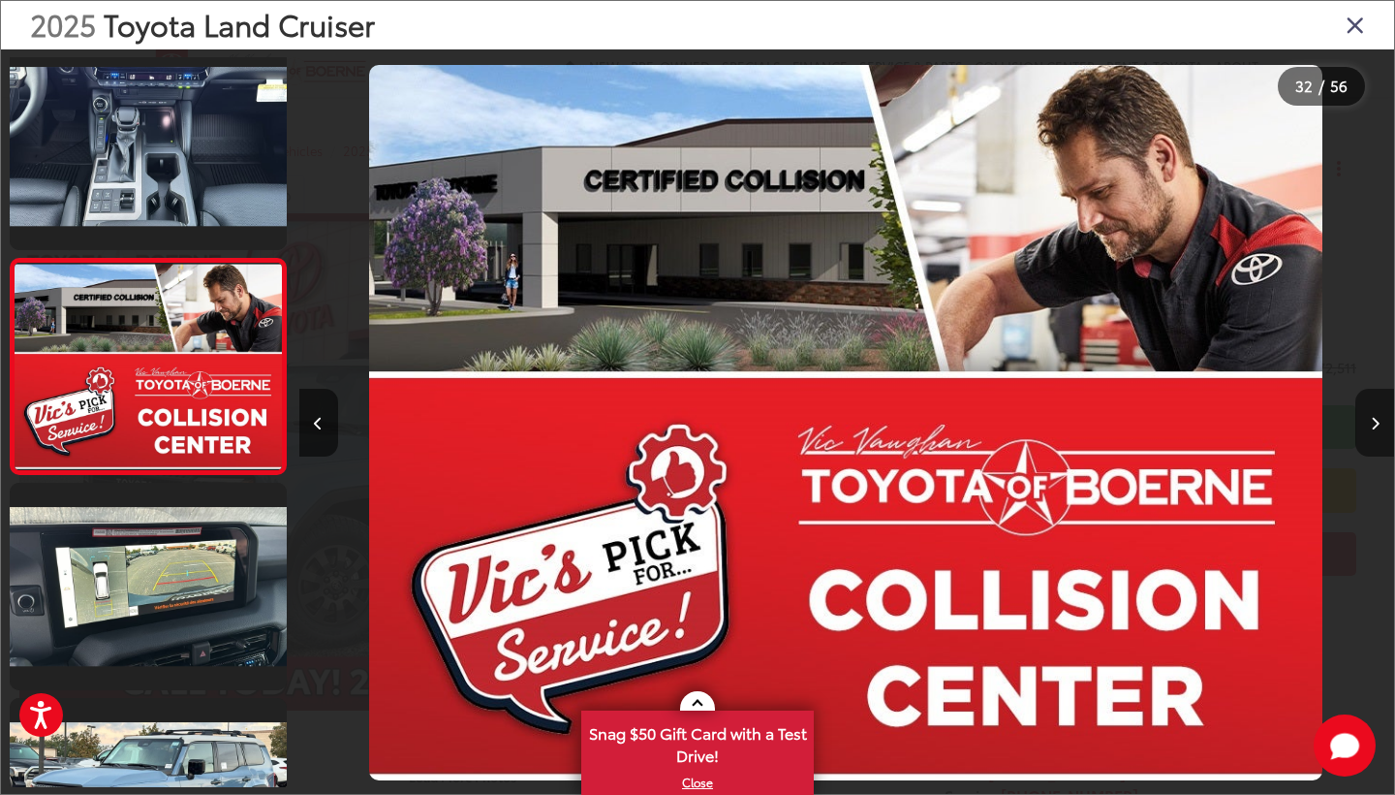
click at [1371, 421] on icon "Next image" at bounding box center [1375, 424] width 9 height 14
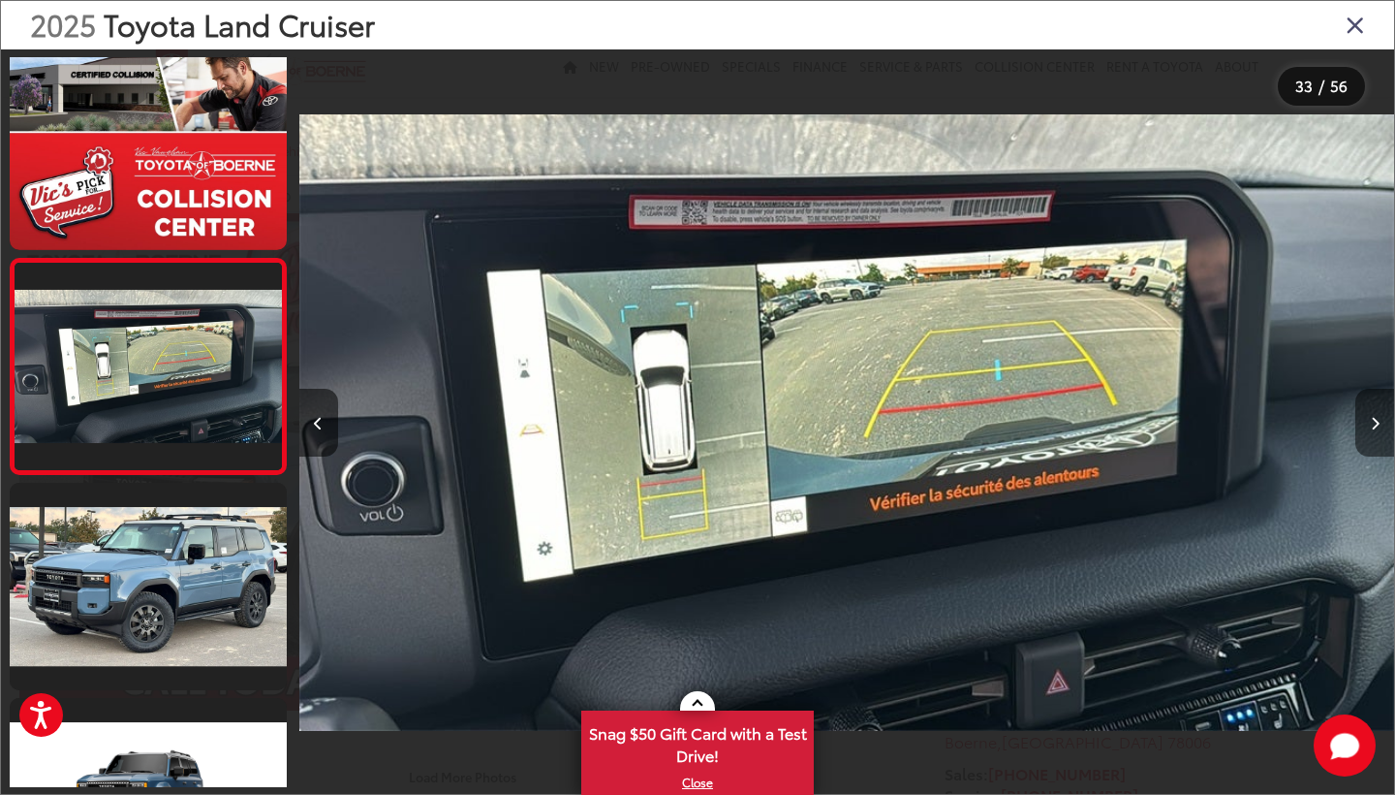
click at [1371, 421] on icon "Next image" at bounding box center [1375, 424] width 9 height 14
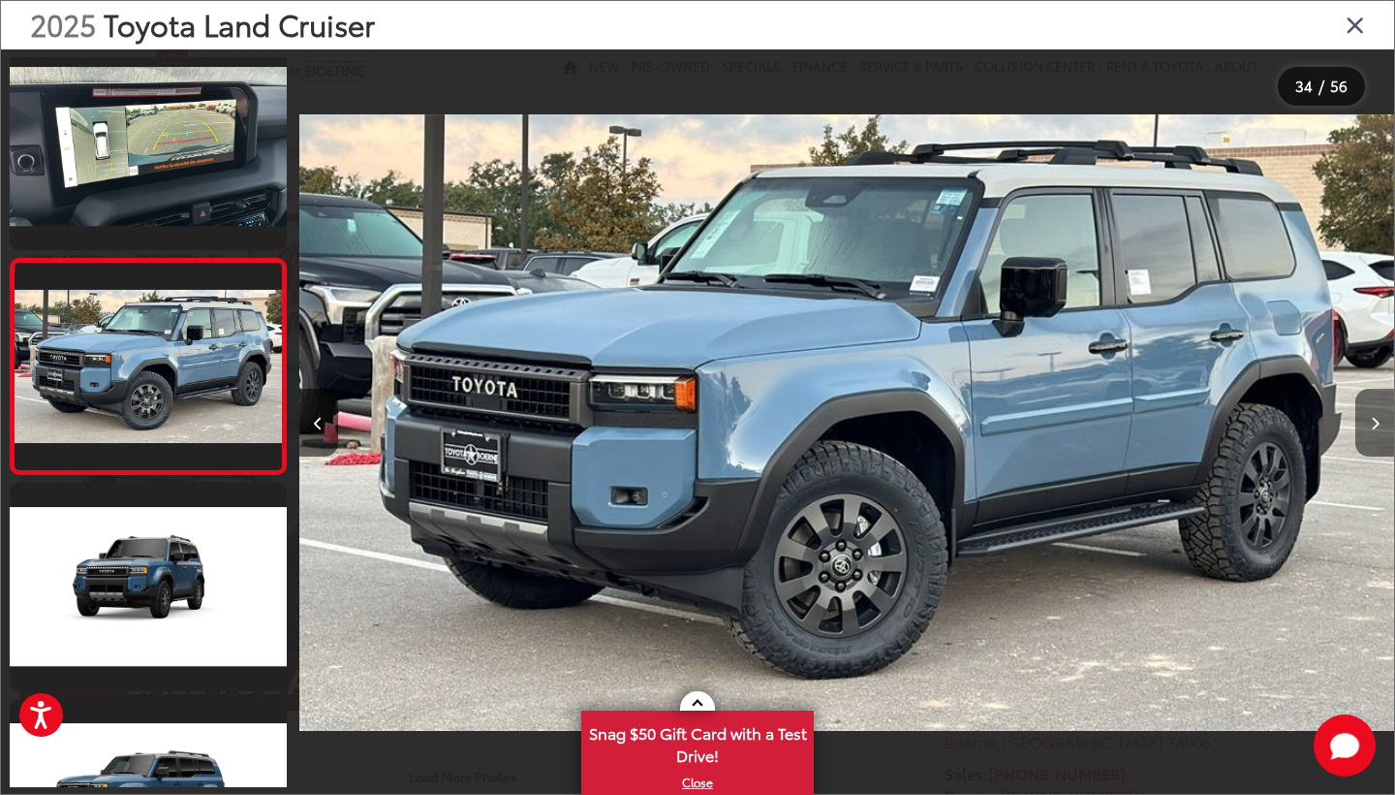
click at [1371, 421] on icon "Next image" at bounding box center [1375, 424] width 9 height 14
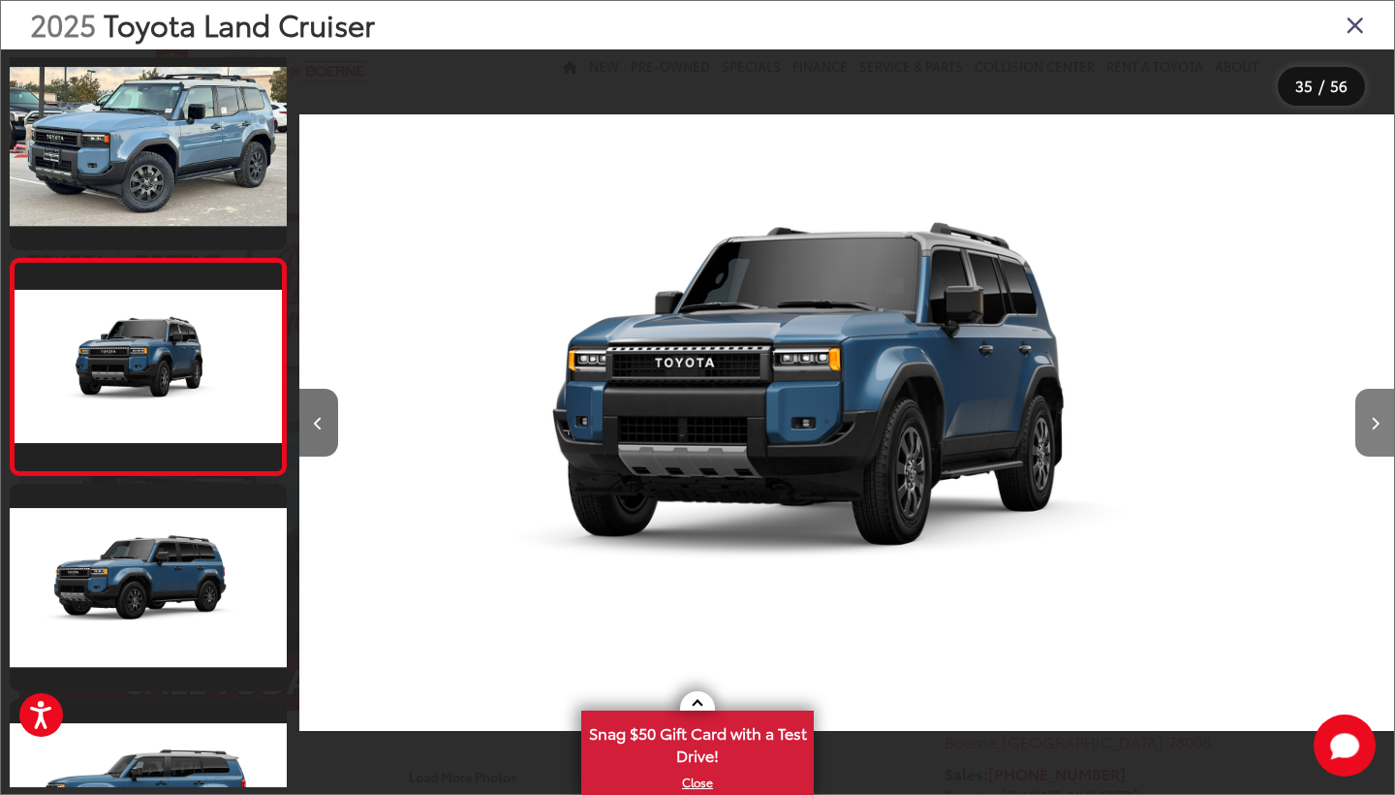
click at [1371, 421] on icon "Next image" at bounding box center [1375, 424] width 9 height 14
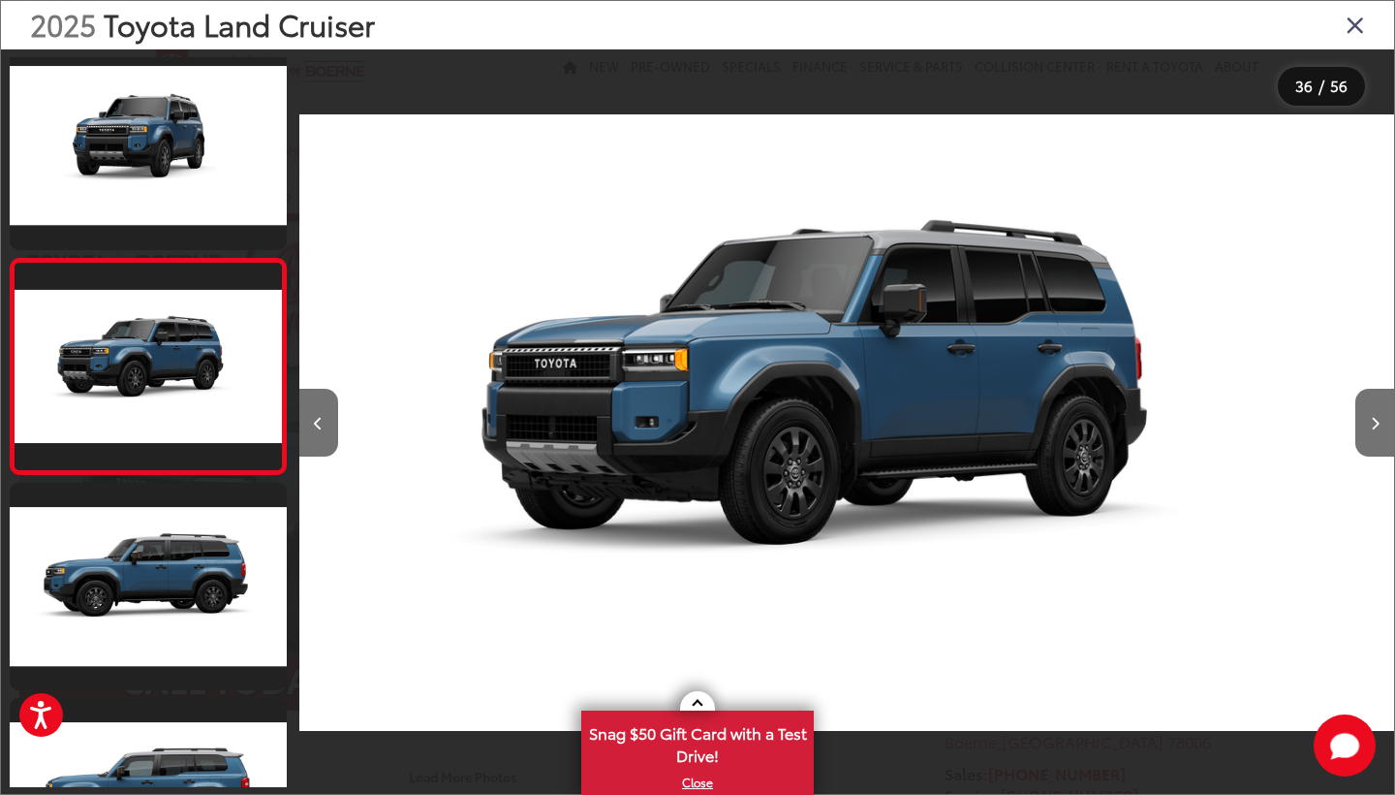
click at [1354, 19] on icon "Close gallery" at bounding box center [1355, 24] width 19 height 25
